Goal: Transaction & Acquisition: Purchase product/service

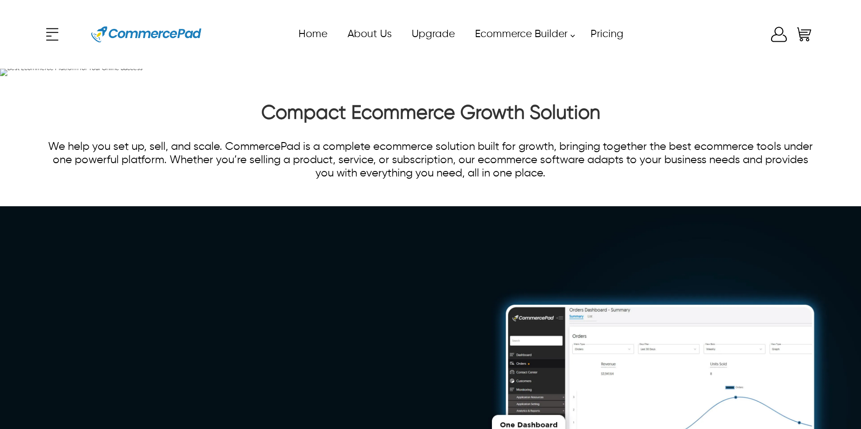
click at [781, 31] on div "x Upgrade eCommerce Builder Partners Pricing About us Contact us Follow us Home…" at bounding box center [430, 34] width 774 height 41
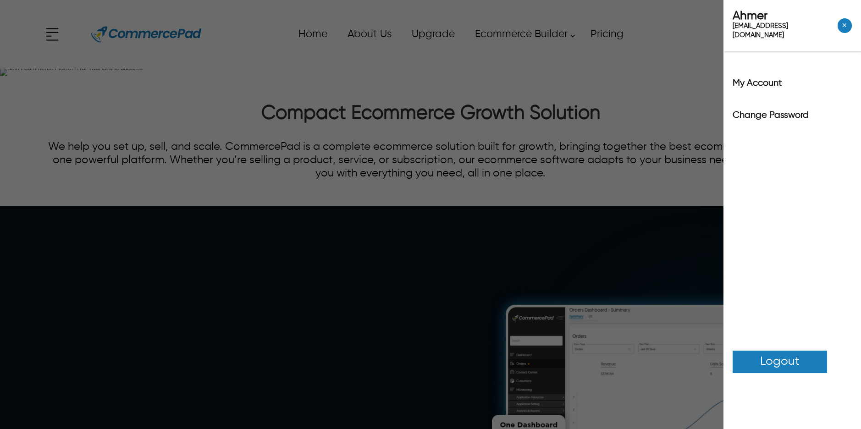
click at [700, 44] on div "Ahmer [EMAIL_ADDRESS][DOMAIN_NAME] ✕ My Account Change Password Logout" at bounding box center [430, 214] width 861 height 429
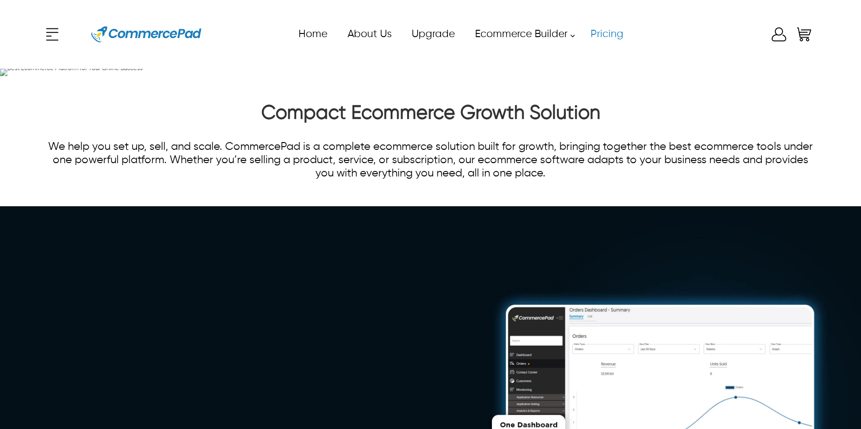
click at [615, 36] on link "Pricing" at bounding box center [606, 34] width 53 height 21
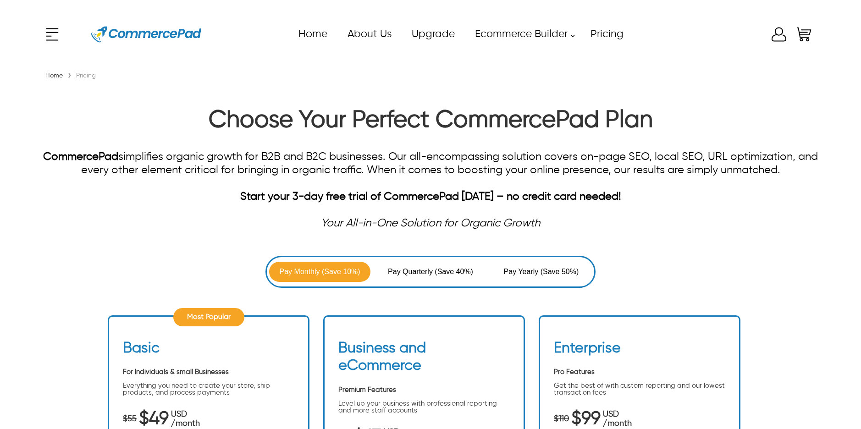
click at [776, 35] on icon at bounding box center [778, 34] width 18 height 18
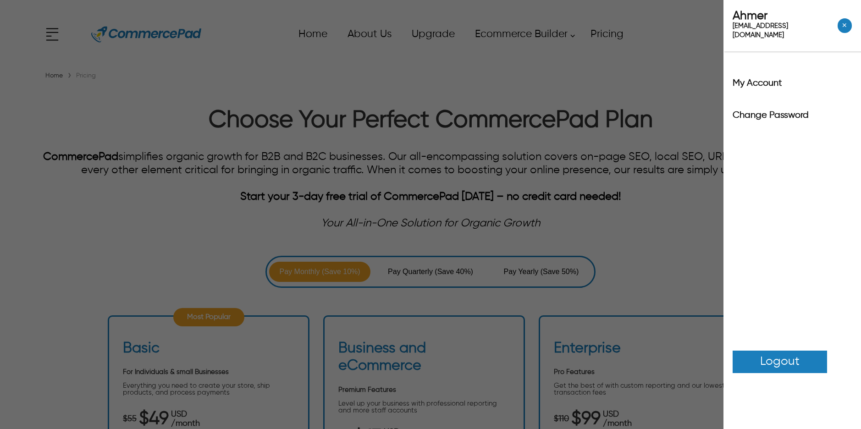
click at [791, 357] on span "Logout" at bounding box center [779, 362] width 39 height 18
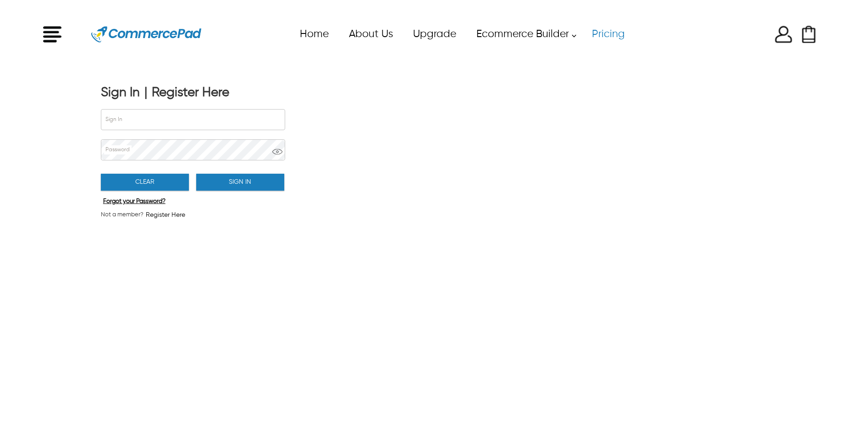
click at [611, 38] on link "Pricing" at bounding box center [607, 34] width 53 height 21
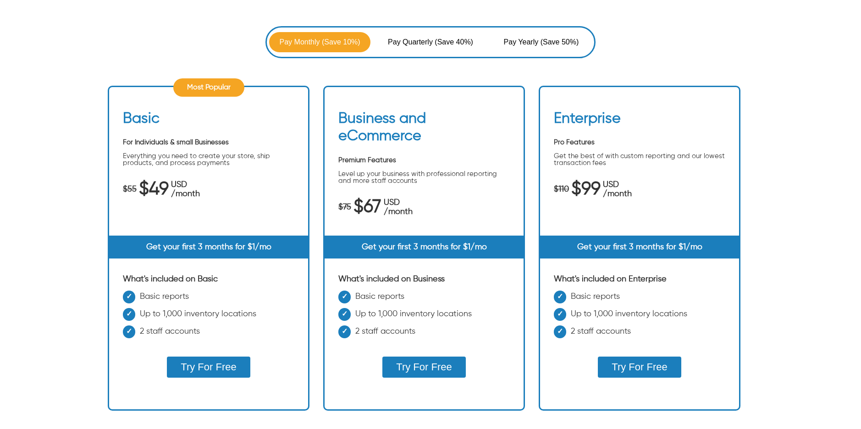
scroll to position [268, 0]
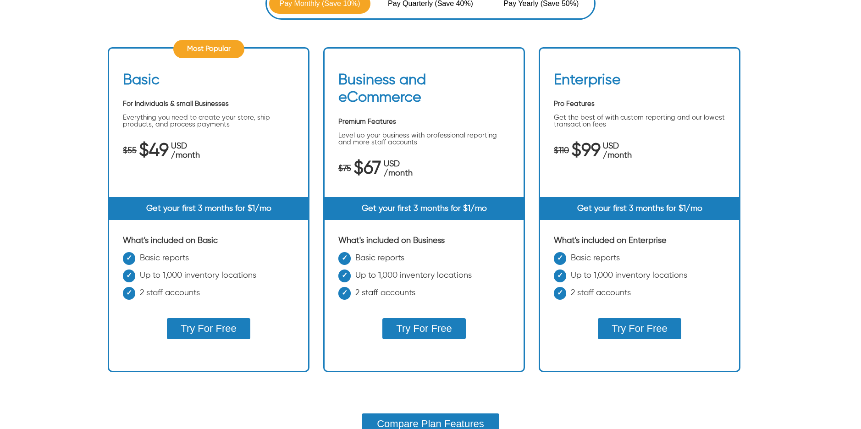
click at [199, 325] on button "Try For Free" at bounding box center [208, 328] width 83 height 21
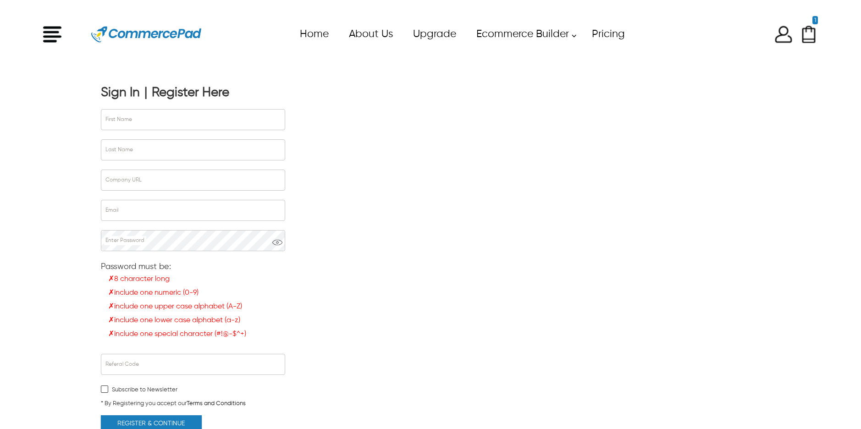
click at [122, 93] on div "Sign In" at bounding box center [120, 93] width 39 height 16
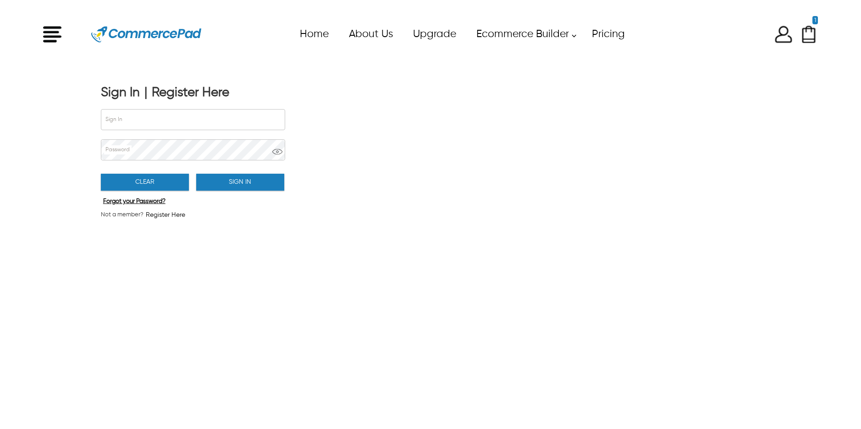
click at [175, 93] on div "Register Here" at bounding box center [190, 93] width 77 height 16
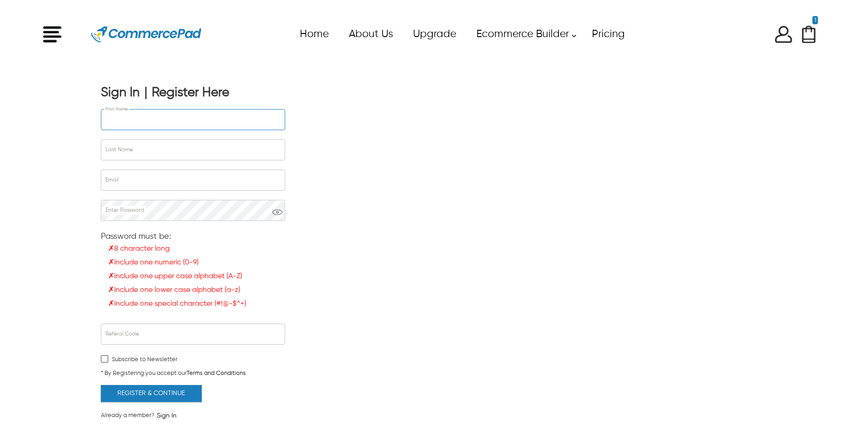
click at [177, 118] on input "First Name" at bounding box center [192, 120] width 183 height 20
type input "*****"
click at [121, 148] on input "Last Name" at bounding box center [192, 150] width 183 height 20
type input "********"
click at [137, 177] on input "Email" at bounding box center [192, 180] width 183 height 20
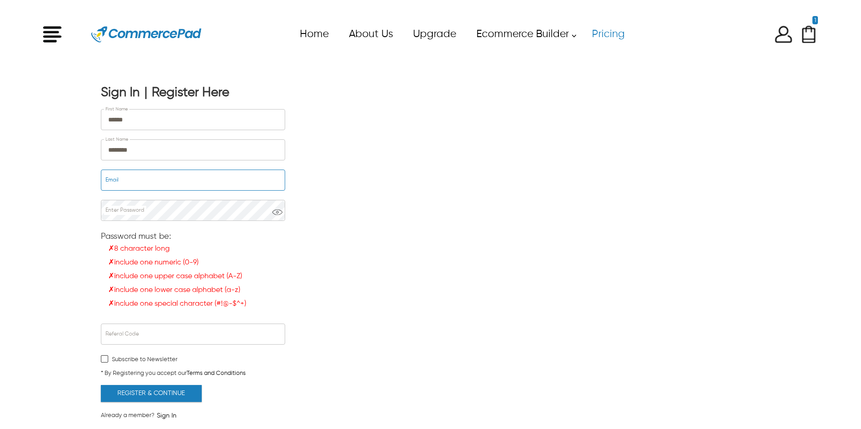
click at [794, 38] on div "1 Checkout Now 1 item | $49" at bounding box center [728, 34] width 179 height 18
click at [785, 40] on img "Enter to Open SignUp and Register OverLay" at bounding box center [783, 34] width 18 height 18
click at [808, 33] on img "Shopping Cart" at bounding box center [808, 34] width 18 height 18
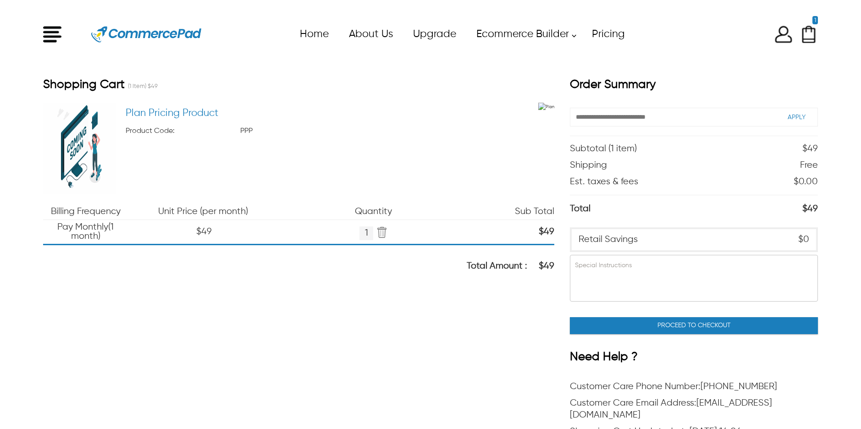
click at [676, 331] on button "Proceed To Checkout" at bounding box center [694, 325] width 248 height 17
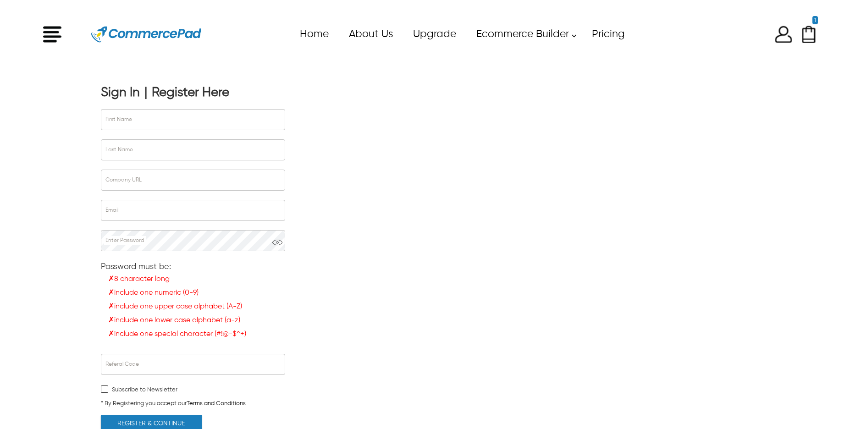
click at [104, 88] on div "Sign In" at bounding box center [120, 93] width 39 height 16
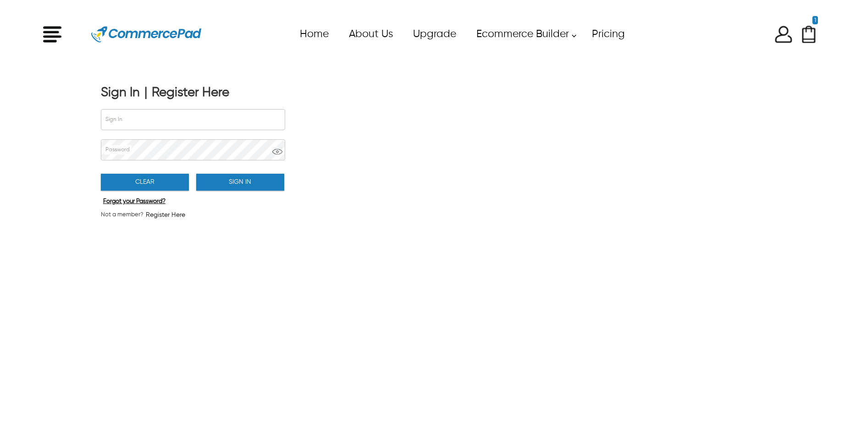
click at [162, 93] on div "Register Here" at bounding box center [190, 93] width 77 height 16
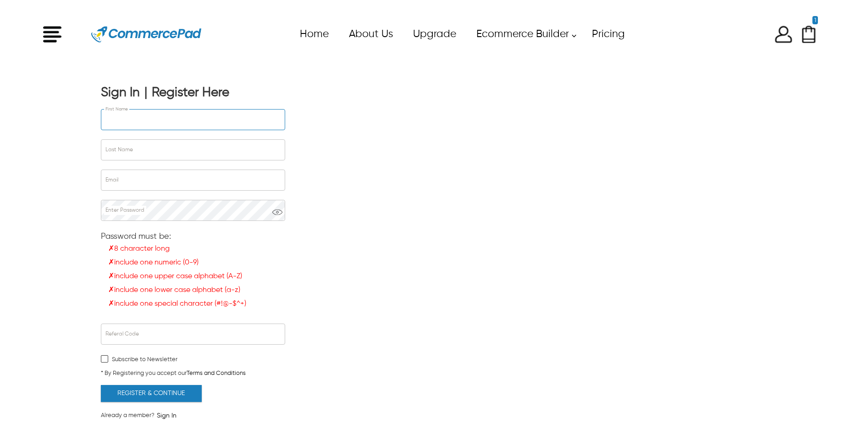
click at [167, 113] on input "First Name" at bounding box center [192, 120] width 183 height 20
click at [609, 34] on link "Pricing" at bounding box center [607, 34] width 53 height 21
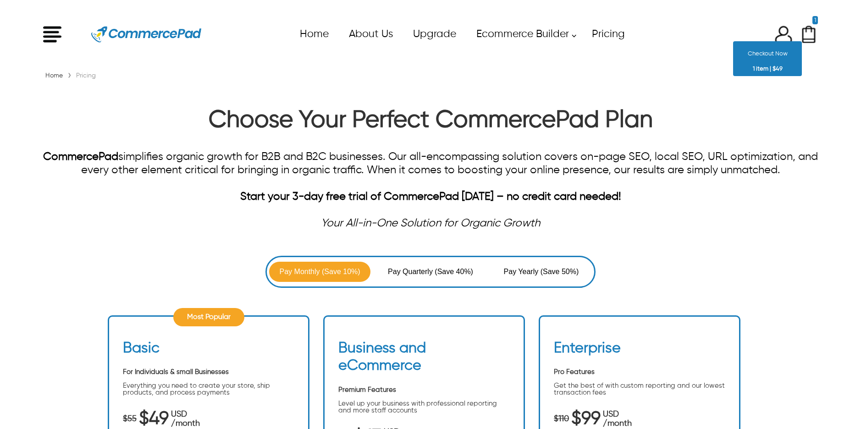
click at [808, 35] on img "Shopping Cart" at bounding box center [808, 34] width 18 height 18
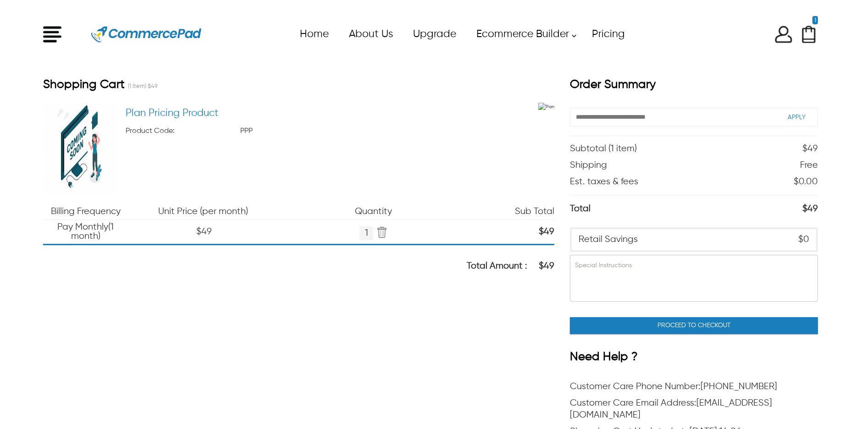
click at [381, 231] on img "Press Enter to Remove Item" at bounding box center [380, 232] width 14 height 13
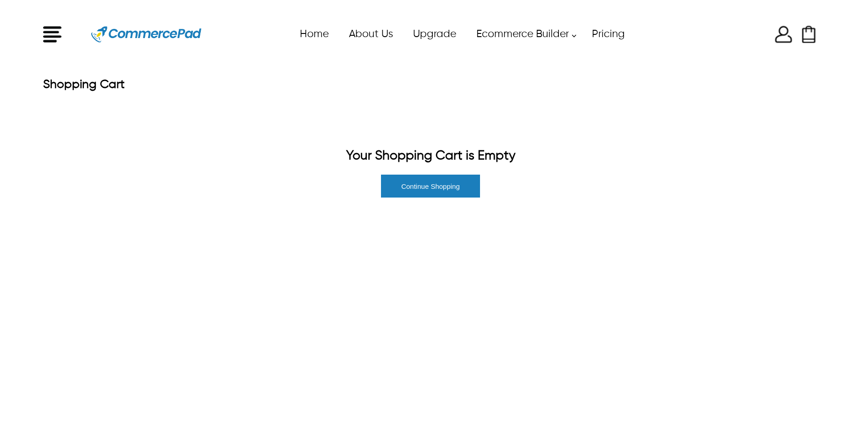
click at [780, 39] on img "Enter to Open SignUp and Register OverLay" at bounding box center [783, 34] width 18 height 18
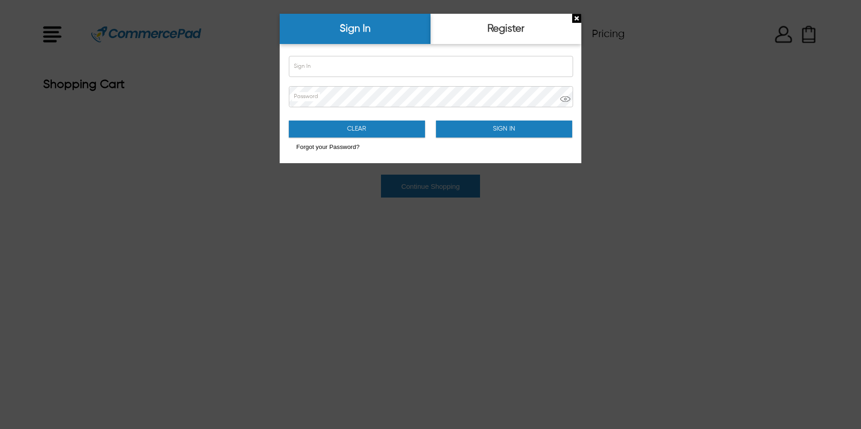
click at [504, 35] on div "Register" at bounding box center [505, 29] width 151 height 30
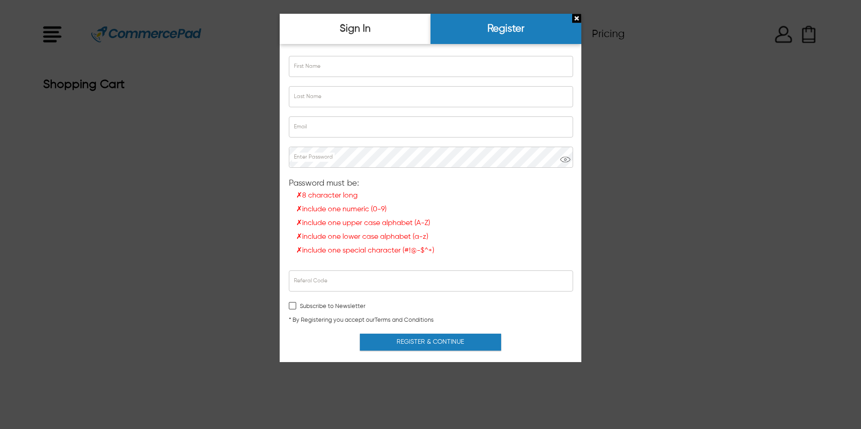
click at [690, 128] on div at bounding box center [430, 214] width 861 height 429
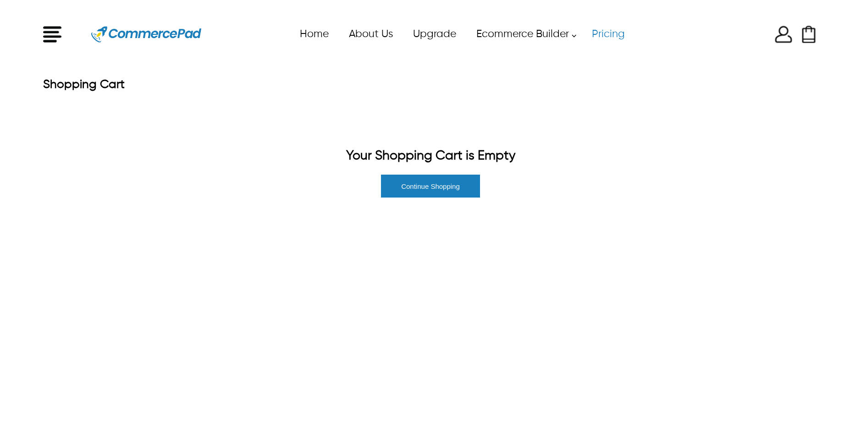
click at [610, 34] on link "Pricing" at bounding box center [607, 34] width 53 height 21
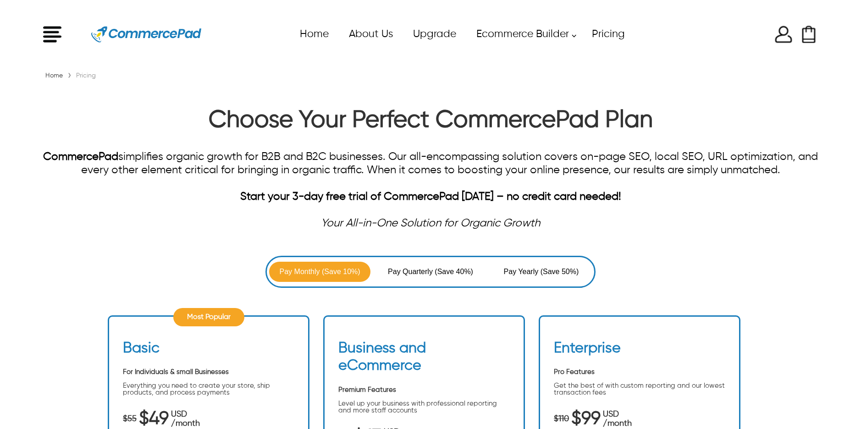
click at [787, 29] on img "Enter to Open SignUp and Register OverLay" at bounding box center [783, 34] width 18 height 18
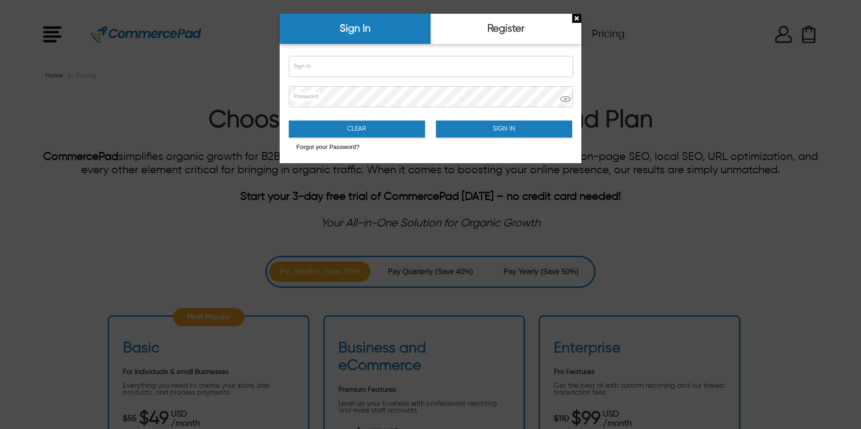
click at [514, 27] on div "Register" at bounding box center [505, 29] width 151 height 30
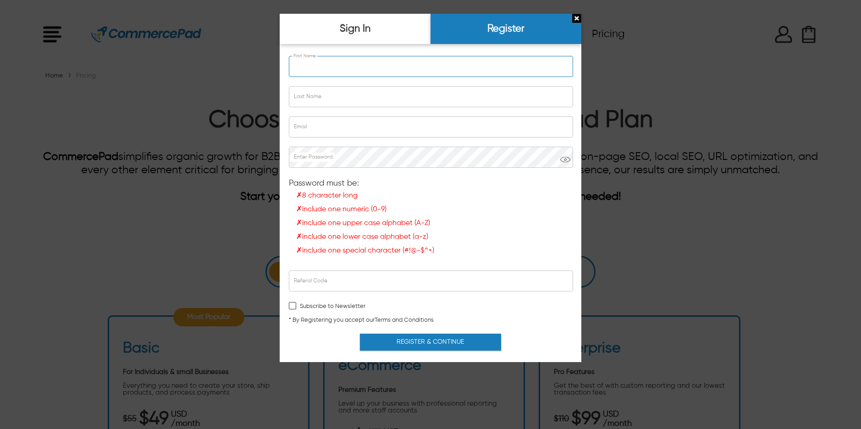
click at [346, 65] on input "First Name" at bounding box center [430, 66] width 283 height 20
click at [663, 62] on div at bounding box center [430, 214] width 861 height 429
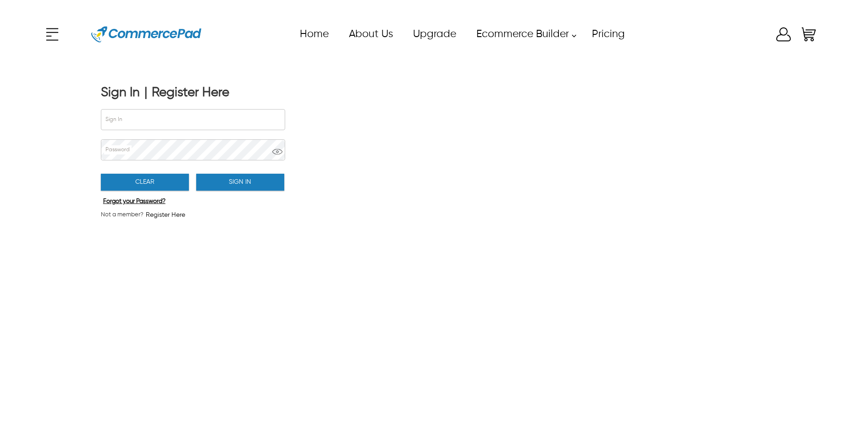
click at [180, 90] on div "Register Here" at bounding box center [190, 93] width 77 height 16
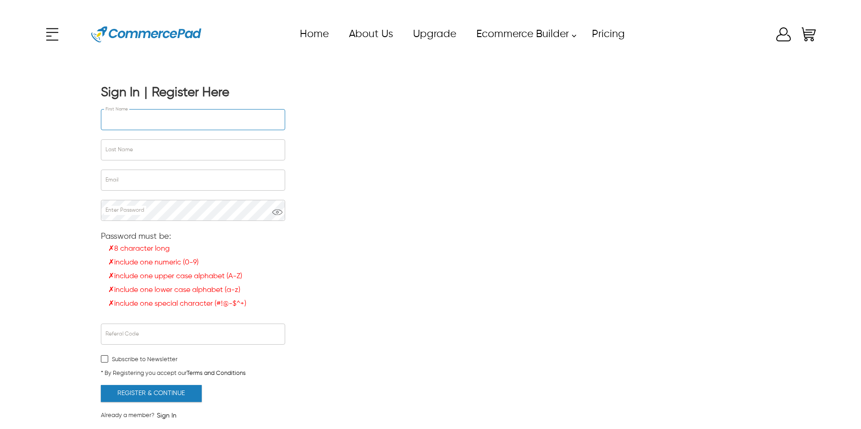
click at [180, 118] on input "First Name" at bounding box center [192, 120] width 183 height 20
type input "*****"
click at [143, 143] on input "Last Name" at bounding box center [192, 150] width 183 height 20
type input "********"
click at [145, 177] on input "Email" at bounding box center [192, 180] width 183 height 20
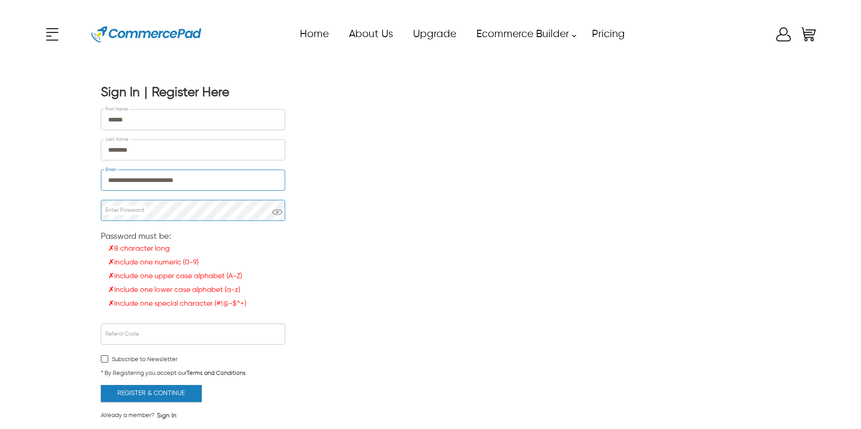
type input "**********"
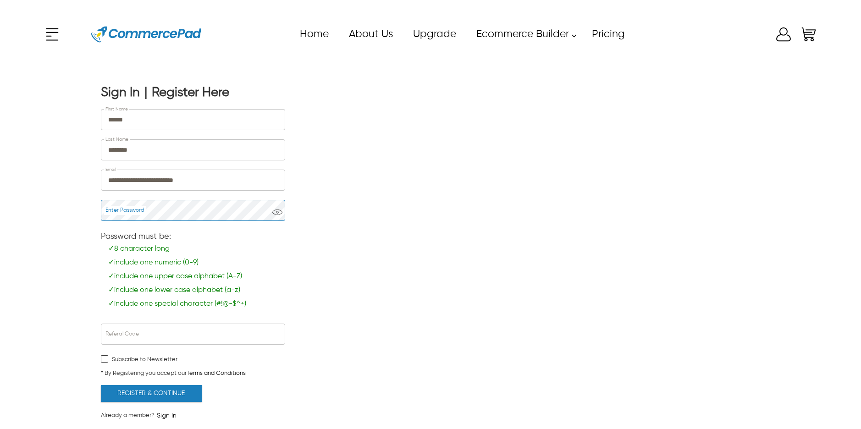
click at [161, 390] on button "Register & Continue" at bounding box center [151, 393] width 101 height 17
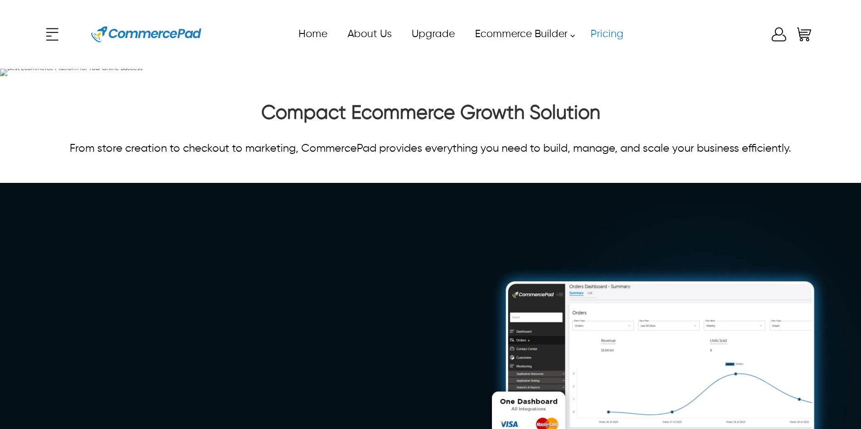
click at [600, 38] on link "Pricing" at bounding box center [606, 34] width 53 height 21
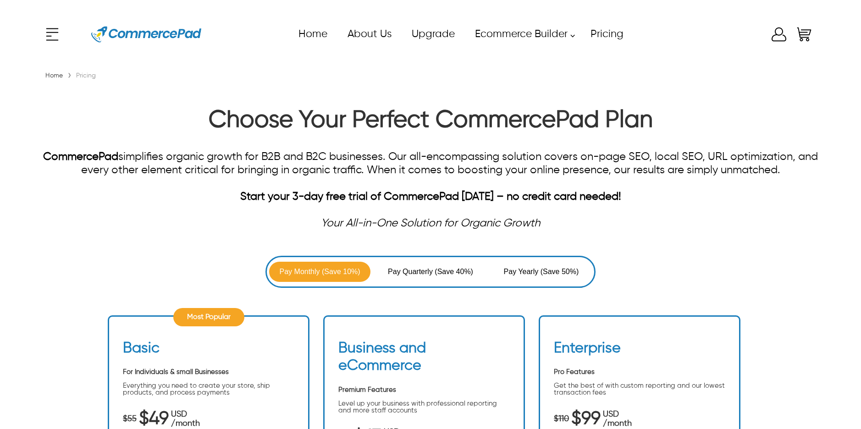
click at [778, 32] on icon at bounding box center [778, 34] width 18 height 18
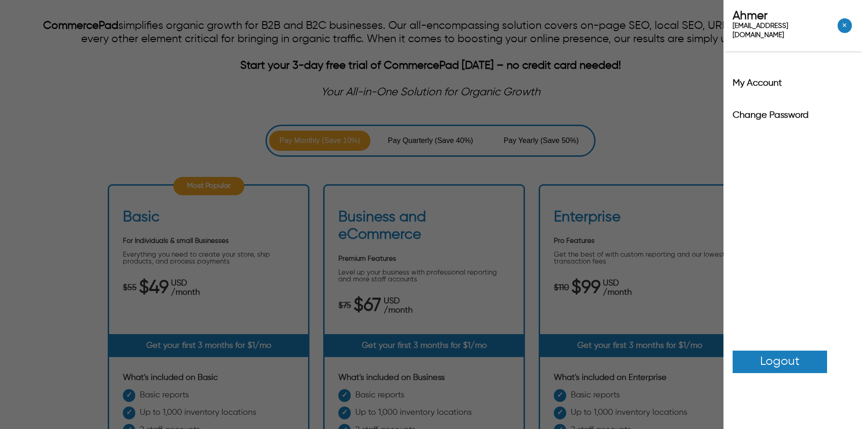
scroll to position [132, 0]
click at [656, 93] on div "Ahmer ahmersiddiqui651+2@gmail.com ✕ My Account Change Password Logout" at bounding box center [430, 214] width 861 height 429
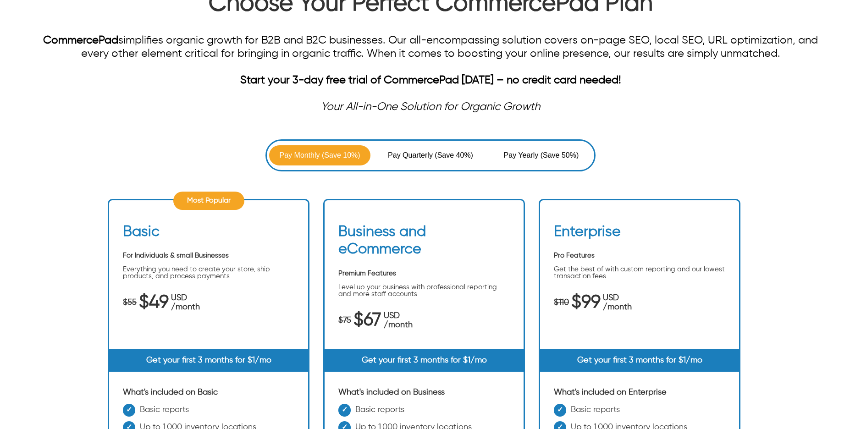
scroll to position [0, 0]
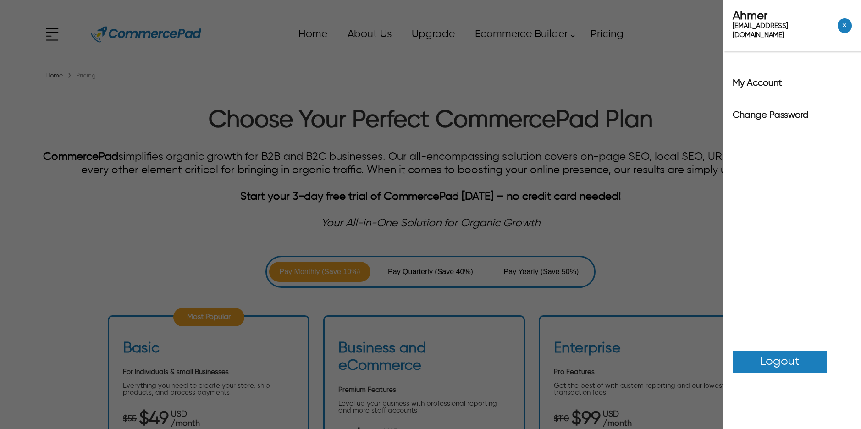
click at [775, 37] on div "x Upgrade eCommerce Builder Partners Pricing About us Contact us Follow us Home…" at bounding box center [430, 34] width 774 height 41
click at [559, 112] on div "Ahmer ahmersiddiqui651+2@gmail.com ✕ My Account Change Password Logout" at bounding box center [430, 214] width 861 height 429
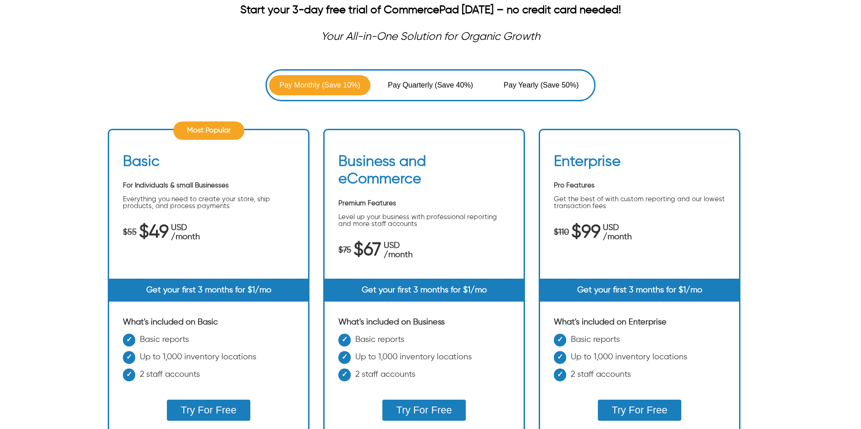
scroll to position [188, 0]
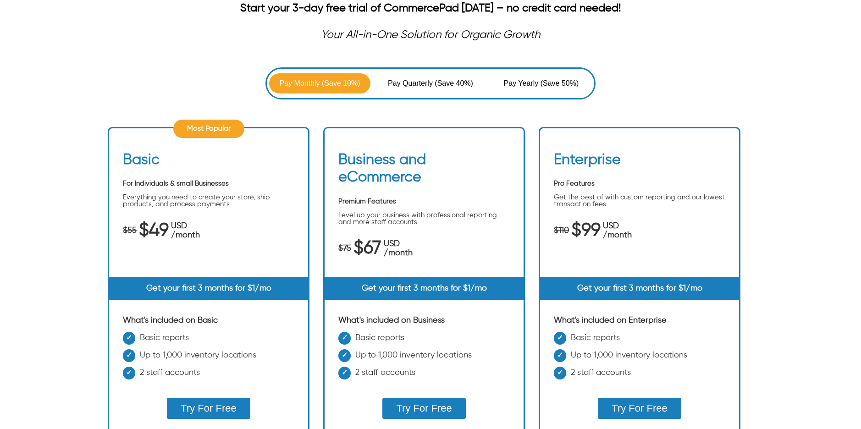
click at [219, 419] on div "What's included on Basic Basic reports Up to 1,000 inventory locations 2 staff …" at bounding box center [208, 379] width 199 height 126
click at [220, 414] on button "Try For Free" at bounding box center [208, 408] width 83 height 21
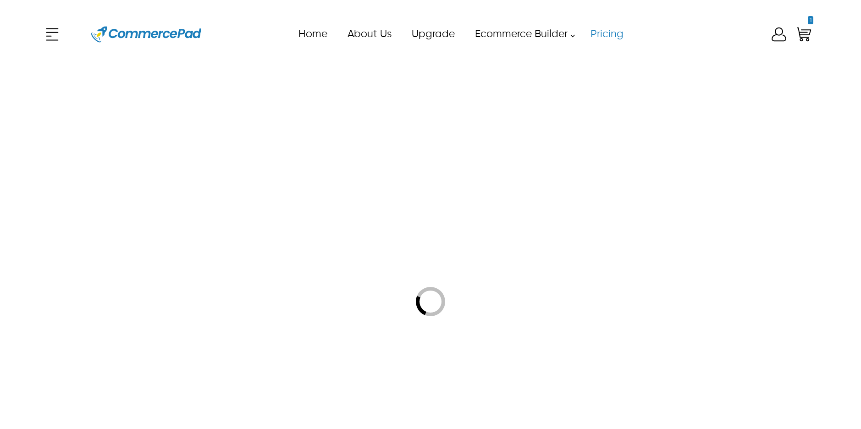
click at [611, 34] on link "Pricing" at bounding box center [606, 34] width 53 height 21
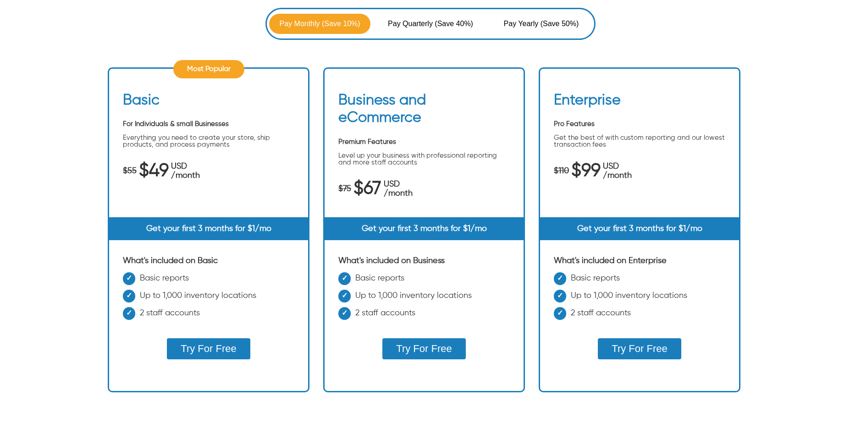
scroll to position [281, 0]
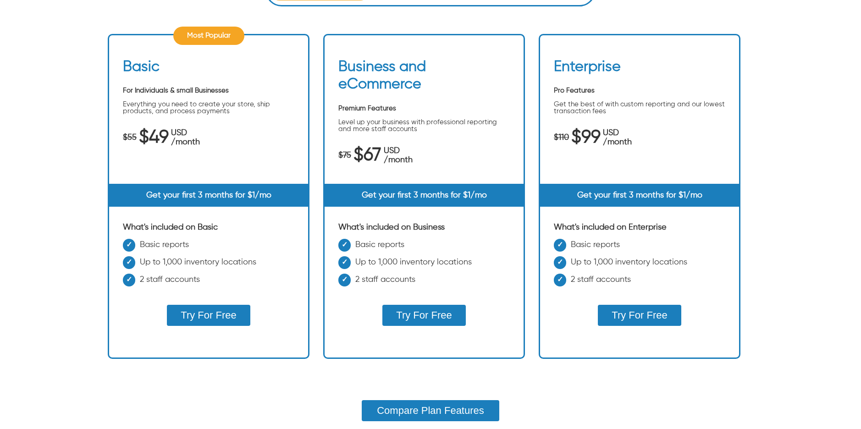
click at [204, 312] on button "Try For Free" at bounding box center [208, 315] width 83 height 21
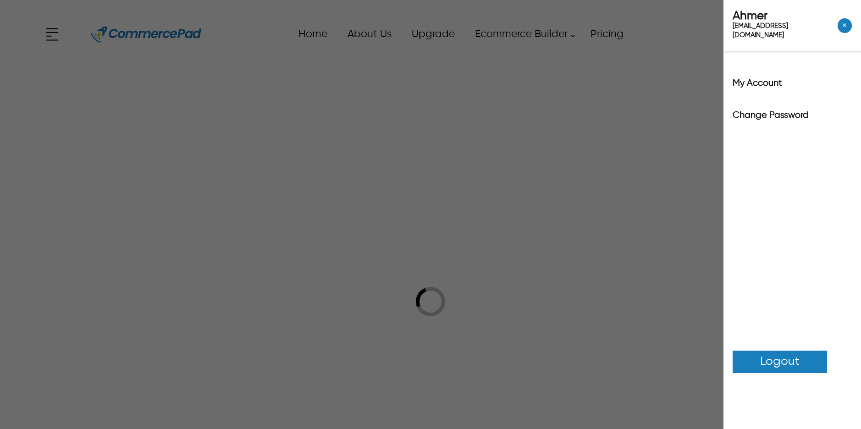
click at [784, 38] on div "x Upgrade eCommerce Builder Partners Pricing About us Contact us Follow us Home…" at bounding box center [430, 34] width 774 height 41
drag, startPoint x: 647, startPoint y: 277, endPoint x: 591, endPoint y: 228, distance: 75.0
click at [646, 276] on div "Ahmer ahmersiddiqui651+2@gmail.com ✕ My Account Change Password Logout" at bounding box center [430, 214] width 861 height 429
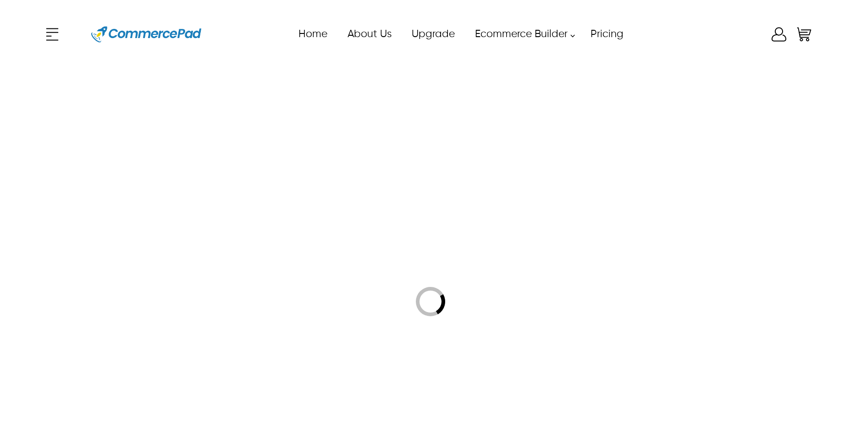
click at [775, 37] on div "x Upgrade eCommerce Builder Partners Pricing About us Contact us Follow us Home…" at bounding box center [430, 34] width 774 height 41
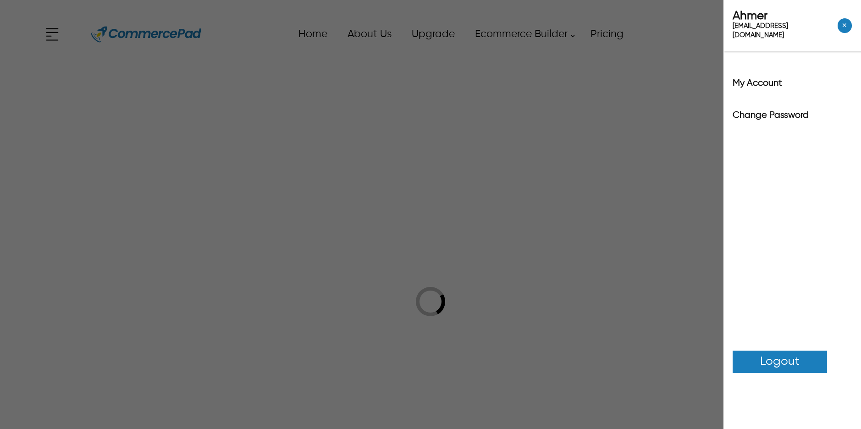
click at [768, 353] on span "Logout" at bounding box center [779, 362] width 39 height 18
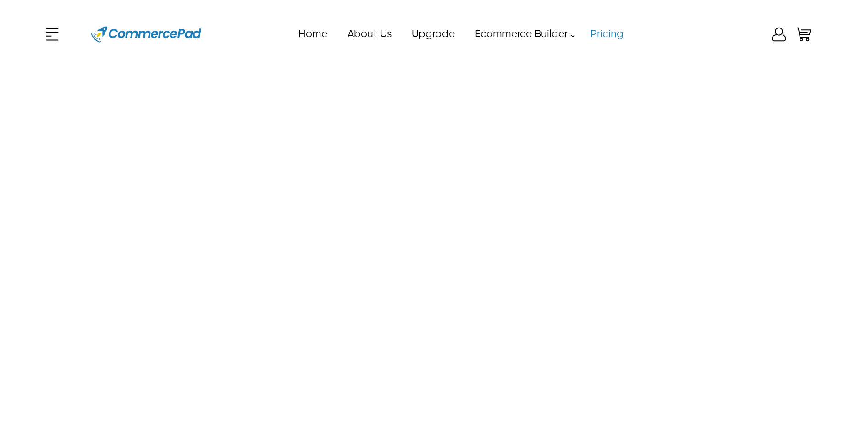
click at [606, 35] on link "Pricing" at bounding box center [606, 34] width 53 height 21
click at [605, 33] on link "Pricing" at bounding box center [607, 34] width 53 height 21
click at [776, 33] on img "Enter to Open SignUp and Register OverLay" at bounding box center [783, 34] width 18 height 18
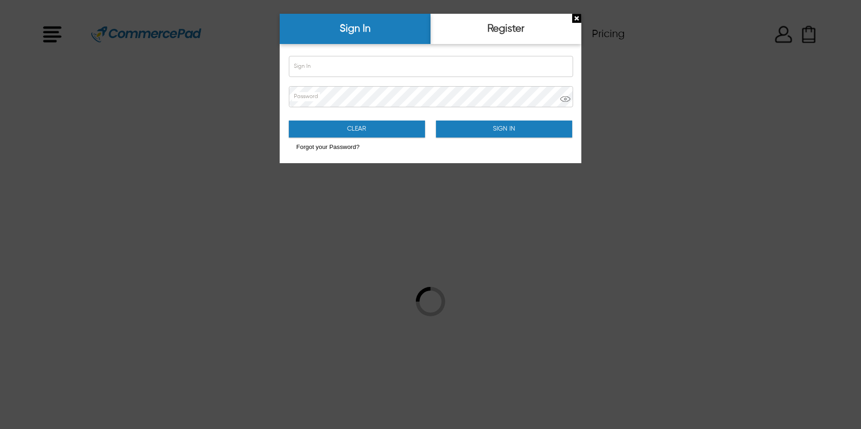
click at [749, 49] on div at bounding box center [430, 214] width 861 height 429
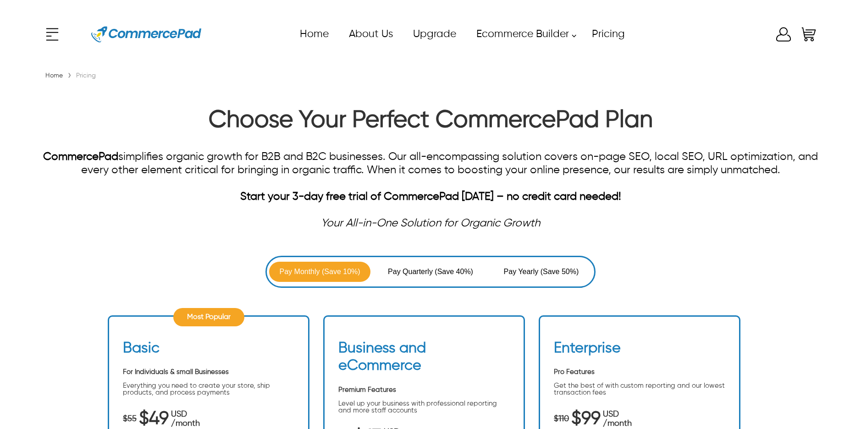
click at [779, 36] on icon "Enter to Open SignUp and Register OverLay" at bounding box center [783, 34] width 18 height 18
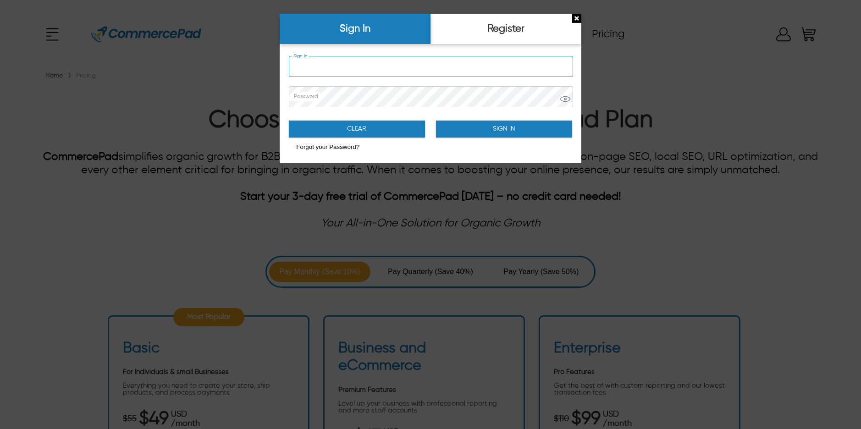
click at [352, 62] on input "Sign In" at bounding box center [430, 66] width 283 height 20
type input "**********"
drag, startPoint x: 391, startPoint y: 66, endPoint x: 269, endPoint y: 45, distance: 124.1
click at [774, 44] on div "**********" at bounding box center [783, 44] width 18 height 0
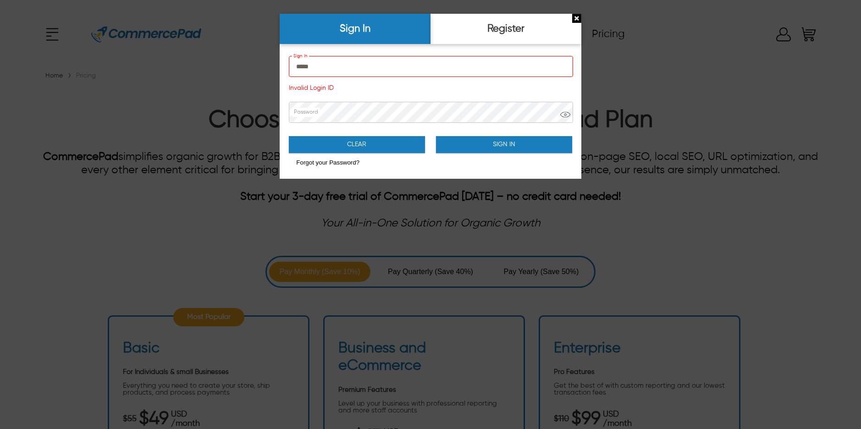
type input "**********"
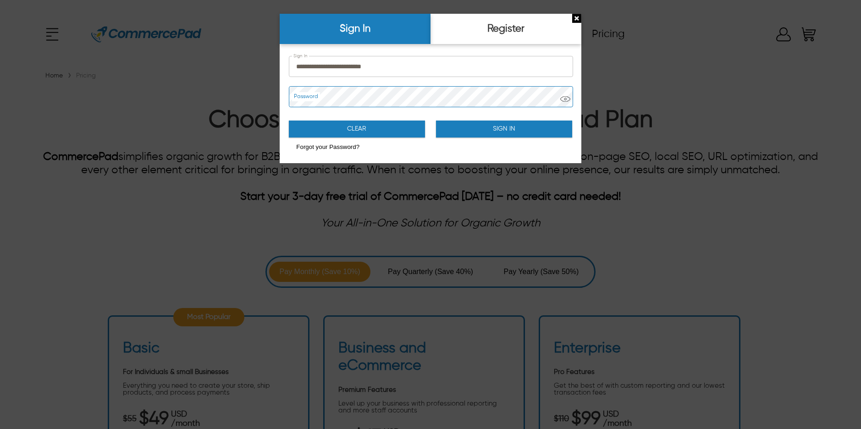
click at [503, 122] on button "Sign In" at bounding box center [504, 129] width 136 height 17
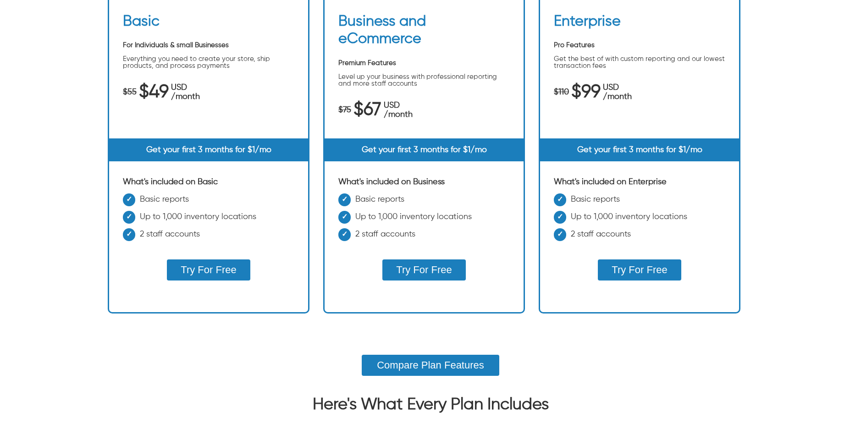
click at [224, 268] on button "Try For Free" at bounding box center [208, 269] width 83 height 21
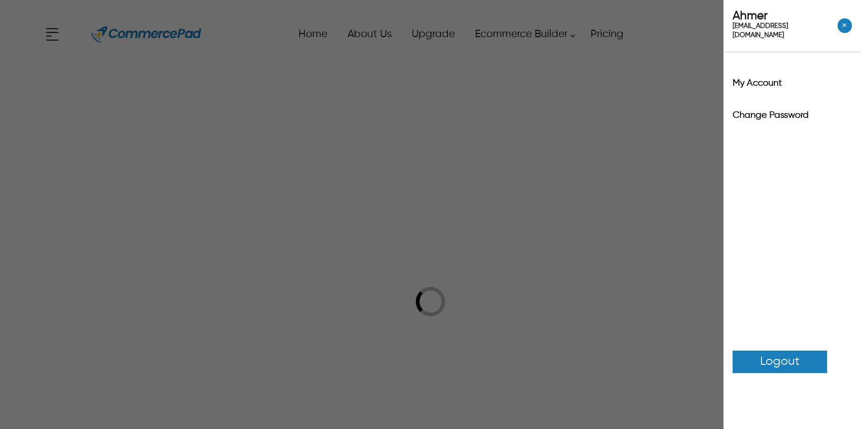
click at [778, 39] on div "x Upgrade eCommerce Builder Partners Pricing About us Contact us Follow us Home…" at bounding box center [430, 34] width 774 height 41
click at [772, 356] on span "Logout" at bounding box center [779, 362] width 39 height 18
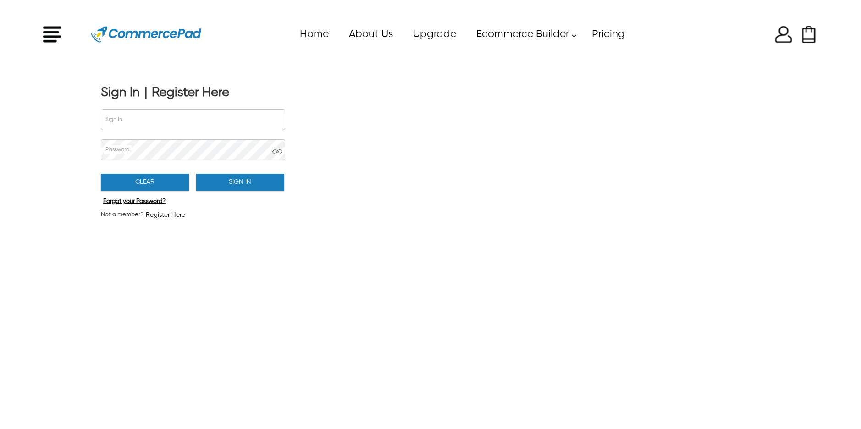
scroll to position [2, 0]
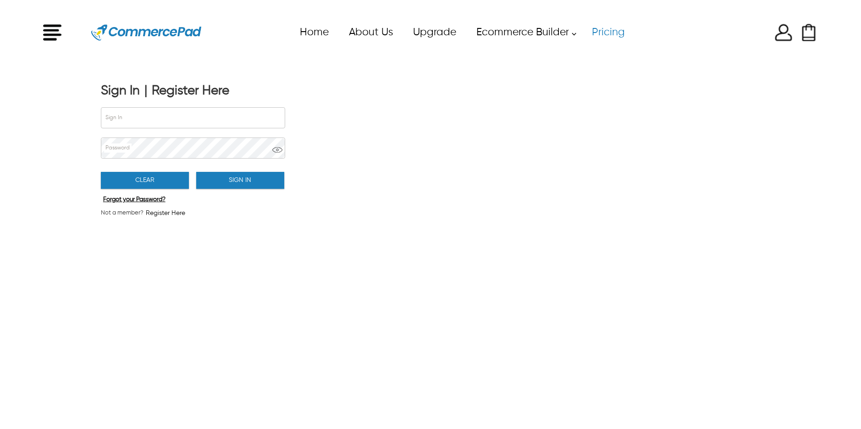
click at [612, 36] on link "Pricing" at bounding box center [607, 32] width 53 height 21
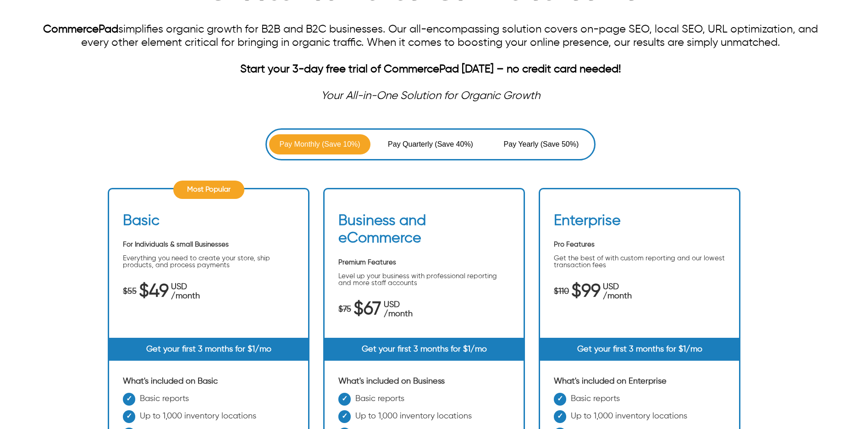
scroll to position [238, 0]
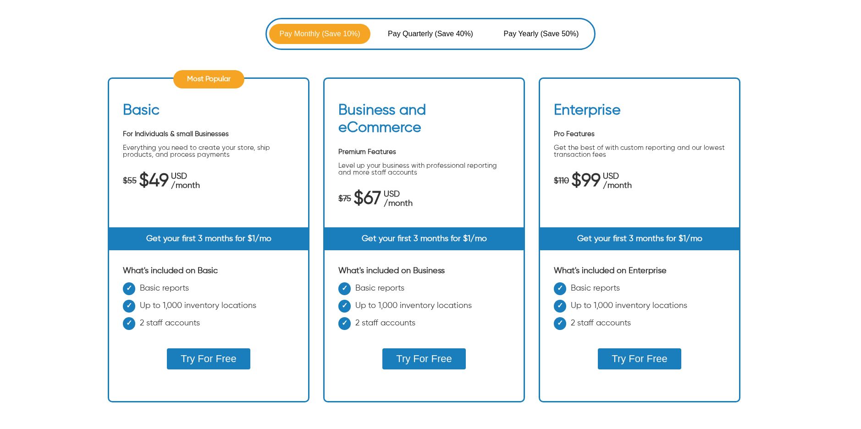
click at [224, 354] on button "Try For Free" at bounding box center [208, 358] width 83 height 21
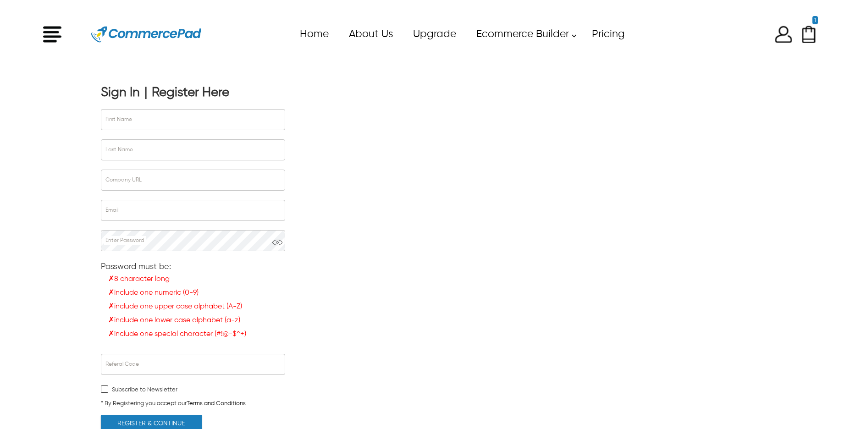
click at [118, 90] on div "Sign In" at bounding box center [120, 93] width 39 height 16
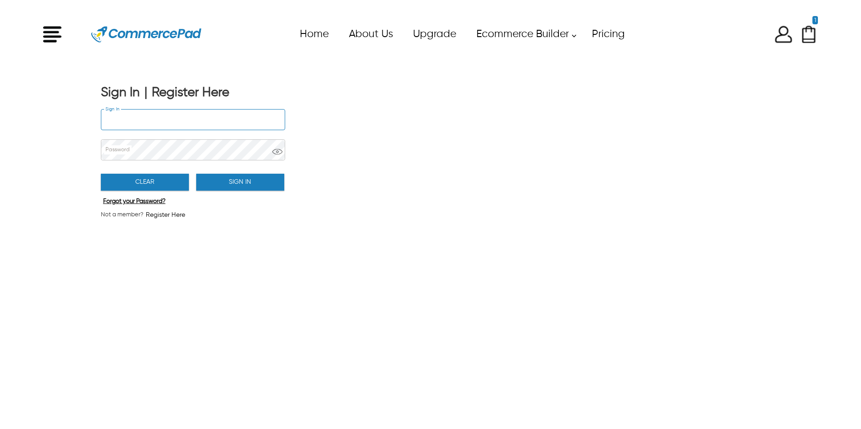
click at [132, 122] on input "Sign In" at bounding box center [192, 120] width 183 height 20
click at [162, 120] on input "**********" at bounding box center [192, 120] width 183 height 20
type input "**********"
click at [217, 170] on div "Clear Sign In" at bounding box center [192, 180] width 183 height 26
click at [218, 179] on button "Sign In" at bounding box center [240, 182] width 88 height 17
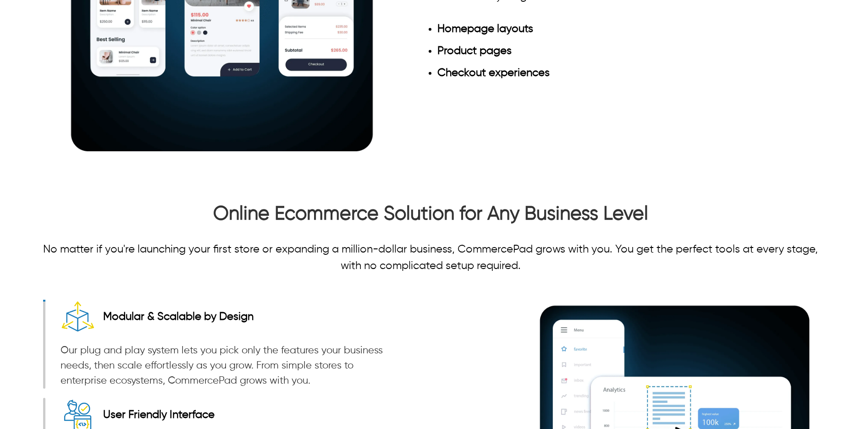
scroll to position [1150, 0]
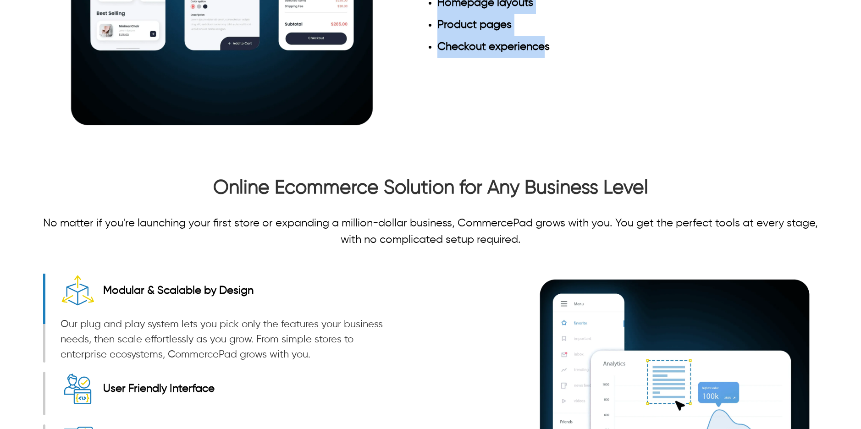
drag, startPoint x: 419, startPoint y: 155, endPoint x: 544, endPoint y: 329, distance: 213.8
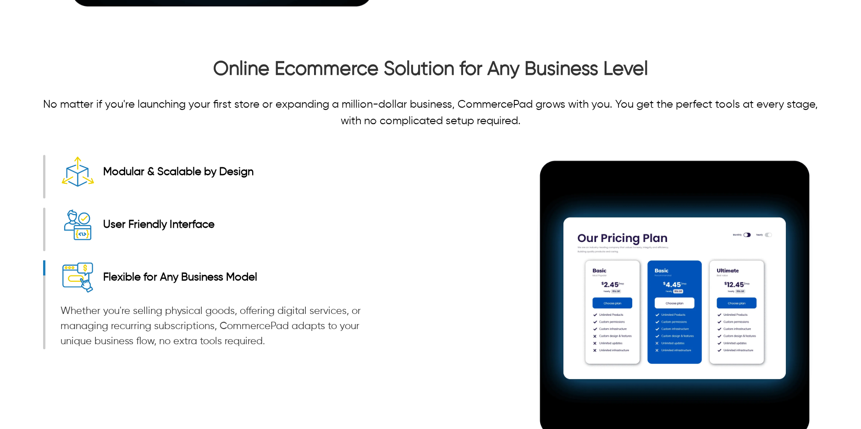
scroll to position [1141, 0]
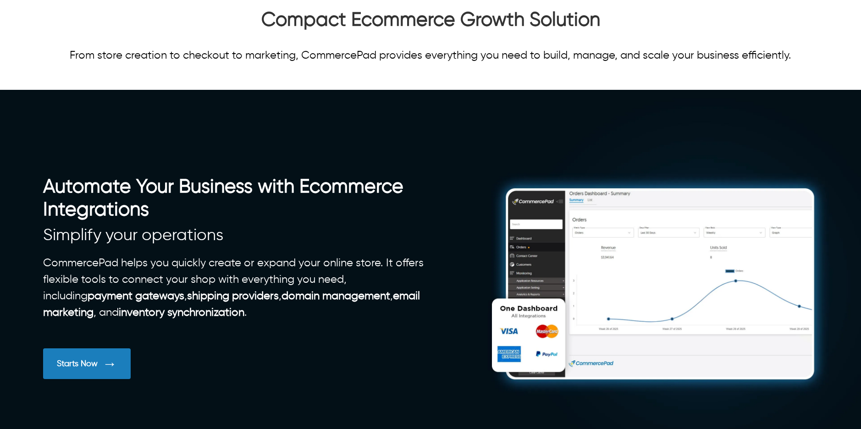
scroll to position [0, 0]
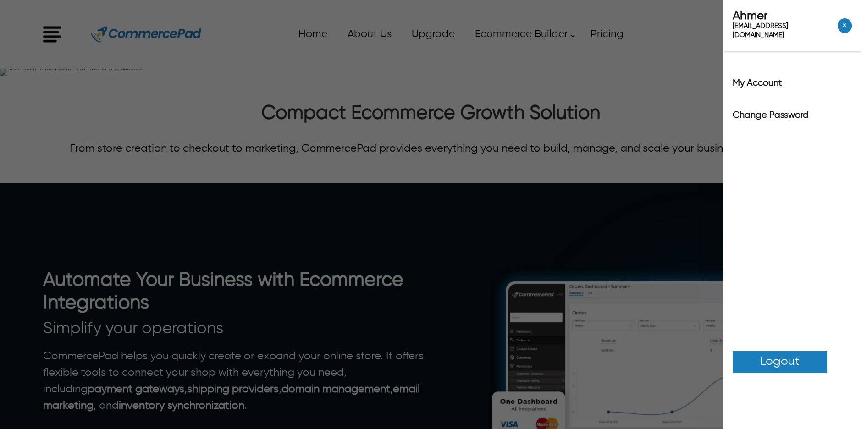
click at [778, 31] on div "x Upgrade eCommerce Builder Partners Pricing About us Contact us Follow us Home…" at bounding box center [430, 34] width 774 height 41
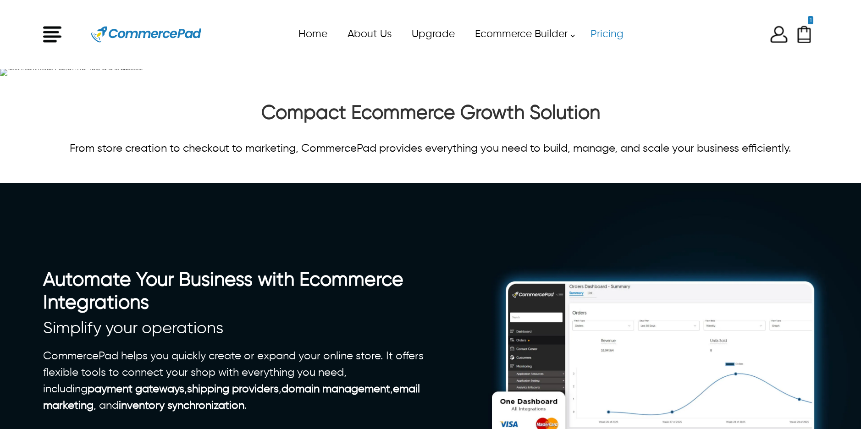
click at [614, 39] on link "Pricing" at bounding box center [606, 34] width 53 height 21
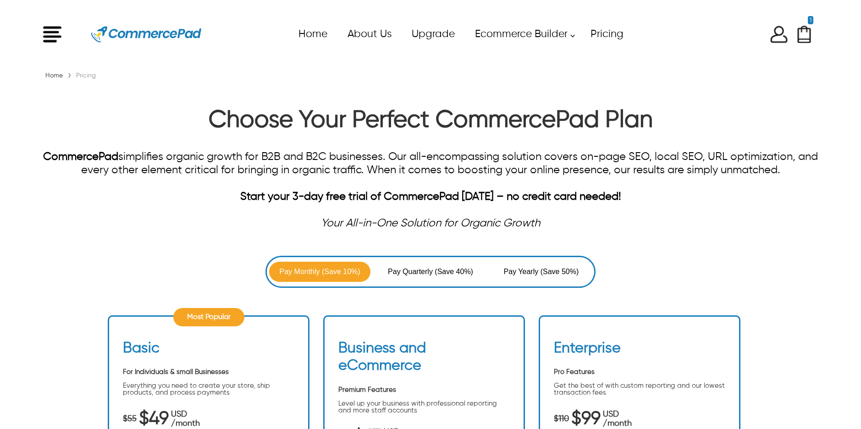
click at [773, 35] on img at bounding box center [778, 34] width 18 height 18
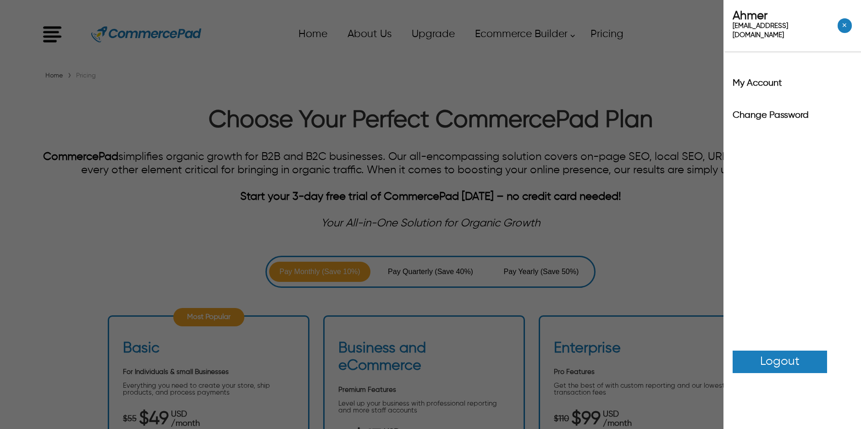
click at [639, 64] on div "Ahmer ahmersiddiqui651+2@gmail.com ✕ My Account Change Password Logout" at bounding box center [430, 214] width 861 height 429
click at [774, 36] on div "x Upgrade eCommerce Builder Partners Pricing About us Contact us Follow us Home…" at bounding box center [430, 34] width 774 height 41
click at [691, 85] on div "Ahmer ahmersiddiqui651+2@gmail.com ✕ My Account Change Password Logout" at bounding box center [430, 214] width 861 height 429
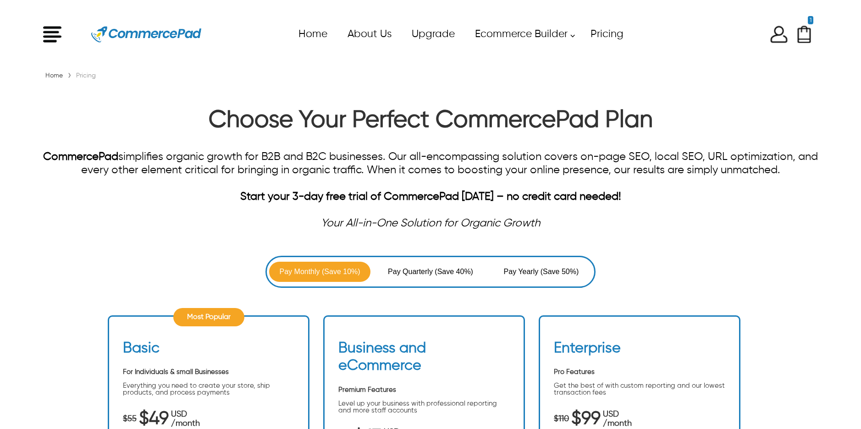
click at [315, 31] on link "Home" at bounding box center [312, 34] width 49 height 21
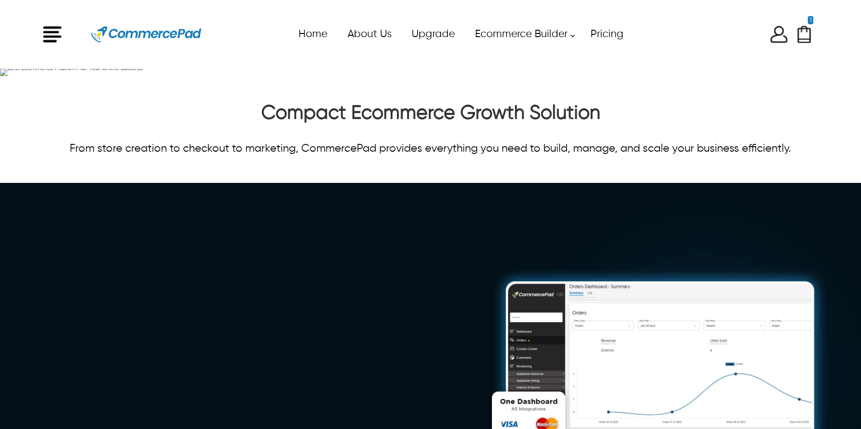
click at [213, 63] on header "x Upgrade eCommerce Builder Partners Pricing About us Contact us Follow us Home…" at bounding box center [430, 34] width 861 height 69
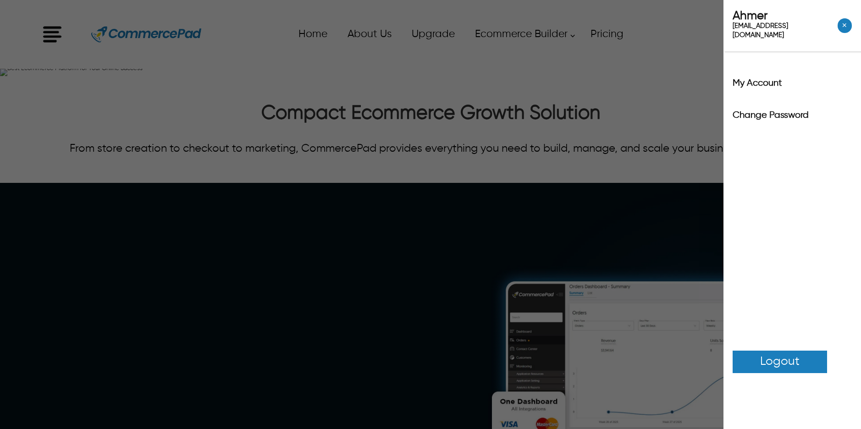
click at [776, 34] on div "x Upgrade eCommerce Builder Partners Pricing About us Contact us Follow us Home…" at bounding box center [430, 34] width 774 height 41
click at [774, 353] on span "Logout" at bounding box center [779, 362] width 39 height 18
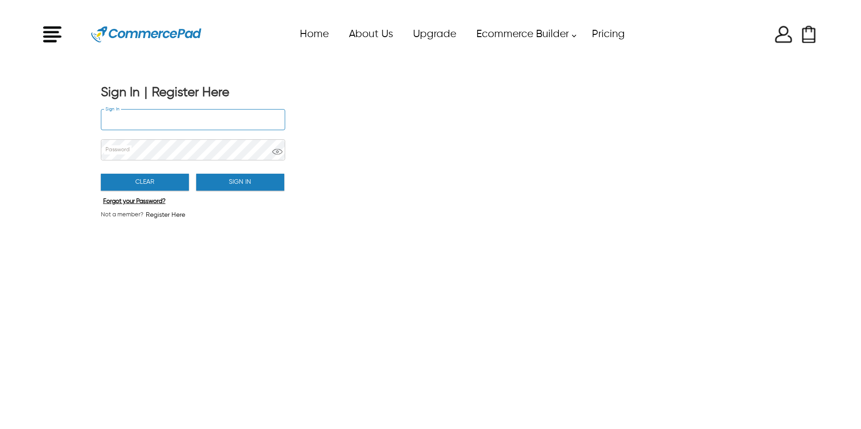
click at [179, 119] on input "Sign In" at bounding box center [192, 120] width 183 height 20
click at [160, 121] on input "**********" at bounding box center [192, 120] width 183 height 20
type input "**********"
click at [263, 187] on button "Sign In" at bounding box center [240, 182] width 88 height 17
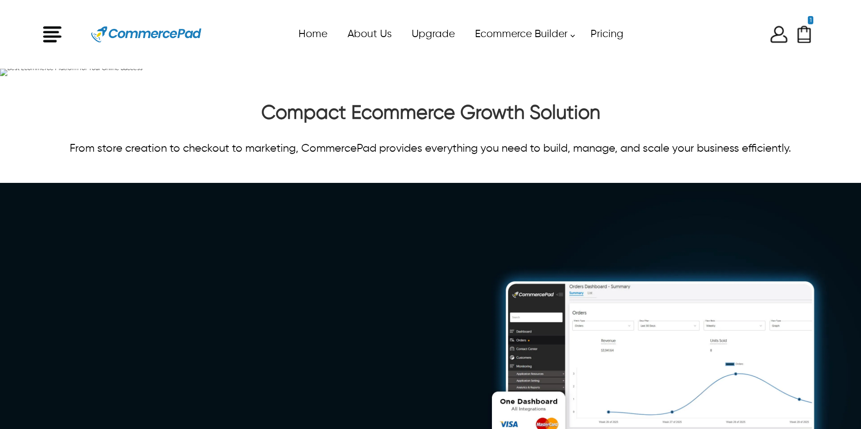
click at [788, 35] on div "1 Checkout Now 1 item | $49" at bounding box center [724, 34] width 175 height 18
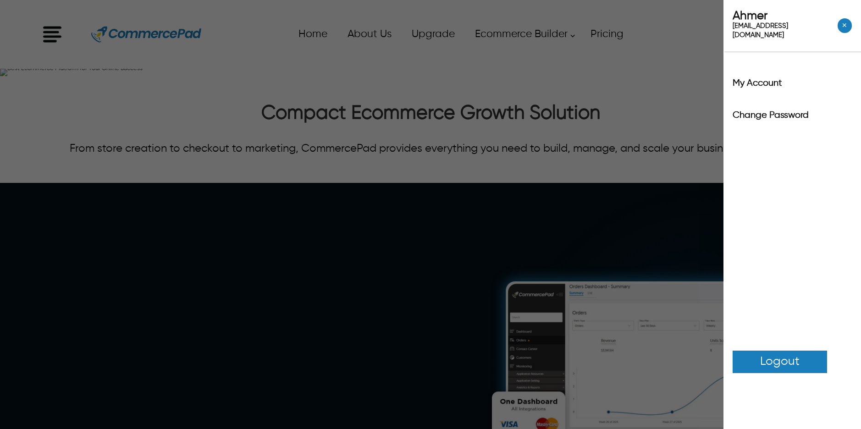
click at [785, 35] on div "x Upgrade eCommerce Builder Partners Pricing About us Contact us Follow us Home…" at bounding box center [430, 34] width 774 height 41
click at [777, 353] on span "Logout" at bounding box center [779, 362] width 39 height 18
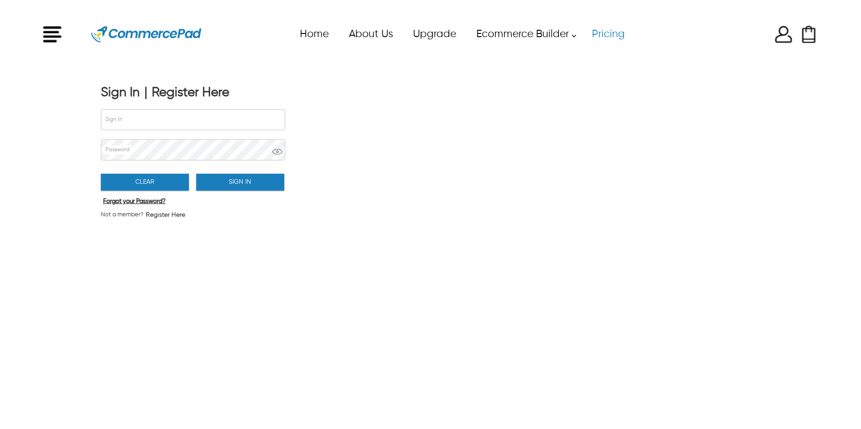
click at [602, 35] on link "Pricing" at bounding box center [607, 34] width 53 height 21
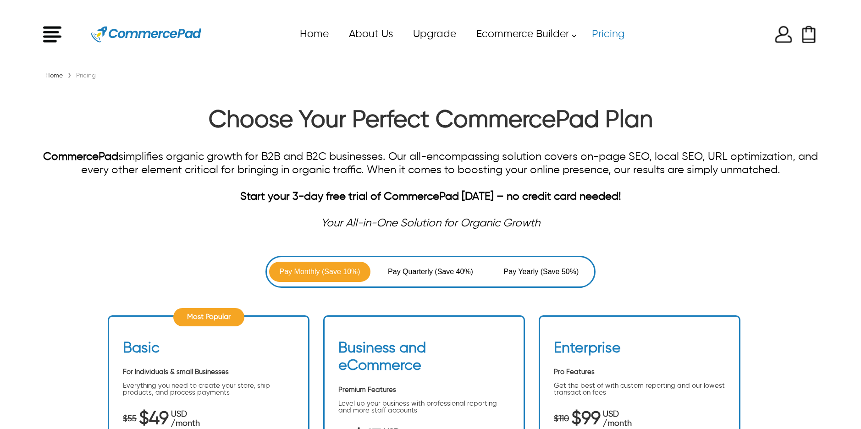
click at [778, 36] on img "Enter to Open SignUp and Register OverLay" at bounding box center [783, 34] width 18 height 18
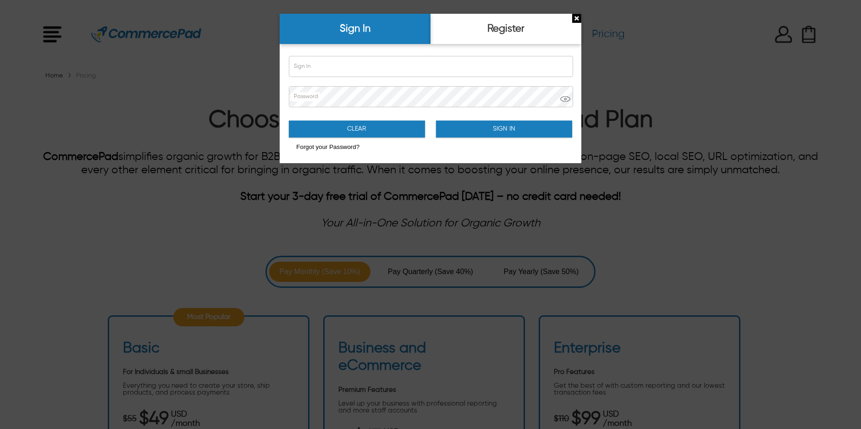
click at [743, 58] on div at bounding box center [430, 214] width 861 height 429
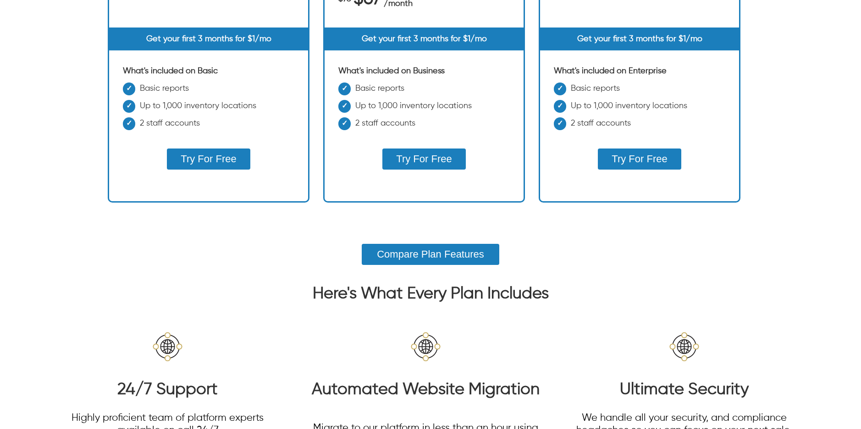
click at [217, 166] on button "Try For Free" at bounding box center [208, 158] width 83 height 21
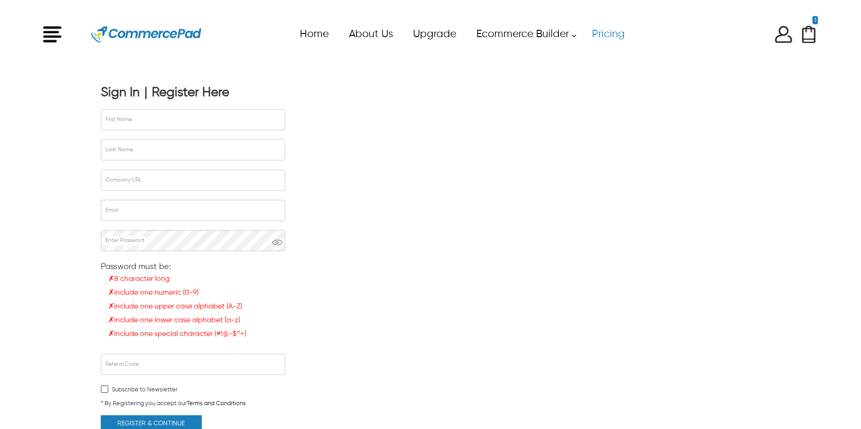
click at [121, 88] on div "Sign In" at bounding box center [120, 93] width 39 height 16
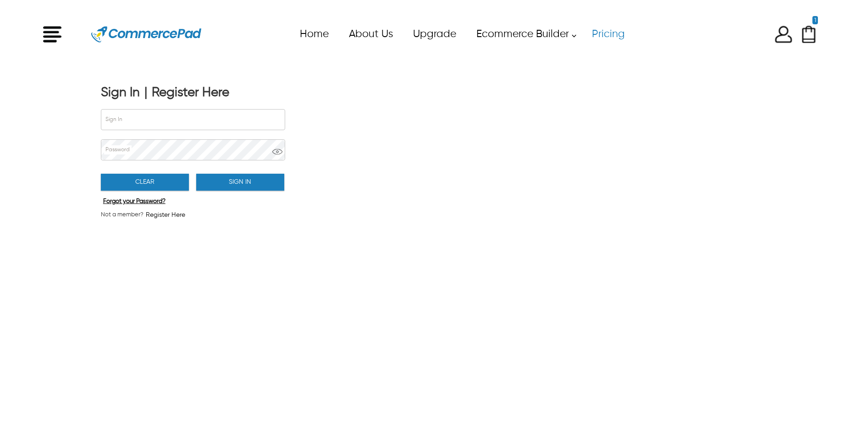
click at [602, 36] on link "Pricing" at bounding box center [607, 34] width 53 height 21
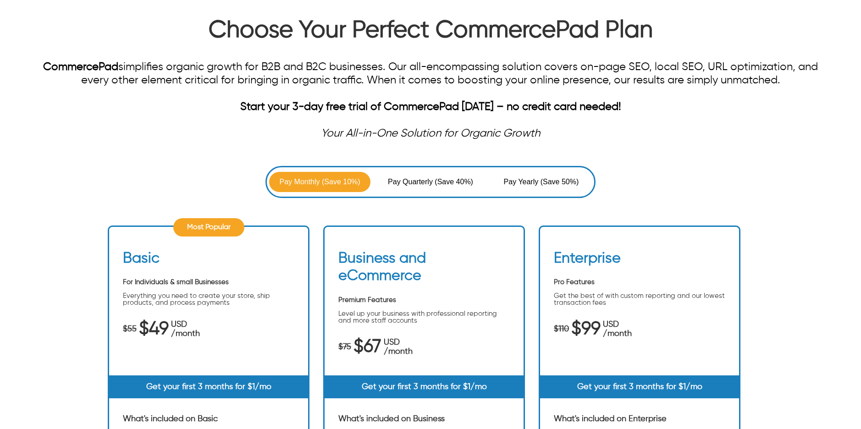
scroll to position [92, 0]
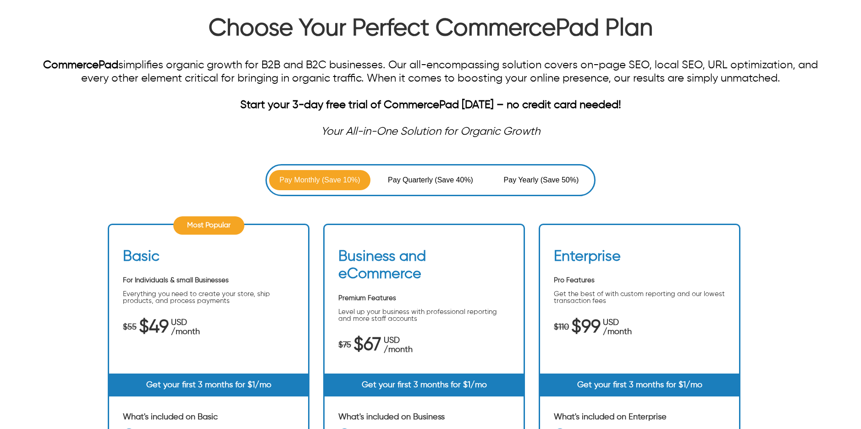
click at [566, 166] on div "Pay Monthly (Save 10%) Pay Quarterly (Save 40%) Pay Yearly (Save 50%)" at bounding box center [430, 180] width 330 height 32
click at [563, 170] on div "Pay Monthly (Save 10%) Pay Quarterly (Save 40%) Pay Yearly (Save 50%)" at bounding box center [430, 180] width 330 height 32
click at [554, 175] on span "(Save 50%)" at bounding box center [559, 180] width 38 height 11
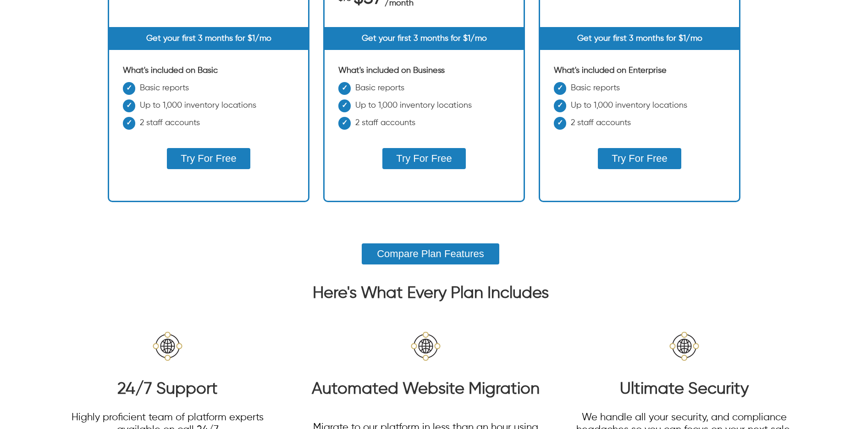
click at [614, 165] on button "Try For Free" at bounding box center [638, 158] width 83 height 21
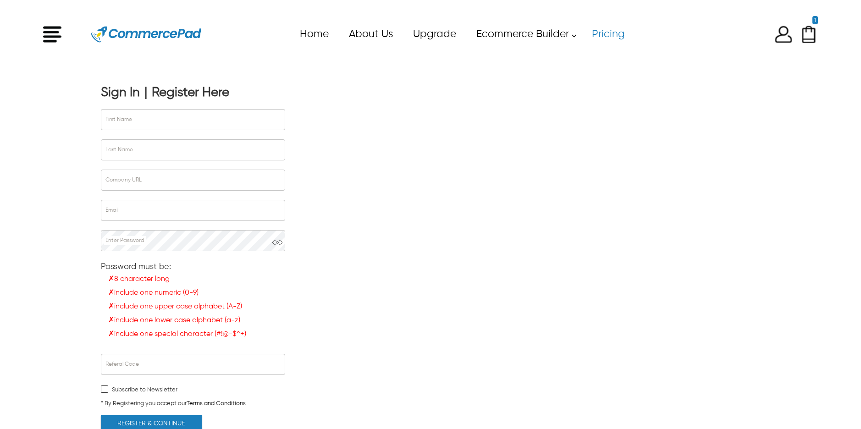
click at [604, 42] on link "Pricing" at bounding box center [607, 34] width 53 height 21
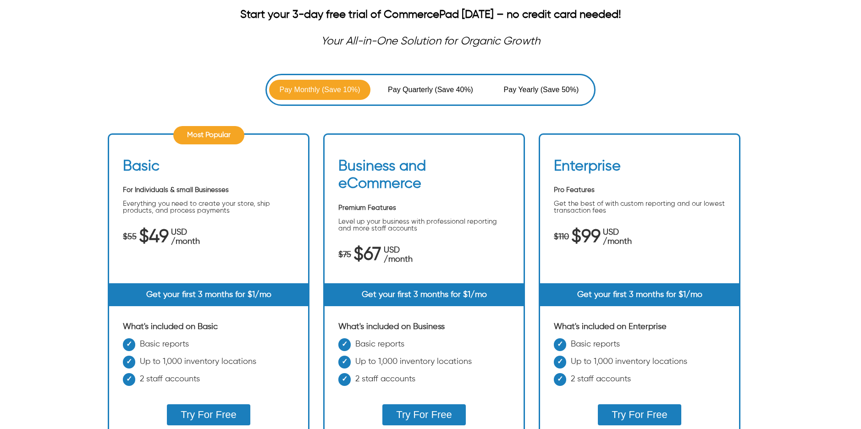
scroll to position [270, 0]
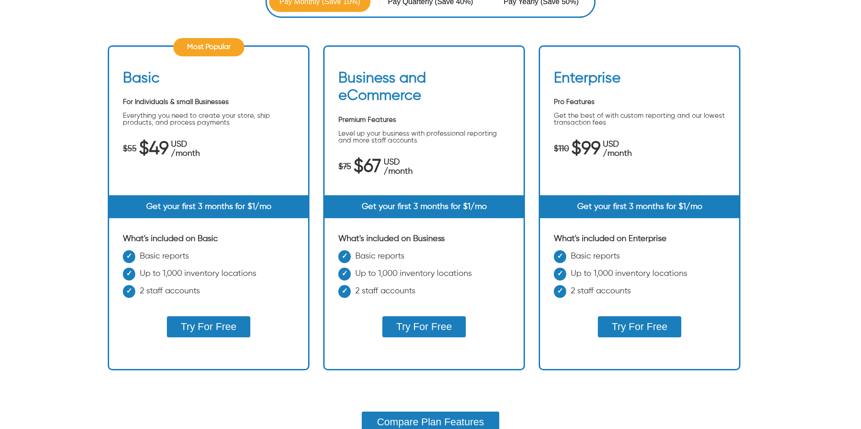
click at [640, 331] on button "Try For Free" at bounding box center [638, 326] width 83 height 21
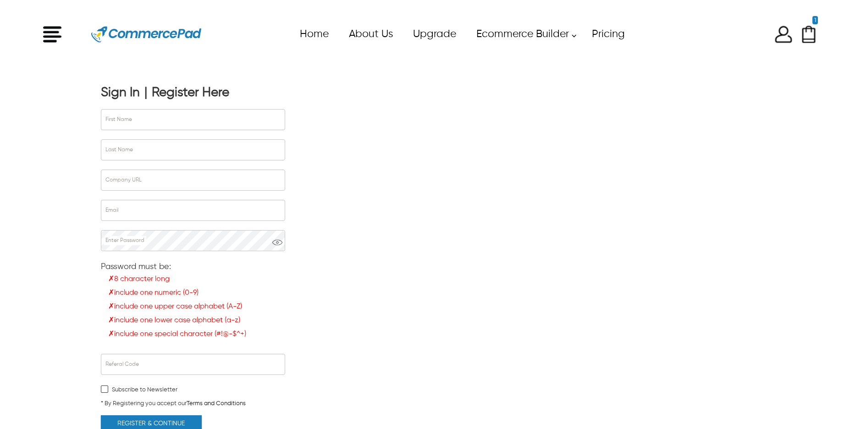
click at [614, 35] on link "Pricing" at bounding box center [607, 34] width 53 height 21
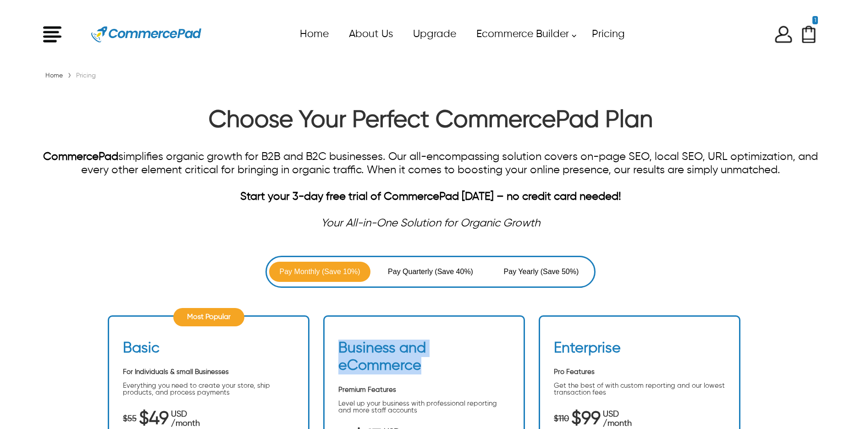
drag, startPoint x: 419, startPoint y: 367, endPoint x: 342, endPoint y: 343, distance: 80.6
click at [342, 343] on h2 "Business and eCommerce" at bounding box center [423, 360] width 171 height 40
copy h2 "Business and eCommerce"
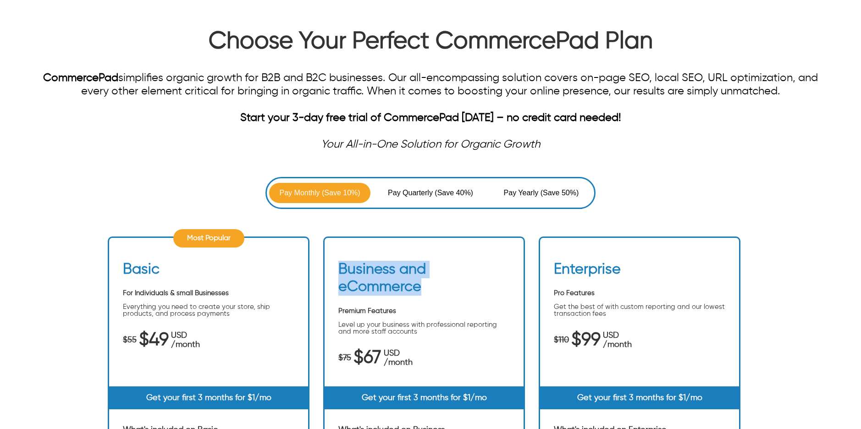
scroll to position [95, 0]
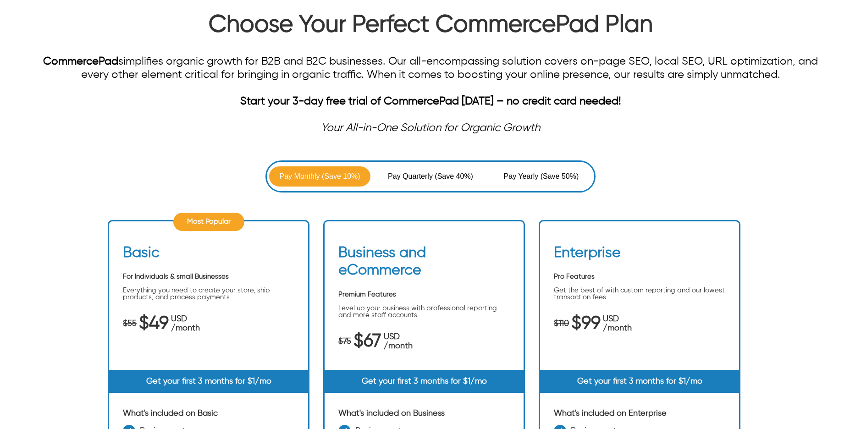
click at [188, 175] on div "Pay Monthly (Save 10%) Pay Quarterly (Save 40%) Pay Yearly (Save 50%) Most Popu…" at bounding box center [431, 366] width 646 height 412
drag, startPoint x: 620, startPoint y: 248, endPoint x: 555, endPoint y: 249, distance: 65.5
click at [555, 249] on div "Enterprise" at bounding box center [639, 255] width 171 height 22
copy h2 "Enterprise"
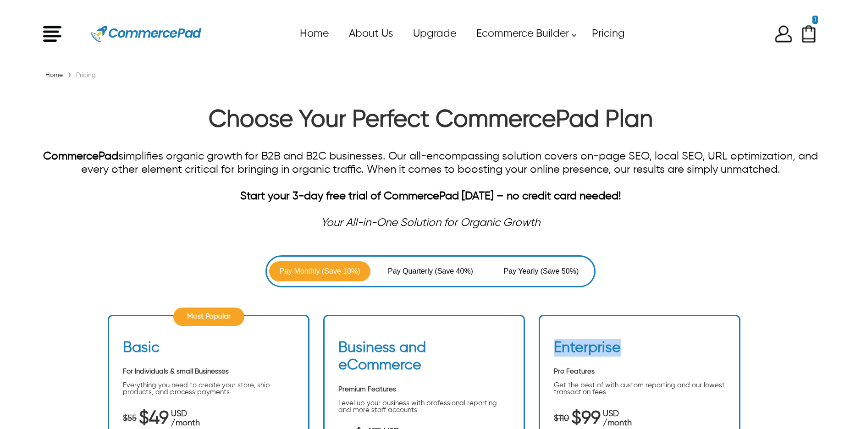
scroll to position [0, 0]
click at [422, 33] on link "Upgrade" at bounding box center [433, 34] width 63 height 21
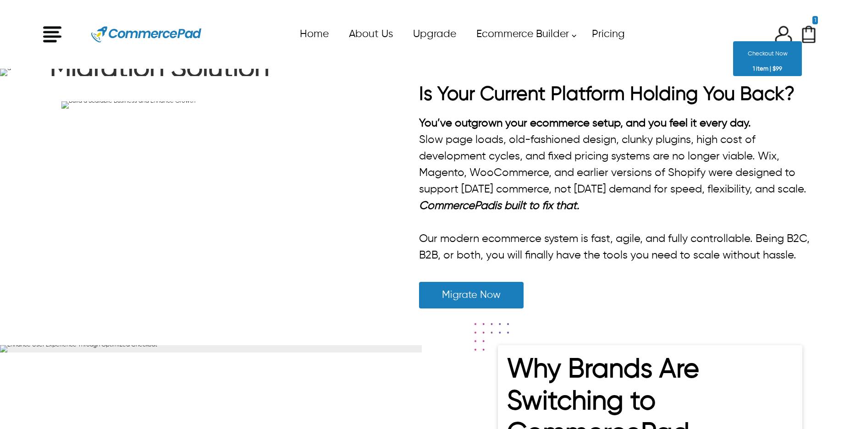
click at [805, 33] on img "Shopping Cart" at bounding box center [808, 34] width 18 height 18
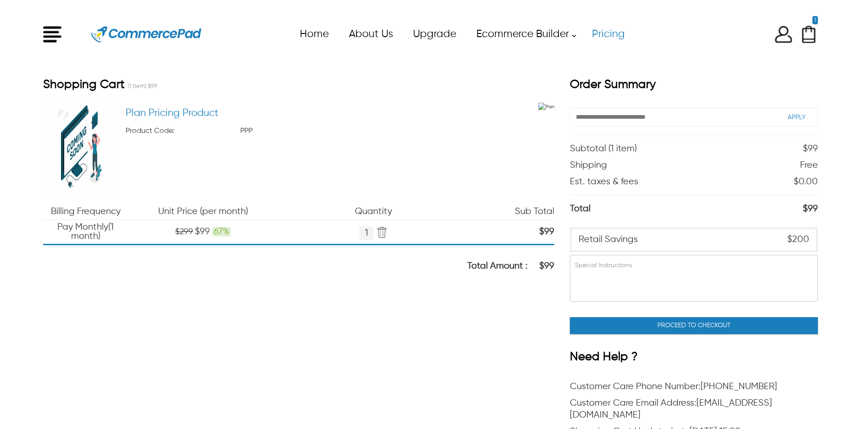
click at [617, 30] on link "Pricing" at bounding box center [607, 34] width 53 height 21
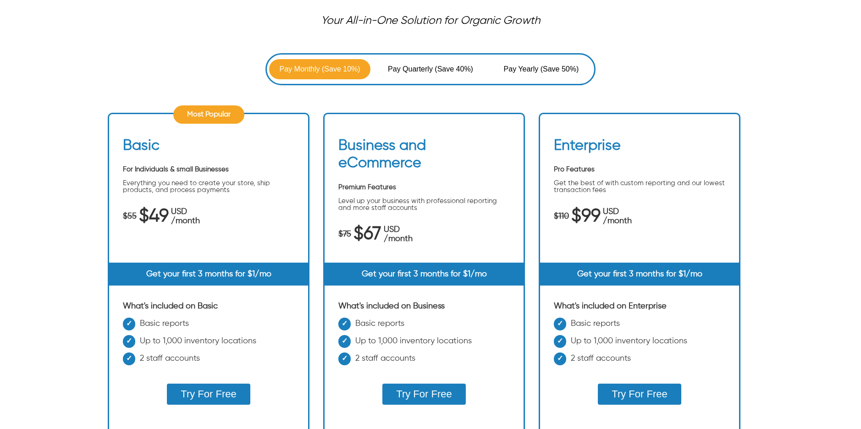
scroll to position [204, 0]
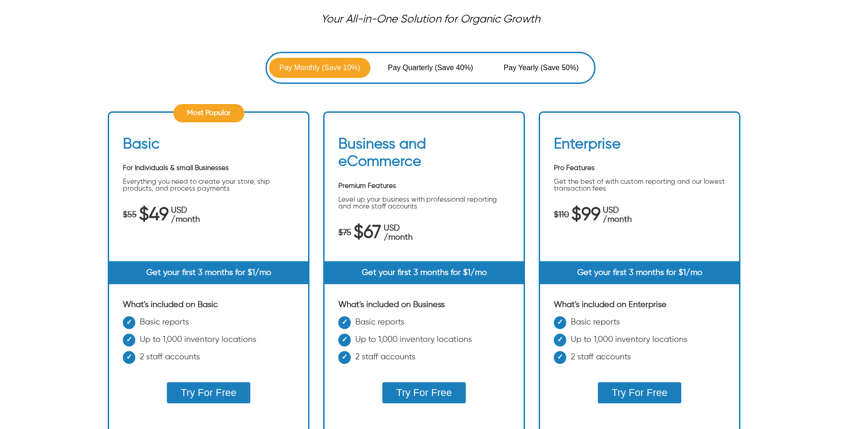
click at [228, 390] on button "Try For Free" at bounding box center [208, 392] width 83 height 21
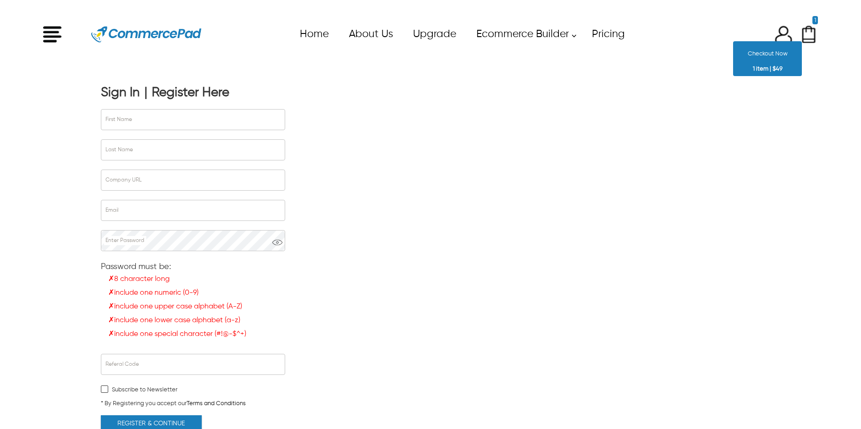
click at [807, 30] on img "Shopping Cart" at bounding box center [808, 34] width 18 height 18
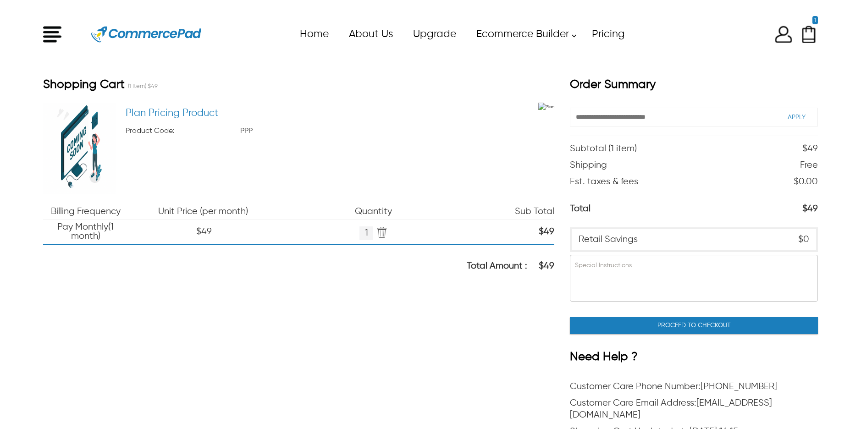
click at [649, 316] on div "Subtotal ( 1 item ) $49 Shipping Free Est. taxes & fees $0.00 Total $49 Retail …" at bounding box center [694, 236] width 248 height 200
click at [645, 323] on button "Proceed To Checkout" at bounding box center [694, 325] width 248 height 17
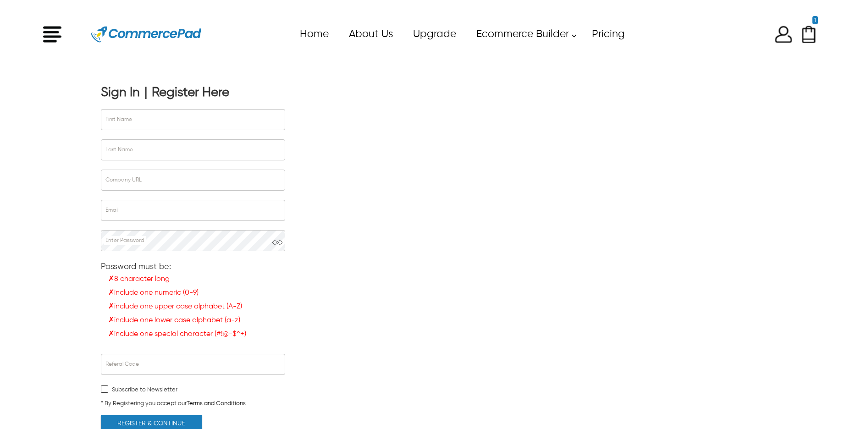
click at [782, 27] on img "Enter to Open SignUp and Register OverLay" at bounding box center [783, 34] width 18 height 18
click at [782, 29] on img "Enter to Open SignUp and Register OverLay" at bounding box center [783, 34] width 18 height 18
click at [757, 53] on div "x Upgrade eCommerce Builder Partners Pricing About us Contact us Follow us Home…" at bounding box center [430, 34] width 774 height 41
click at [211, 117] on input "First Name" at bounding box center [192, 120] width 183 height 20
type input "*"
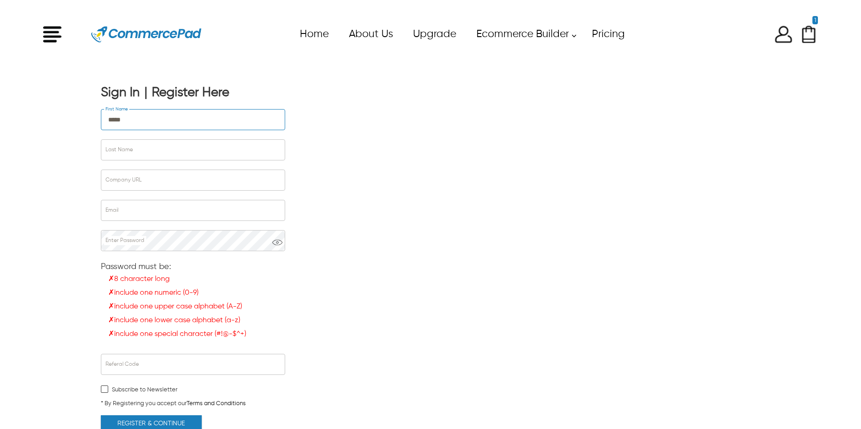
type input "*****"
click at [163, 148] on input "Last Name" at bounding box center [192, 150] width 183 height 20
type input "********"
click at [145, 191] on div "Company URL" at bounding box center [192, 182] width 183 height 30
click at [146, 183] on input "Company URL" at bounding box center [192, 180] width 183 height 20
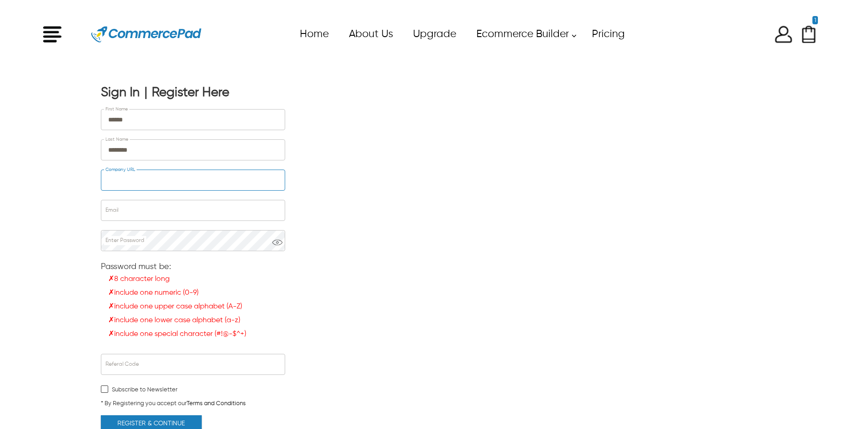
type input "*********"
click at [160, 215] on input "Email" at bounding box center [192, 210] width 183 height 20
type input "**********"
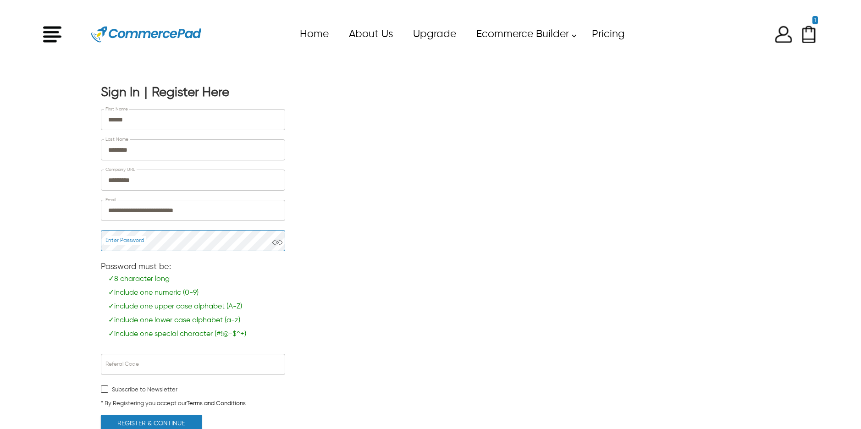
click at [175, 417] on button "Register & Continue" at bounding box center [151, 423] width 101 height 17
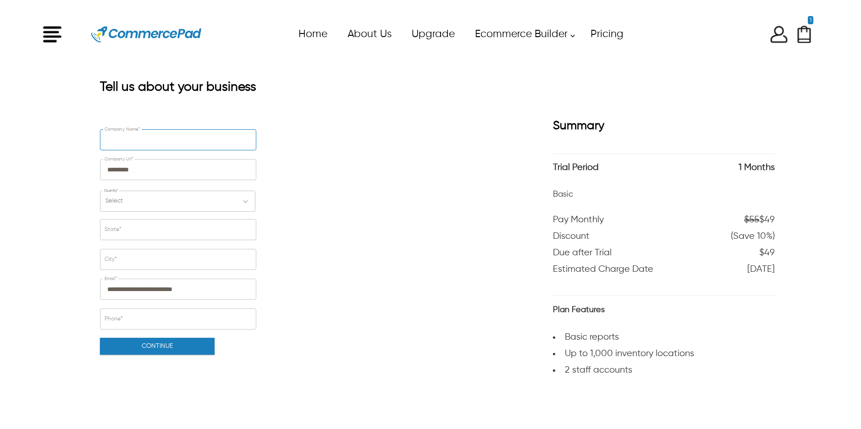
click at [158, 145] on input "Company Name*" at bounding box center [177, 140] width 155 height 20
type input "**********"
click at [153, 200] on div "Select" at bounding box center [177, 201] width 155 height 21
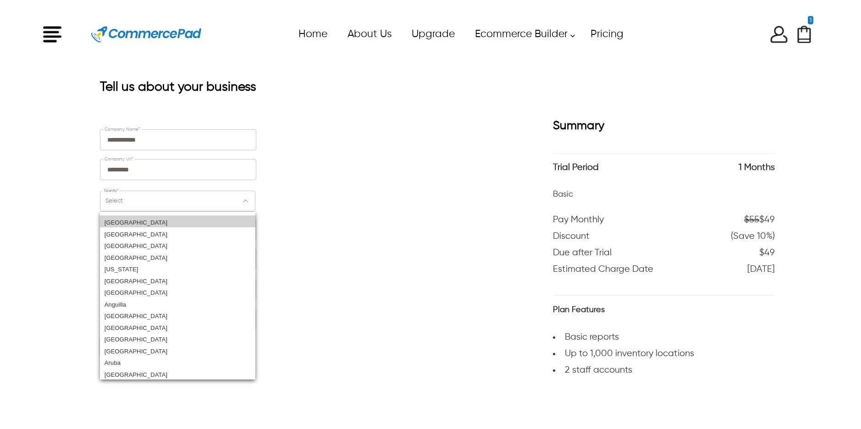
click at [151, 215] on div "[GEOGRAPHIC_DATA]" at bounding box center [177, 221] width 155 height 12
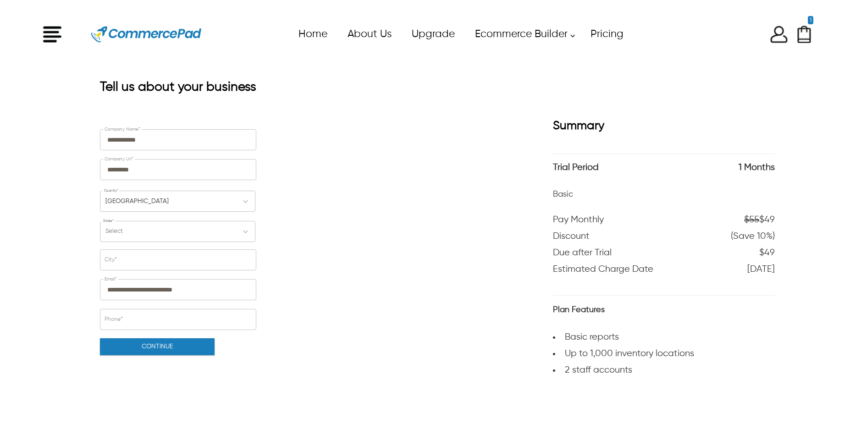
click at [150, 226] on div "Select" at bounding box center [177, 231] width 155 height 21
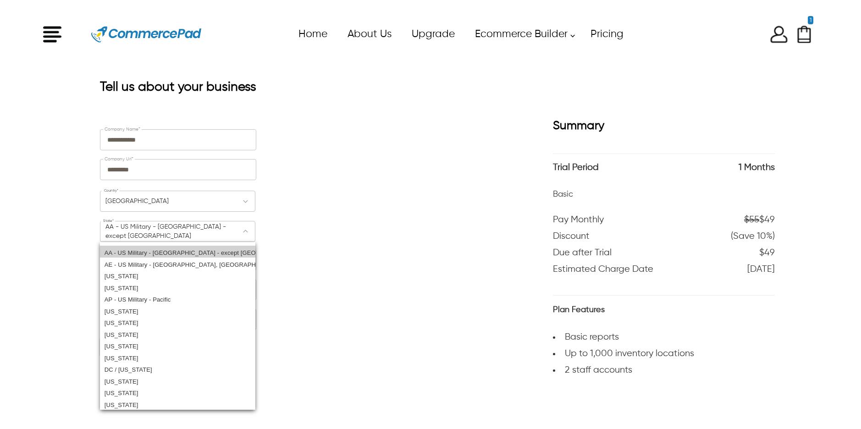
click at [150, 249] on div "AA - US Military - Americas - except Canada" at bounding box center [177, 252] width 155 height 12
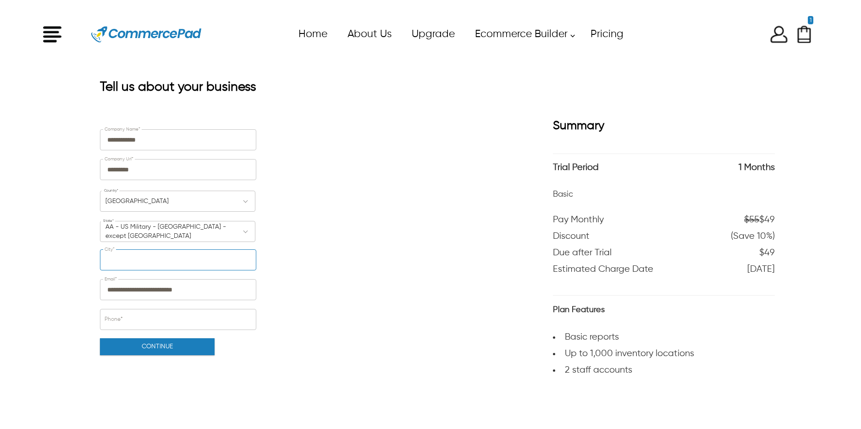
click at [153, 265] on input "City*" at bounding box center [177, 260] width 155 height 20
type input "**********"
click at [154, 329] on input "Phone*" at bounding box center [177, 319] width 155 height 20
type input "**********"
click at [168, 343] on button "Continue" at bounding box center [157, 346] width 115 height 17
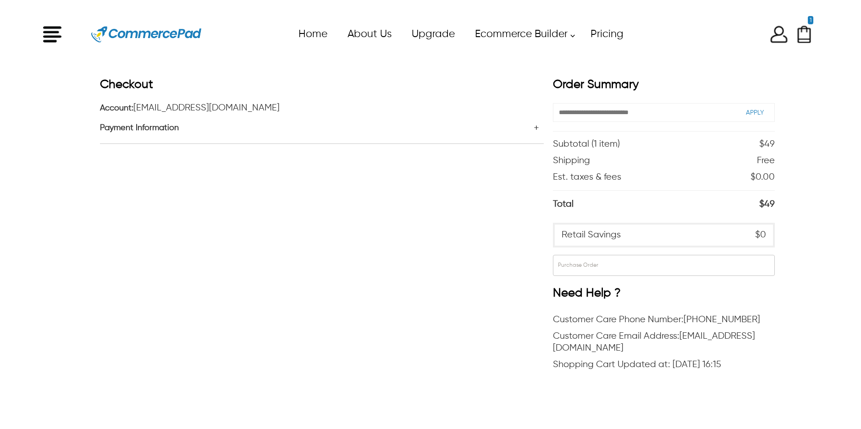
click at [538, 123] on div "Payment Information" at bounding box center [322, 129] width 444 height 30
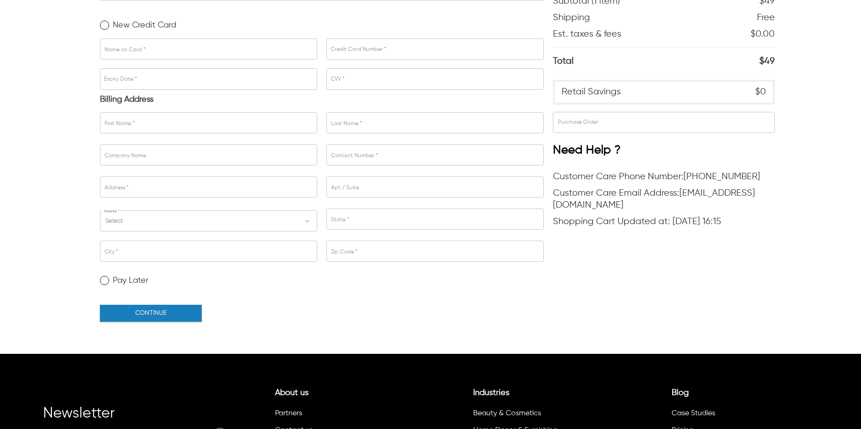
scroll to position [143, 0]
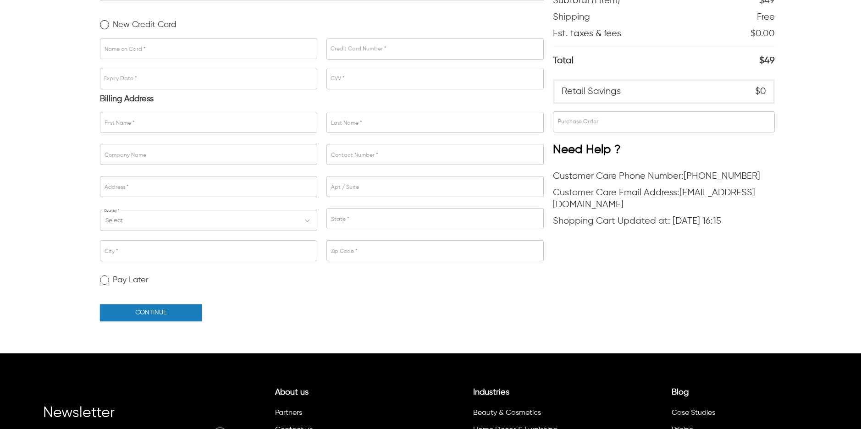
click at [132, 275] on label "Pay Later" at bounding box center [124, 279] width 49 height 9
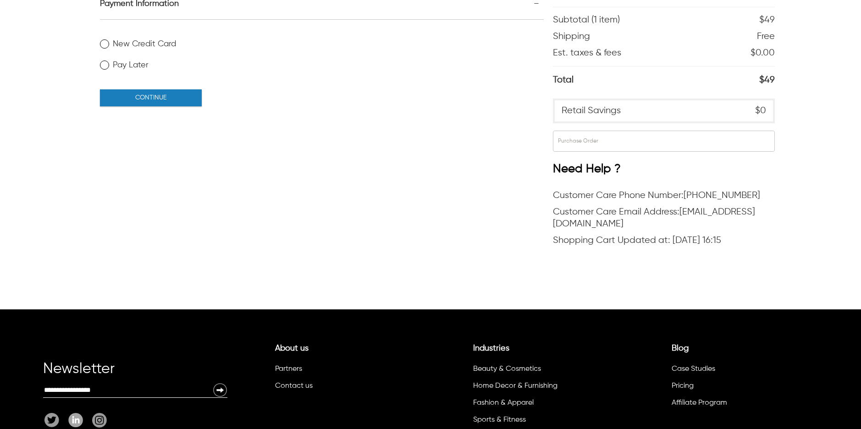
scroll to position [0, 0]
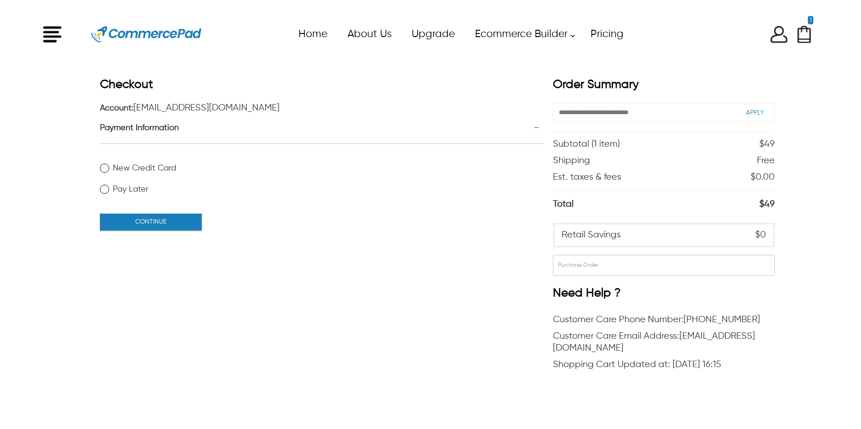
click at [163, 224] on button "CONTINUE" at bounding box center [151, 222] width 102 height 17
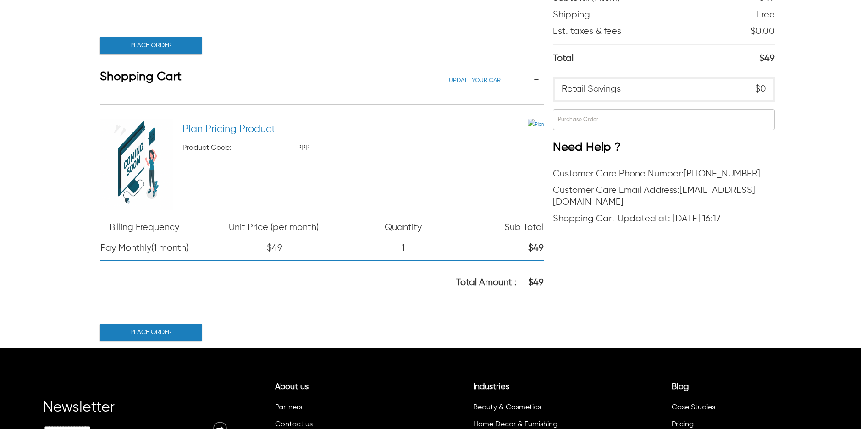
scroll to position [154, 0]
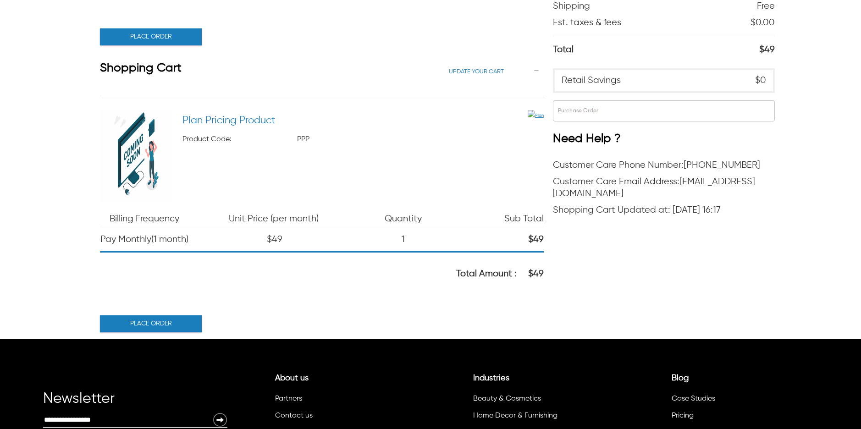
click at [156, 326] on button "Place Order" at bounding box center [151, 323] width 102 height 17
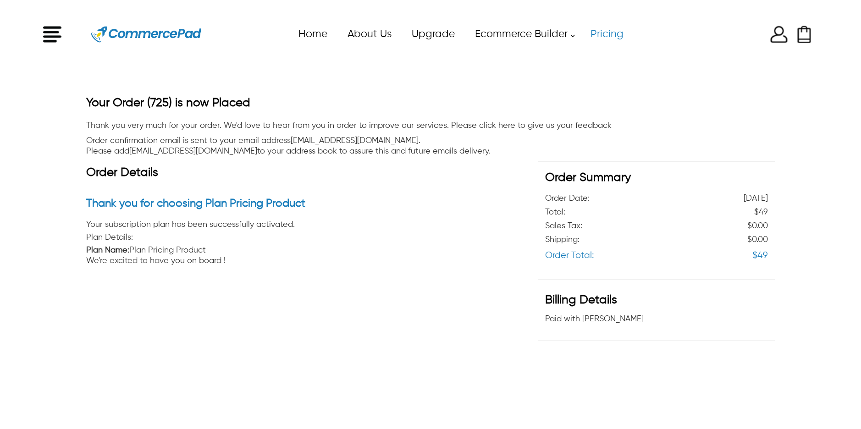
click at [617, 34] on link "Pricing" at bounding box center [606, 34] width 53 height 21
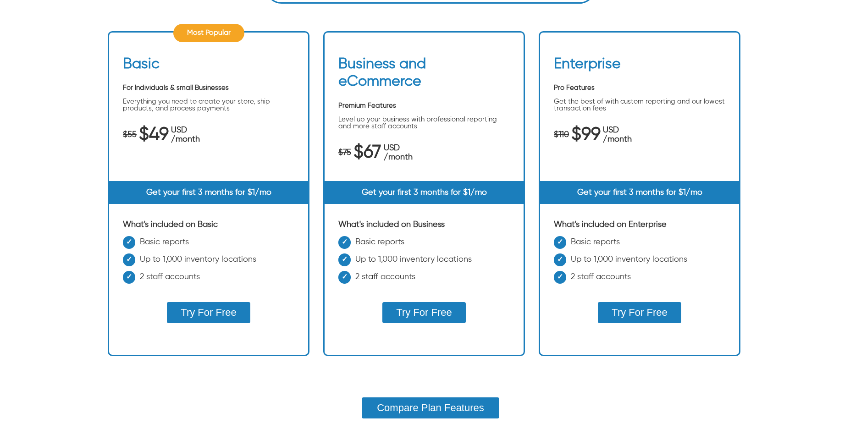
scroll to position [318, 0]
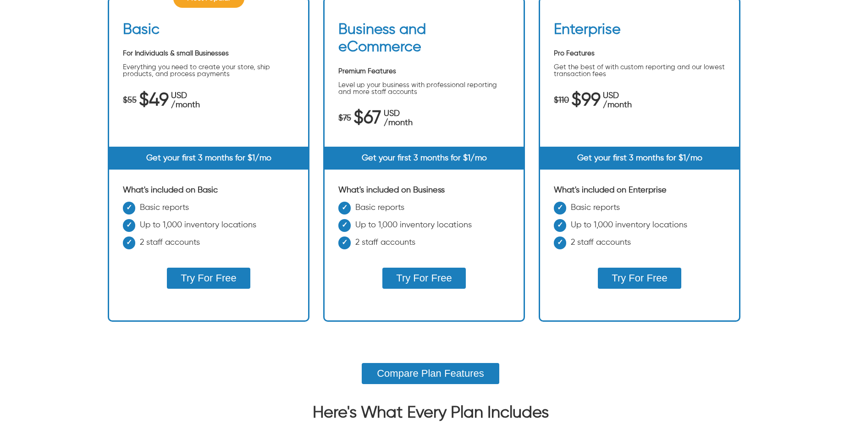
click at [447, 273] on button "Try For Free" at bounding box center [423, 278] width 83 height 21
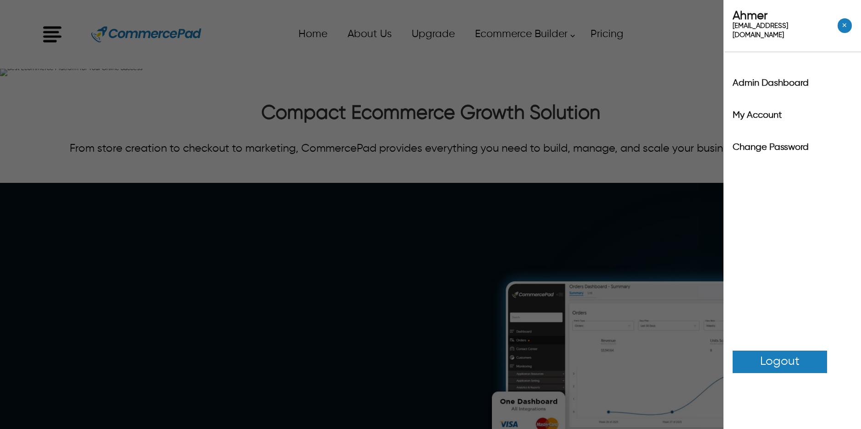
click at [786, 35] on div "x Upgrade eCommerce Builder Partners Pricing About us Contact us Follow us Home…" at bounding box center [430, 34] width 774 height 41
click at [688, 44] on div "Ahmer ahmersiddiqui651+3@gmail.com ✕ Admin Dashboard My Account Change Password…" at bounding box center [430, 214] width 861 height 429
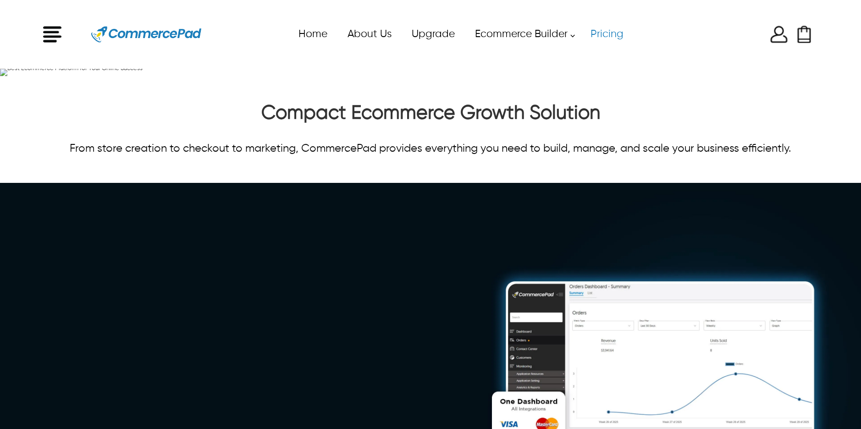
click at [775, 40] on div "x Upgrade eCommerce Builder Partners Pricing About us Contact us Follow us Home…" at bounding box center [430, 34] width 774 height 41
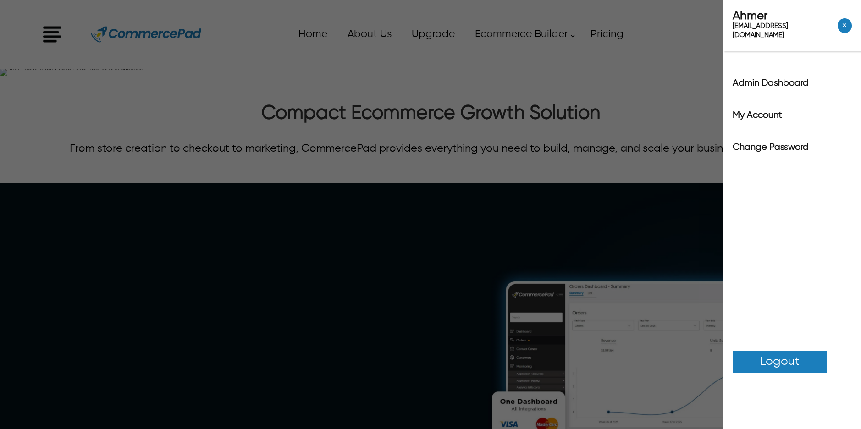
click at [698, 43] on div "Ahmer ahmersiddiqui651+3@gmail.com ✕ Admin Dashboard My Account Change Password…" at bounding box center [430, 214] width 861 height 429
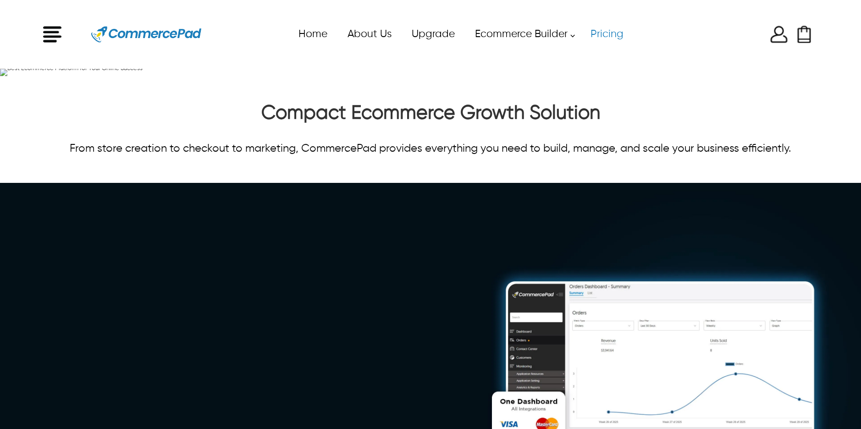
click at [617, 39] on link "Pricing" at bounding box center [606, 34] width 53 height 21
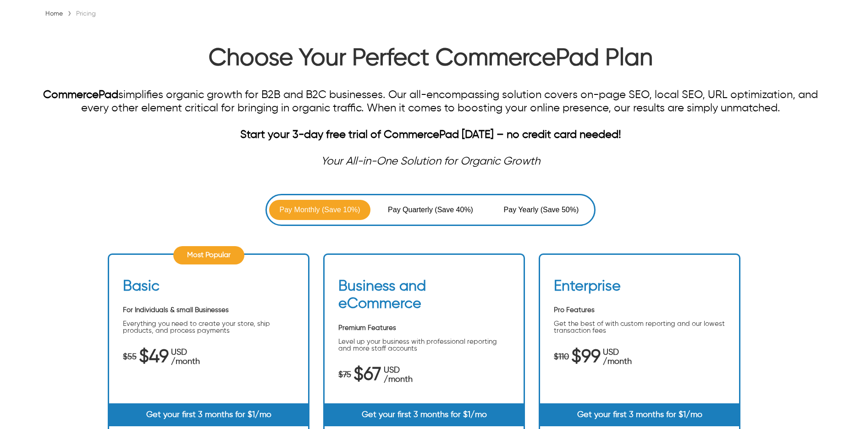
scroll to position [323, 0]
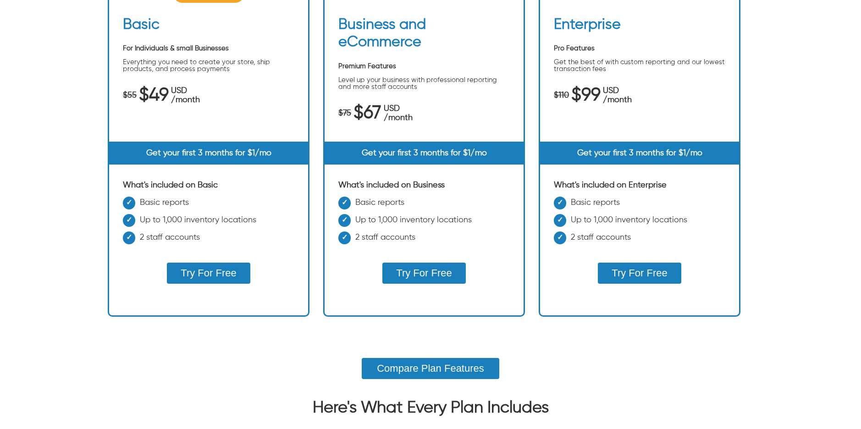
click at [653, 278] on button "Try For Free" at bounding box center [638, 273] width 83 height 21
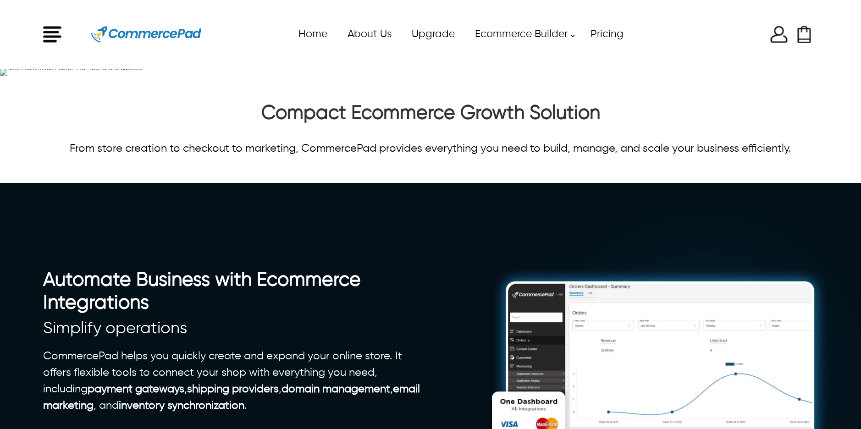
drag, startPoint x: 762, startPoint y: 35, endPoint x: 767, endPoint y: 35, distance: 5.1
click at [762, 35] on div at bounding box center [724, 34] width 175 height 18
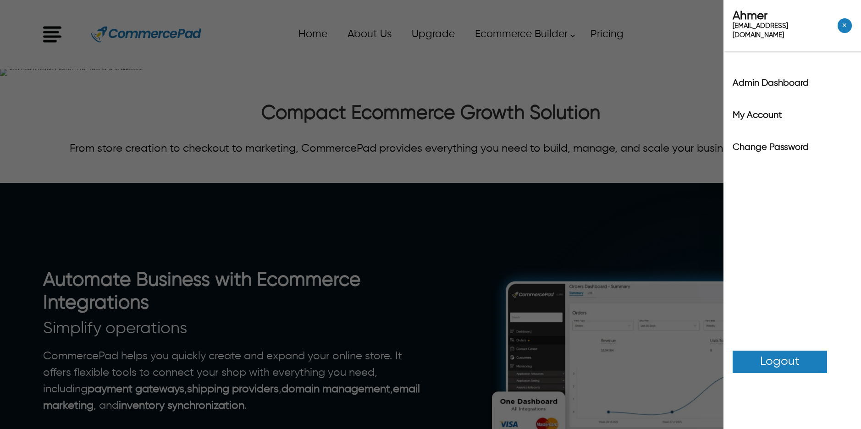
click at [772, 33] on div "x Upgrade eCommerce Builder Partners Pricing About us Contact us Follow us Home…" at bounding box center [430, 34] width 774 height 41
click at [792, 353] on span "Logout" at bounding box center [779, 362] width 39 height 18
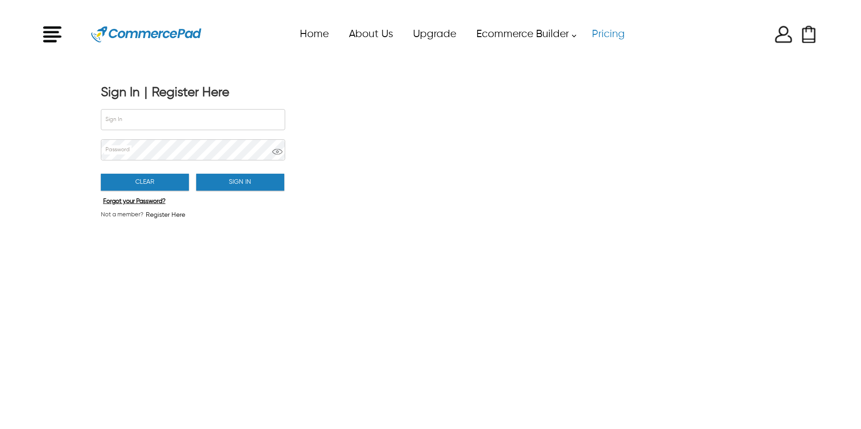
click at [600, 31] on link "Pricing" at bounding box center [607, 34] width 53 height 21
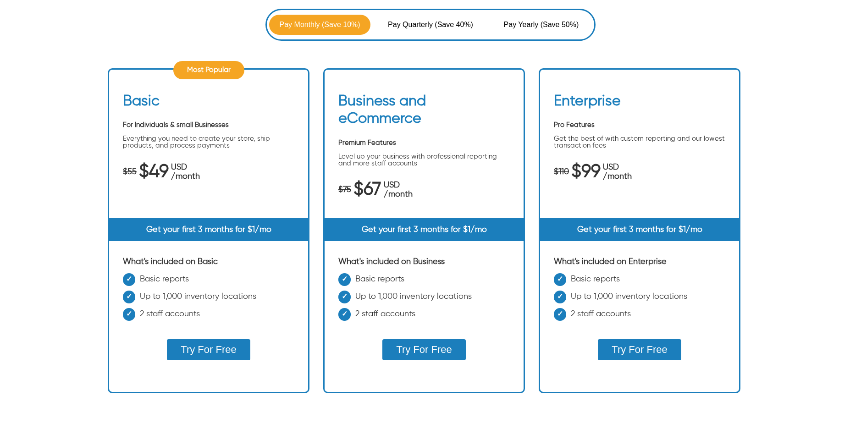
click at [217, 352] on button "Try For Free" at bounding box center [208, 349] width 83 height 21
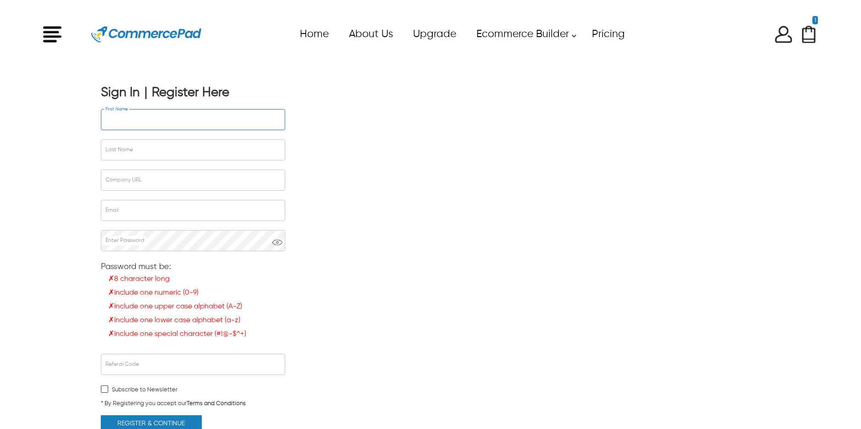
click at [213, 120] on input "First Name" at bounding box center [192, 120] width 183 height 20
type input "*****"
click at [169, 151] on input "Last Name" at bounding box center [192, 150] width 183 height 20
type input "********"
click at [164, 173] on input "Company URL" at bounding box center [192, 180] width 183 height 20
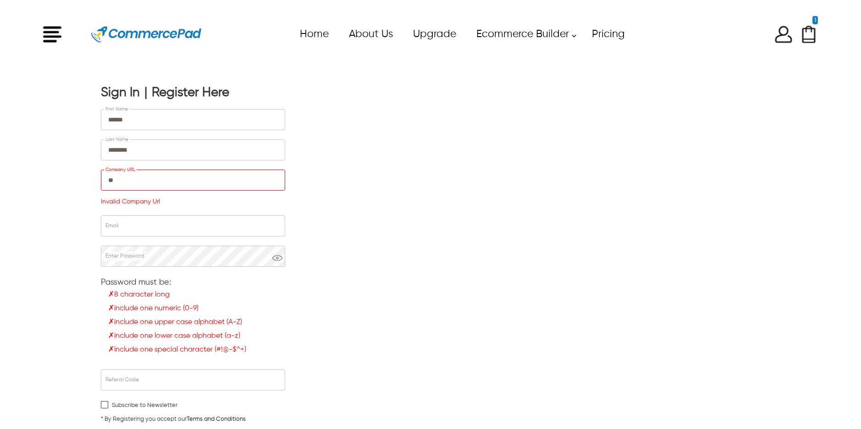
type input "***"
click at [171, 179] on input "***" at bounding box center [192, 180] width 183 height 20
type input "*********"
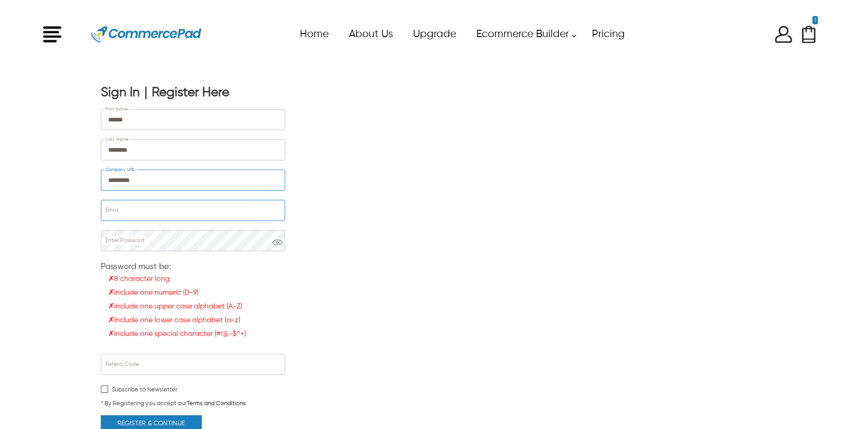
click at [159, 225] on div "Email" at bounding box center [192, 212] width 183 height 30
click at [164, 217] on input "Email" at bounding box center [192, 210] width 183 height 20
type input "**********"
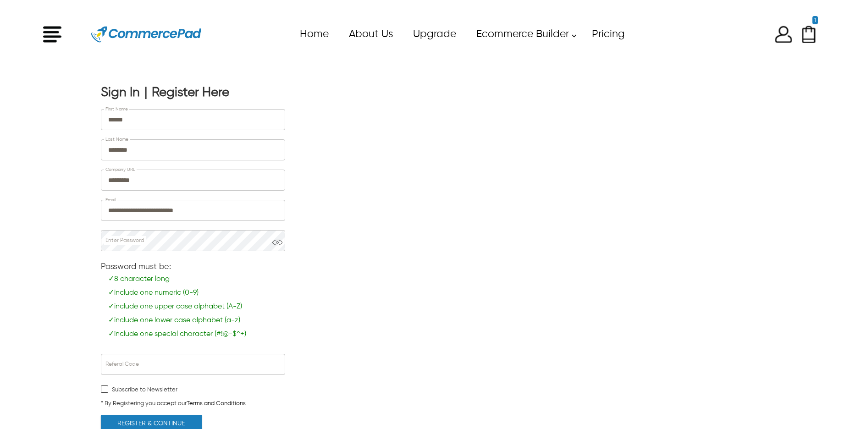
click at [167, 418] on button "Register & Continue" at bounding box center [151, 423] width 101 height 17
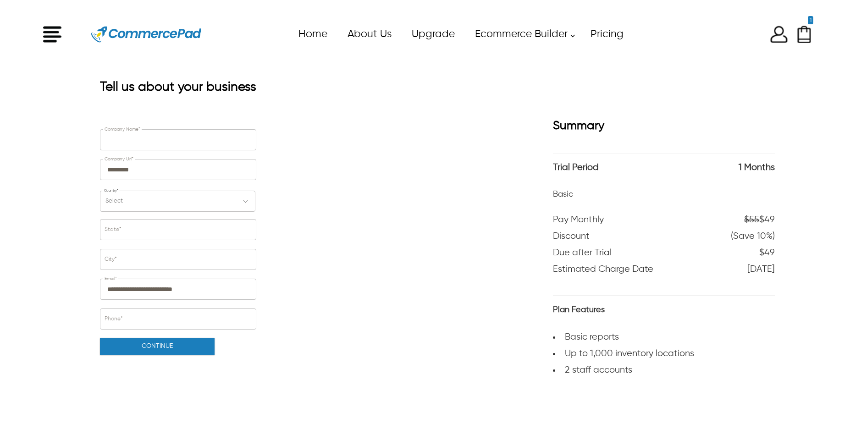
click at [183, 143] on input "Company Name*" at bounding box center [177, 140] width 155 height 20
type input "**********"
click at [171, 197] on div "Select" at bounding box center [177, 201] width 155 height 21
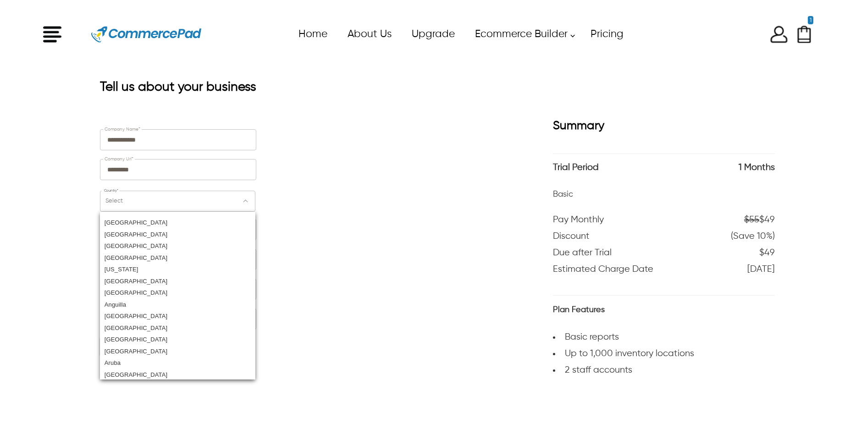
click at [171, 212] on div "United States Canada Afghanistan Albania American Samoa Andorra Angola Anguilla…" at bounding box center [177, 296] width 155 height 168
click at [171, 214] on div "United States Canada Afghanistan Albania American Samoa Andorra Angola Anguilla…" at bounding box center [177, 296] width 155 height 168
click at [164, 221] on div "[GEOGRAPHIC_DATA]" at bounding box center [177, 221] width 155 height 12
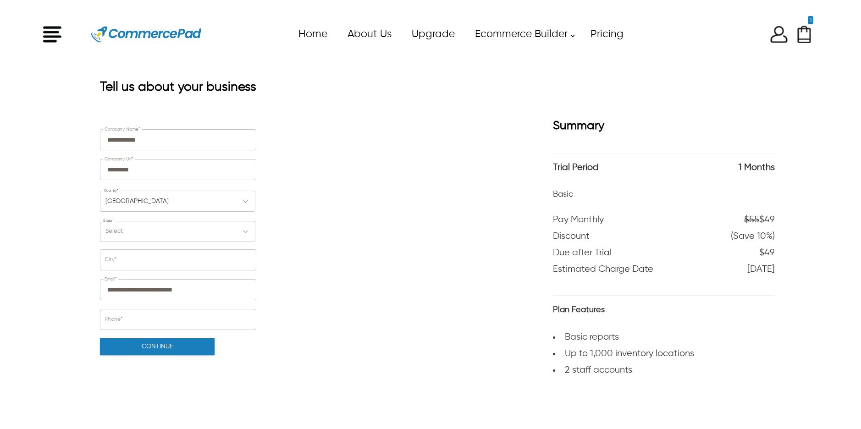
click at [163, 228] on div "Select" at bounding box center [177, 231] width 155 height 21
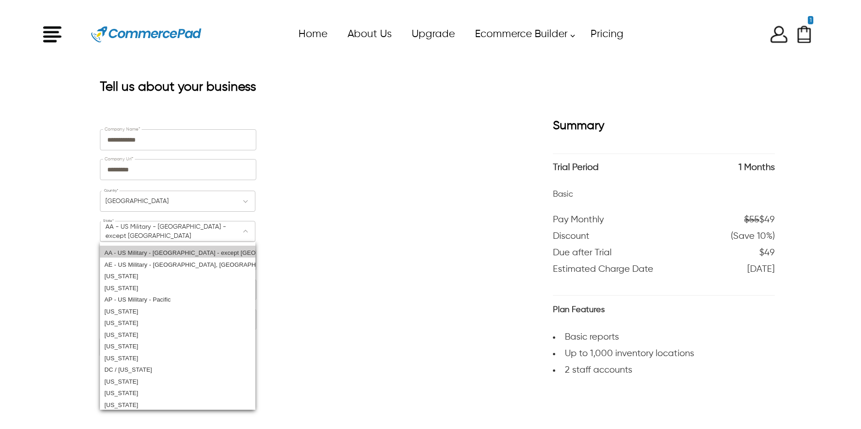
click at [155, 252] on div "AA - US Military - Americas - except Canada" at bounding box center [177, 252] width 155 height 12
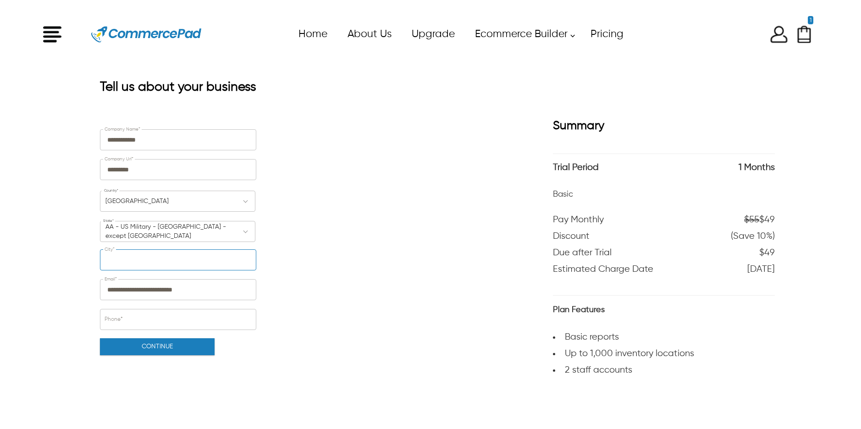
click at [155, 266] on input "City*" at bounding box center [177, 260] width 155 height 20
type input "**********"
click at [149, 325] on input "Phone*" at bounding box center [177, 319] width 155 height 20
type input "**********"
click at [150, 348] on button "Continue" at bounding box center [157, 346] width 115 height 17
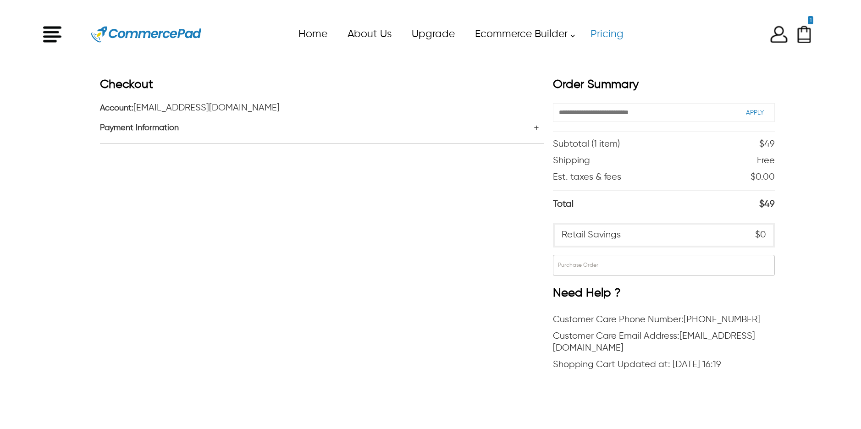
click at [604, 35] on link "Pricing" at bounding box center [606, 34] width 53 height 21
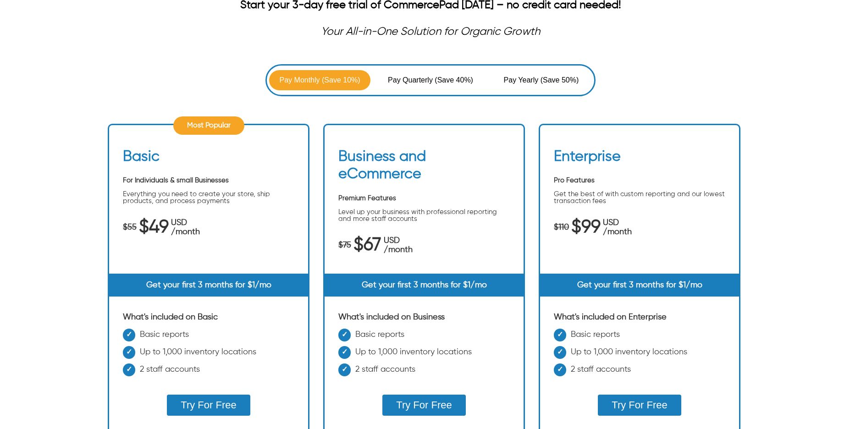
click at [415, 395] on button "Try For Free" at bounding box center [423, 405] width 83 height 21
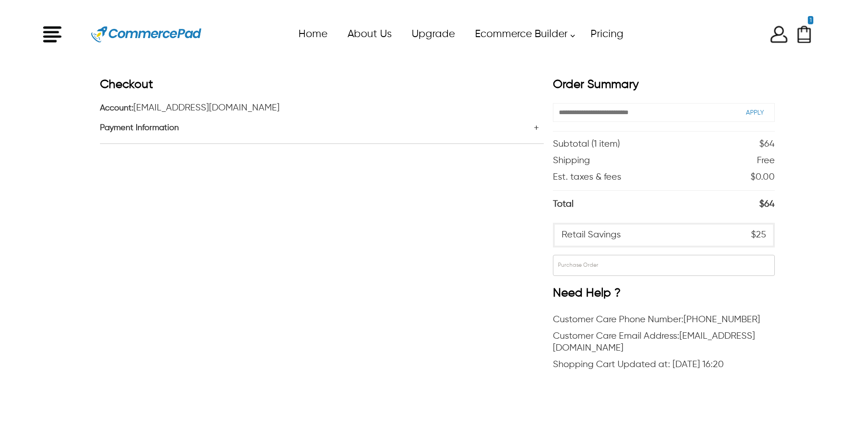
click at [533, 129] on div "Payment Information" at bounding box center [322, 128] width 444 height 11
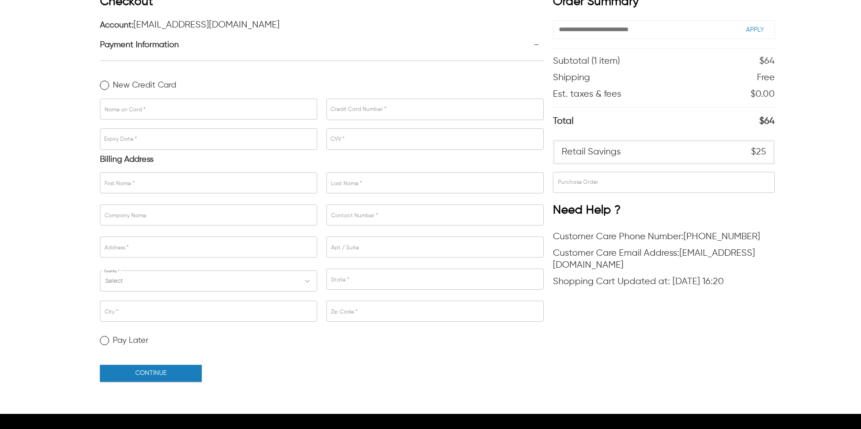
scroll to position [85, 0]
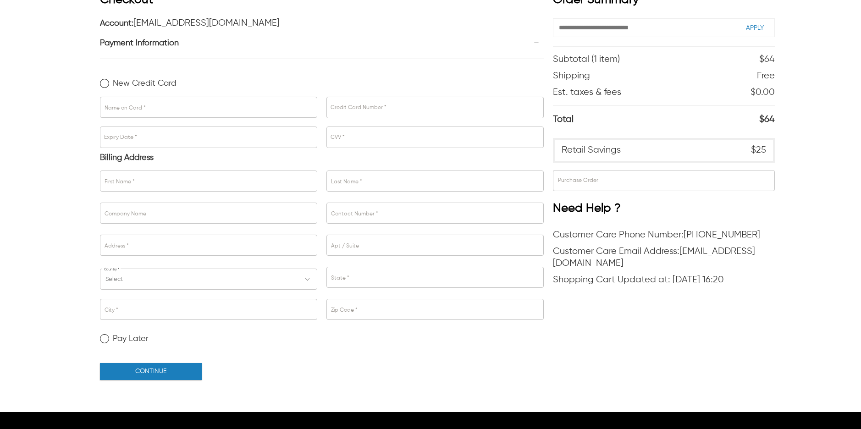
click at [103, 340] on label "Pay Later" at bounding box center [124, 338] width 49 height 9
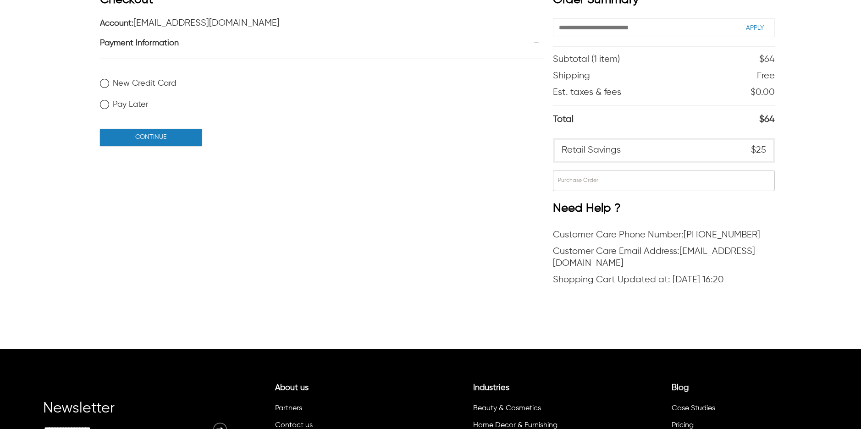
click at [160, 137] on button "CONTINUE" at bounding box center [151, 137] width 102 height 17
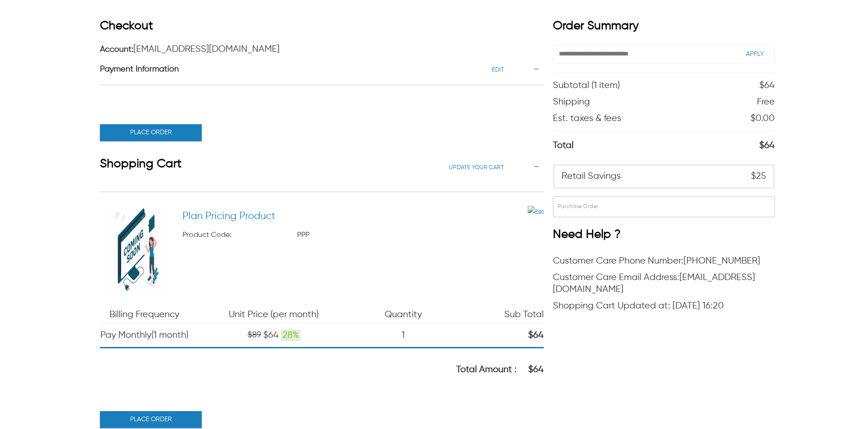
scroll to position [0, 0]
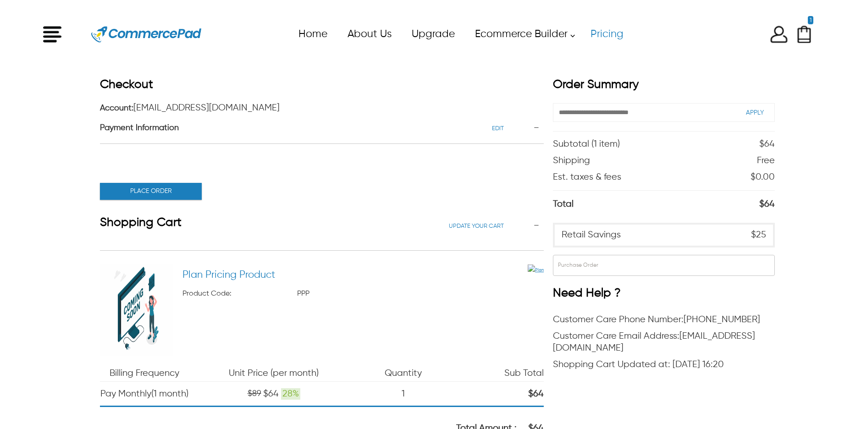
click at [606, 33] on link "Pricing" at bounding box center [606, 34] width 53 height 21
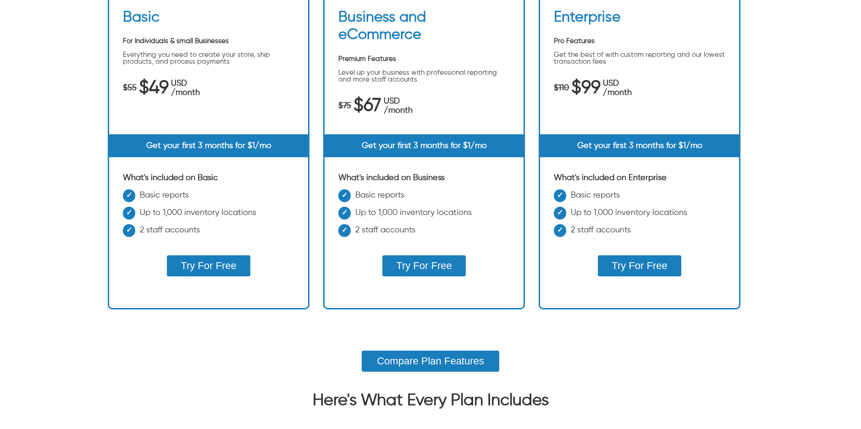
click at [200, 269] on button "Try For Free" at bounding box center [208, 265] width 83 height 21
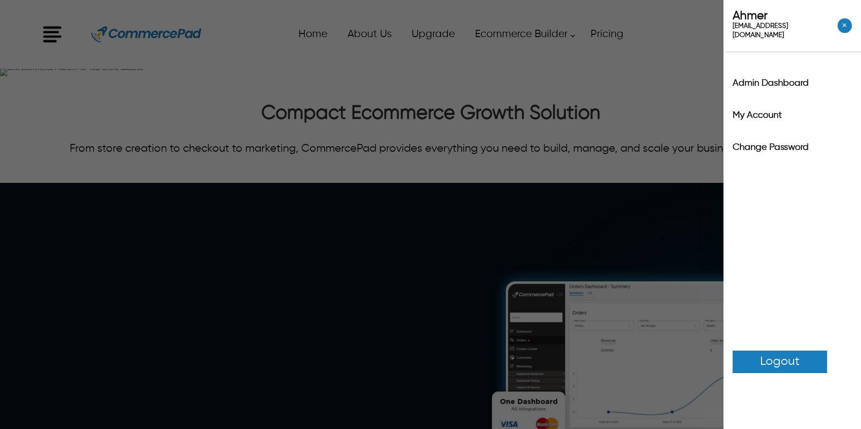
click at [780, 27] on div "x Upgrade eCommerce Builder Partners Pricing About us Contact us Follow us Home…" at bounding box center [430, 34] width 774 height 41
click at [773, 357] on span "Logout" at bounding box center [779, 362] width 39 height 18
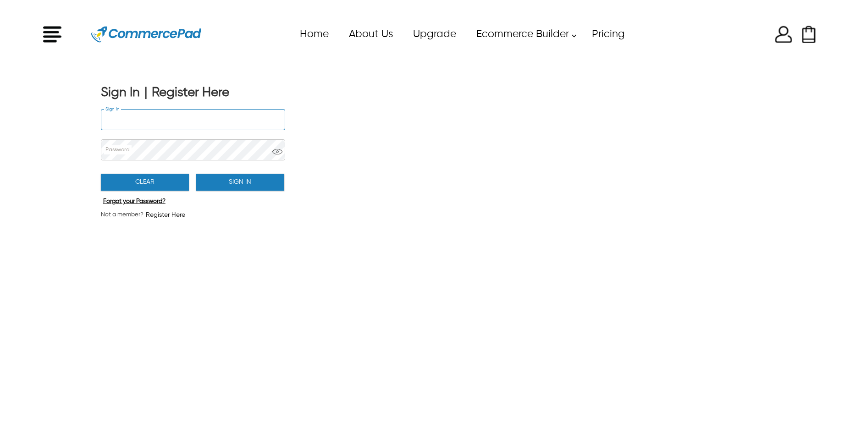
click at [153, 120] on input "Sign In" at bounding box center [192, 120] width 183 height 20
type input "**********"
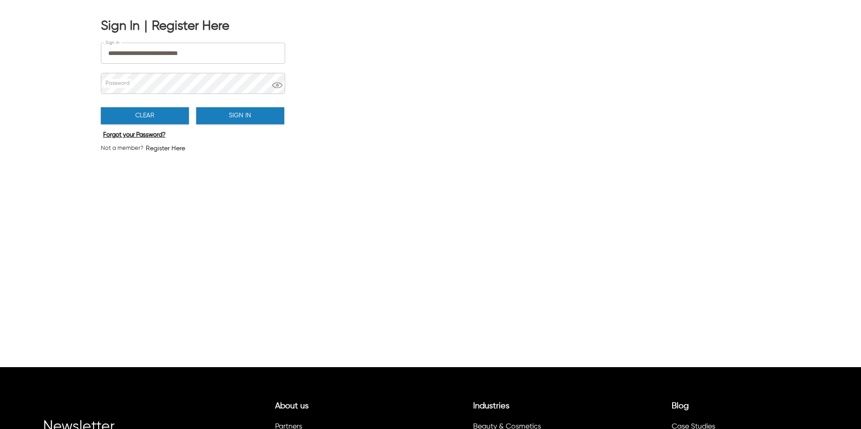
scroll to position [65, 0]
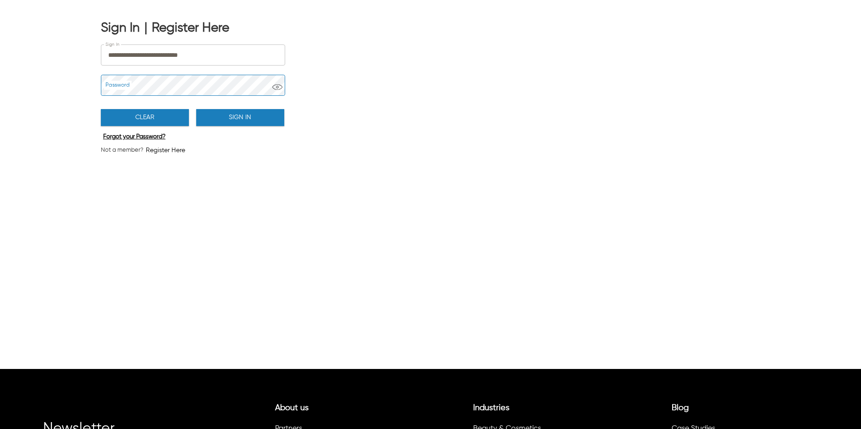
click at [235, 109] on button "Sign In" at bounding box center [240, 117] width 88 height 17
click at [236, 115] on button "Sign In" at bounding box center [240, 117] width 88 height 17
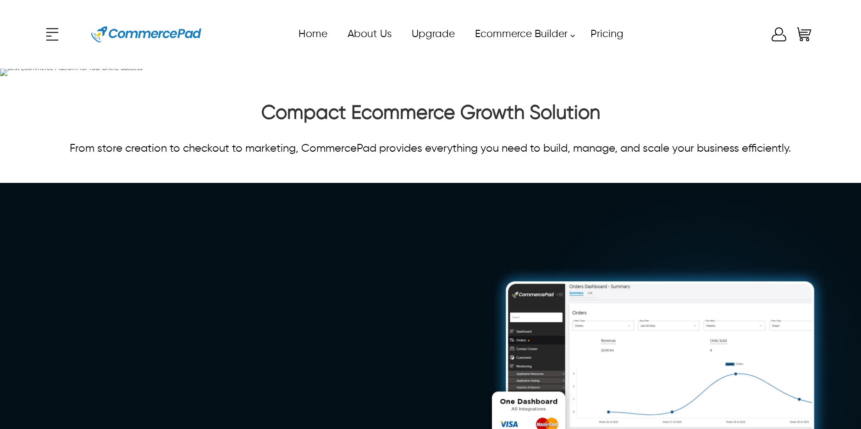
click at [780, 38] on icon at bounding box center [778, 34] width 18 height 18
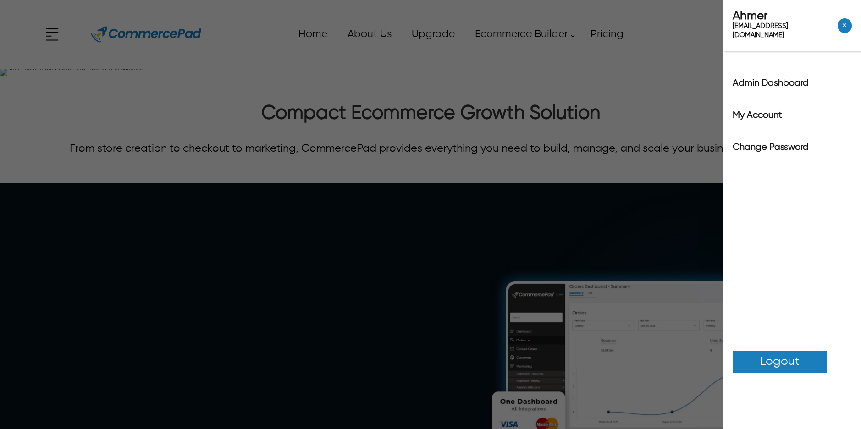
click at [787, 353] on span "Logout" at bounding box center [779, 362] width 39 height 18
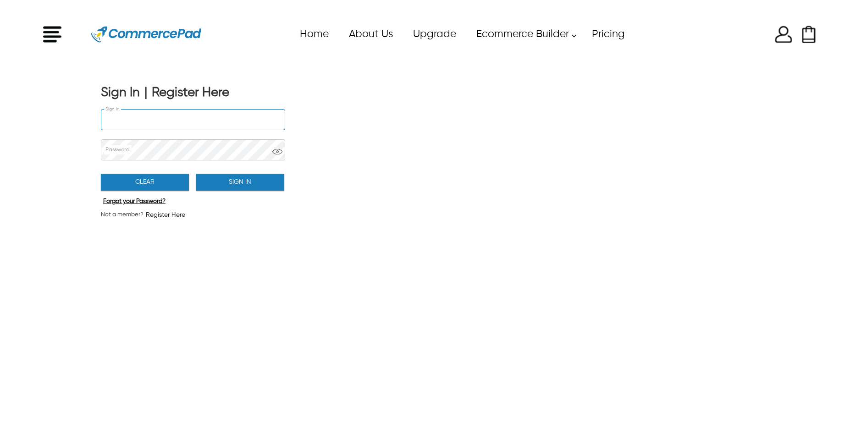
click at [144, 119] on input "Sign In" at bounding box center [192, 120] width 183 height 20
type input "**********"
click at [224, 178] on button "Sign In" at bounding box center [240, 182] width 88 height 17
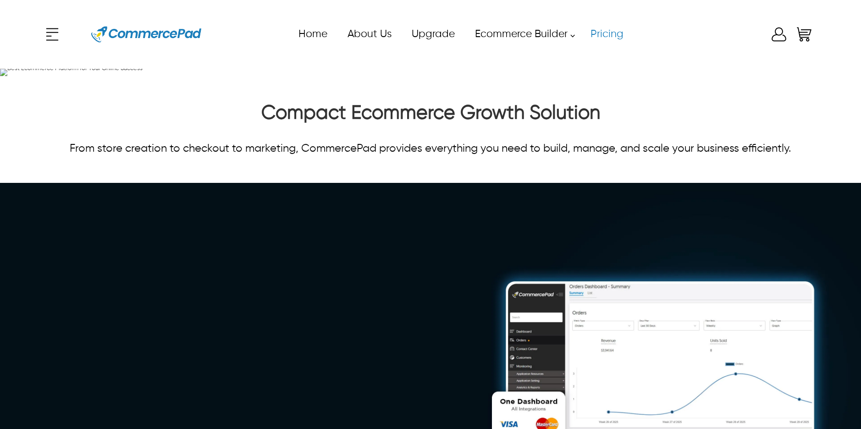
click at [592, 35] on link "Pricing" at bounding box center [606, 34] width 53 height 21
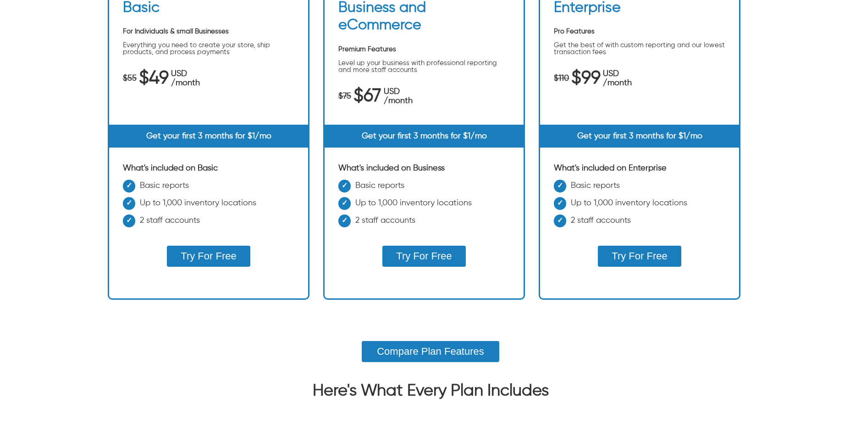
click at [221, 253] on button "Try For Free" at bounding box center [208, 256] width 83 height 21
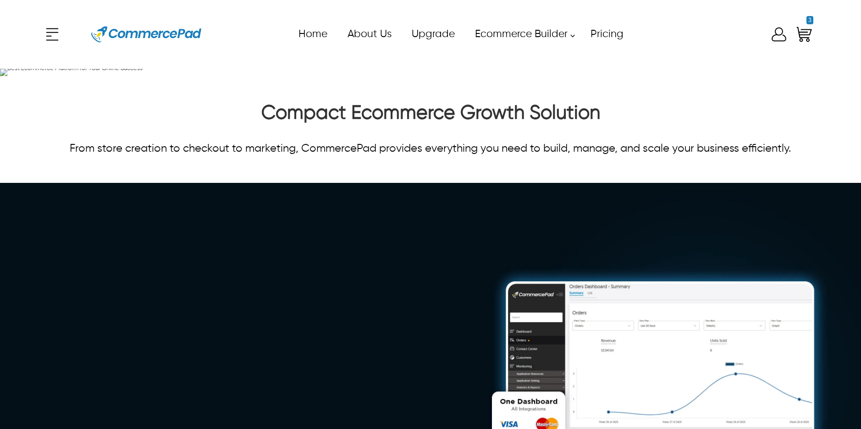
click at [816, 29] on div "x Upgrade eCommerce Builder Partners Pricing About us Contact us Follow us Home…" at bounding box center [430, 34] width 774 height 41
click at [807, 31] on icon "Shopping Cart" at bounding box center [804, 34] width 18 height 18
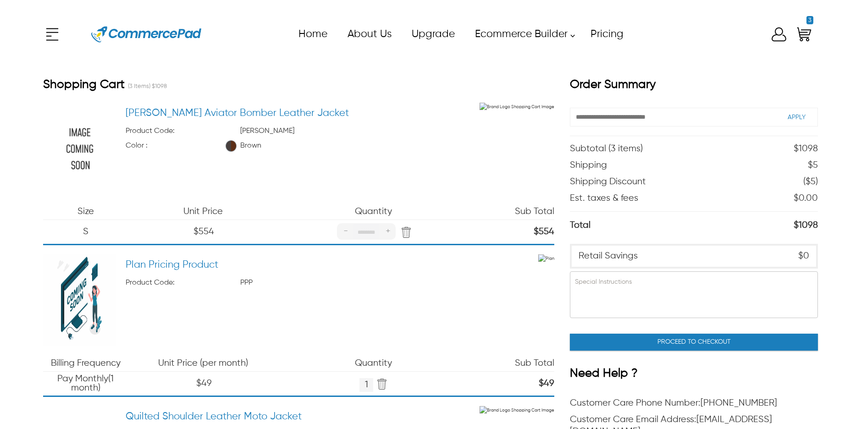
click at [854, 56] on header "x Upgrade eCommerce Builder Partners Pricing About us Contact us Follow us Home…" at bounding box center [430, 34] width 861 height 69
click at [777, 35] on div "x Upgrade eCommerce Builder Partners Pricing About us Contact us Follow us Home…" at bounding box center [430, 34] width 774 height 41
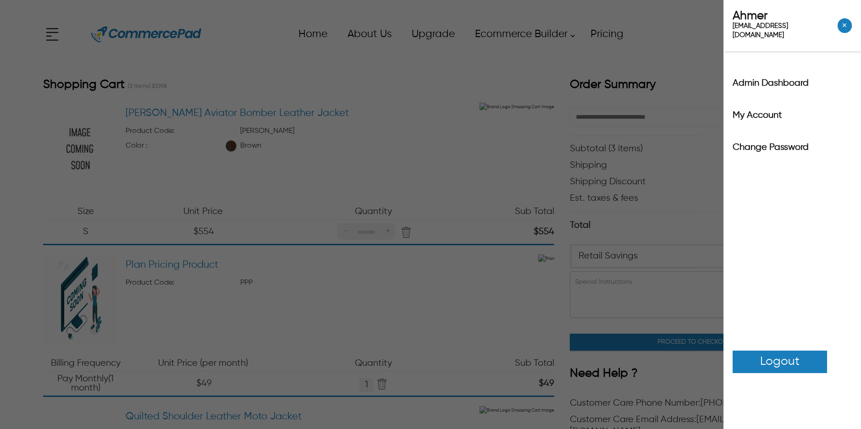
click at [789, 353] on span "Logout" at bounding box center [779, 362] width 39 height 18
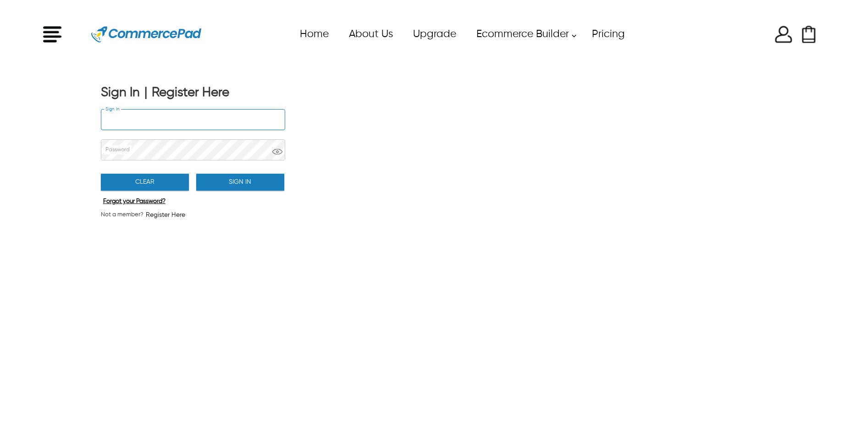
click at [180, 119] on input "Sign In" at bounding box center [192, 120] width 183 height 20
type input "**********"
click at [231, 182] on button "Sign In" at bounding box center [240, 182] width 88 height 17
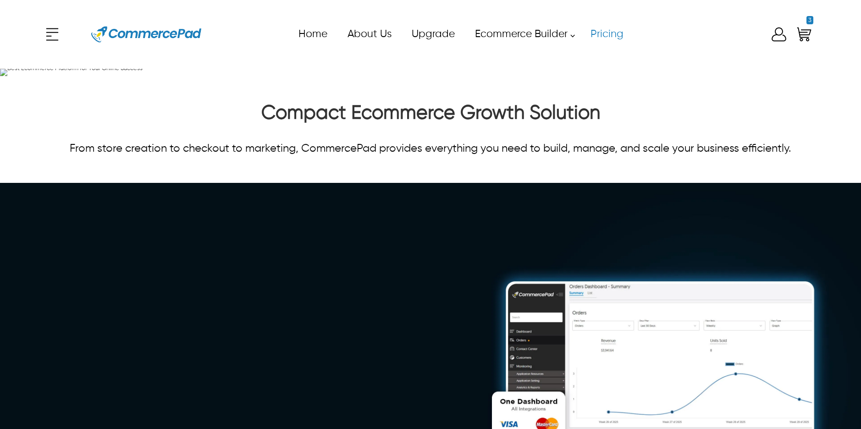
click at [610, 31] on link "Pricing" at bounding box center [606, 34] width 53 height 21
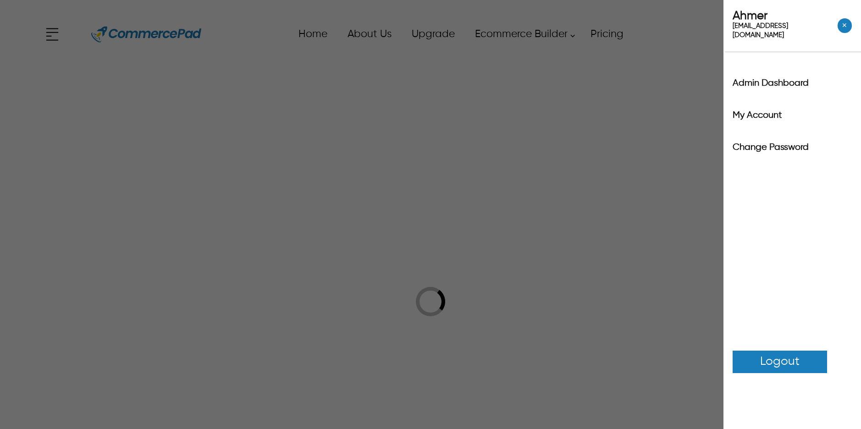
click at [776, 37] on icon at bounding box center [778, 34] width 18 height 18
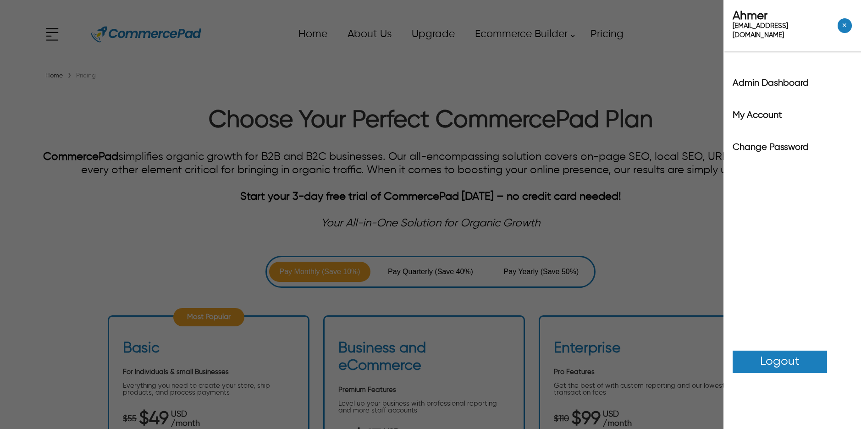
click at [631, 253] on div "Ahmer ahmer.siddiqui@itverticals.com ✕ Admin Dashboard My Account Change Passwo…" at bounding box center [430, 214] width 861 height 429
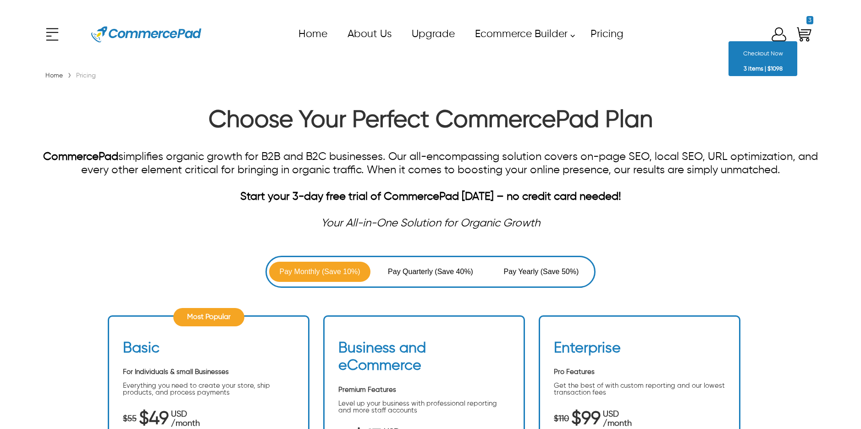
click at [811, 37] on icon "Shopping Cart" at bounding box center [804, 34] width 18 height 18
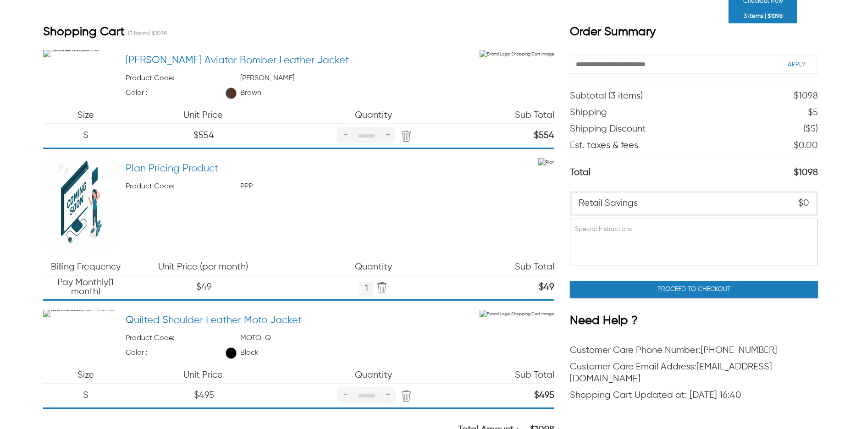
scroll to position [145, 0]
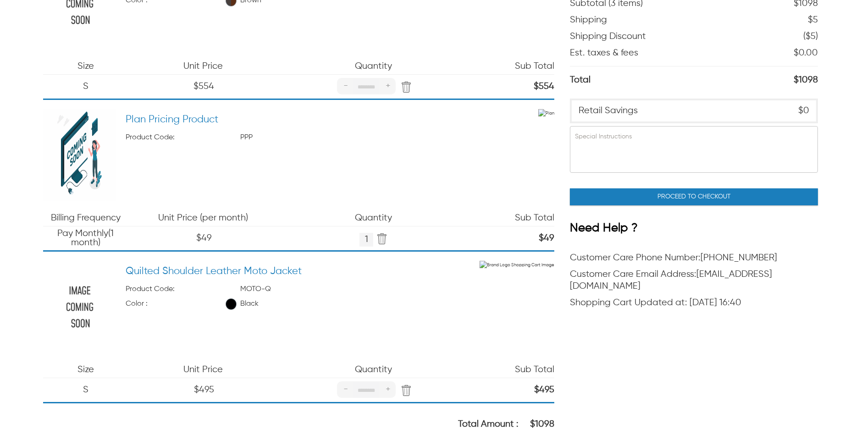
click at [406, 88] on img "Press Enter to Remove Item" at bounding box center [404, 87] width 14 height 13
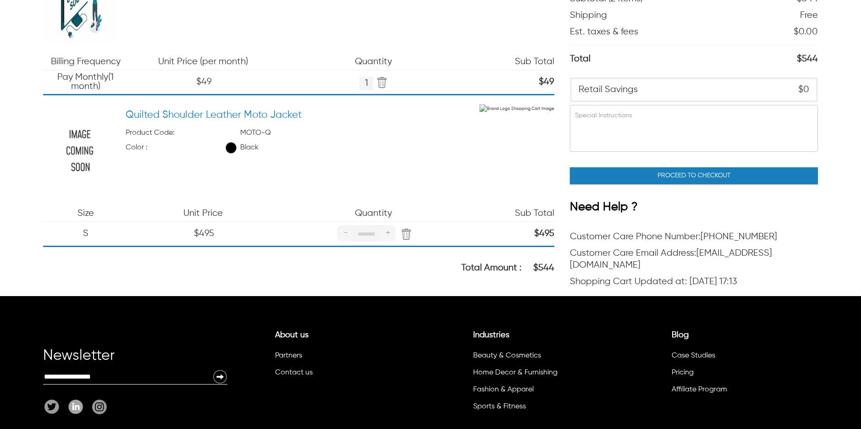
scroll to position [162, 0]
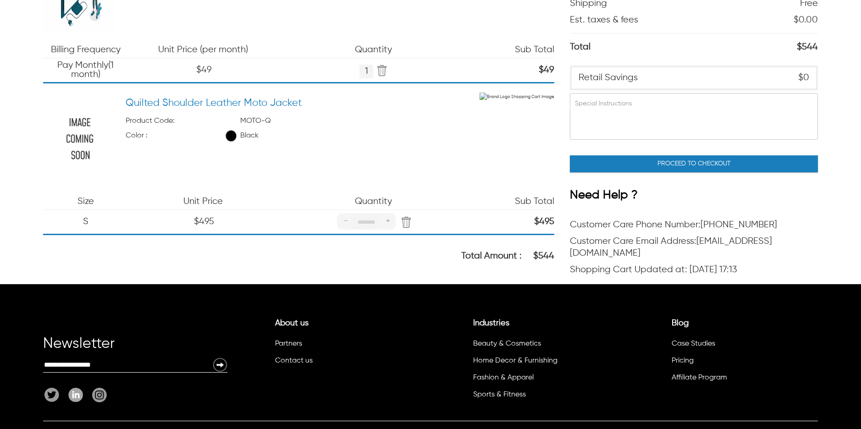
click at [410, 221] on img "Press Enter to Remove Item" at bounding box center [404, 222] width 14 height 13
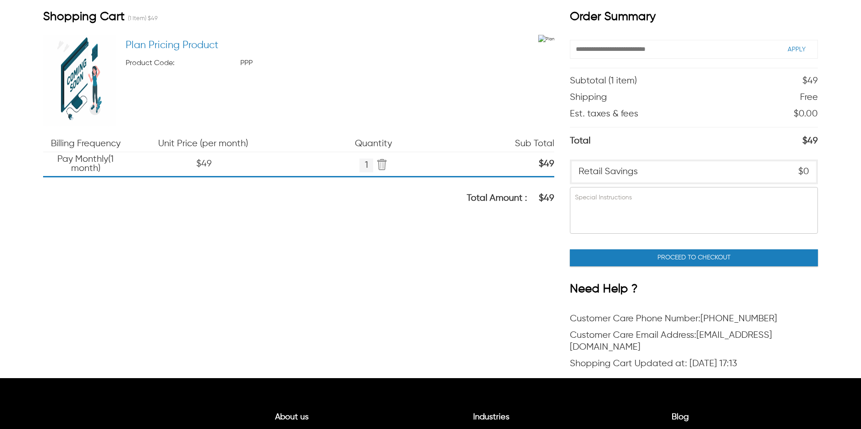
scroll to position [0, 0]
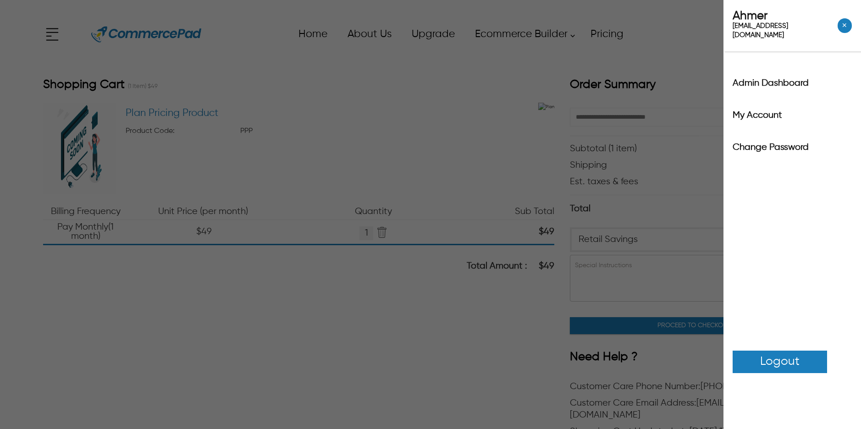
click at [772, 36] on div "x Upgrade eCommerce Builder Partners Pricing About us Contact us Follow us Home…" at bounding box center [430, 34] width 774 height 41
click at [790, 353] on span "Logout" at bounding box center [779, 362] width 39 height 18
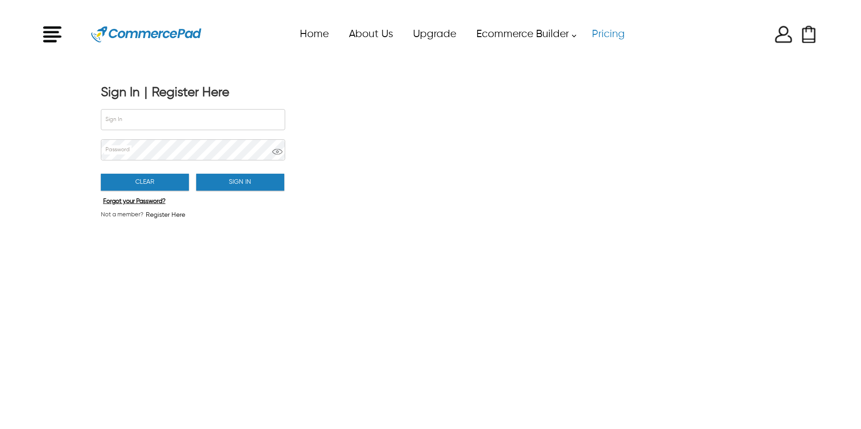
click at [614, 27] on link "Pricing" at bounding box center [607, 34] width 53 height 21
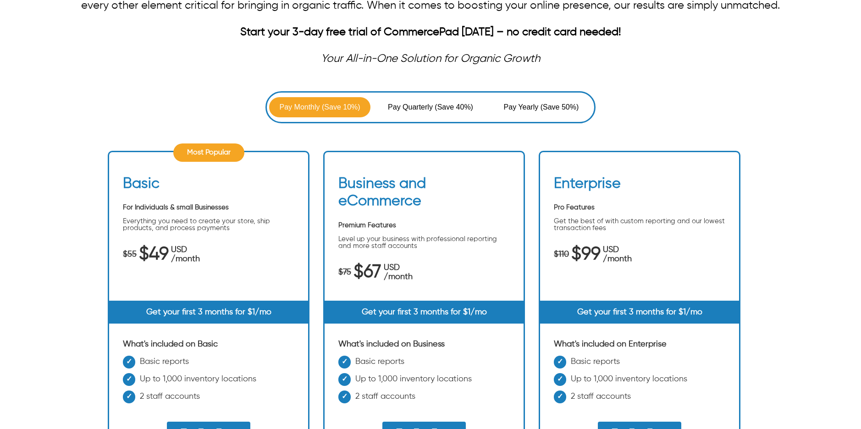
scroll to position [338, 0]
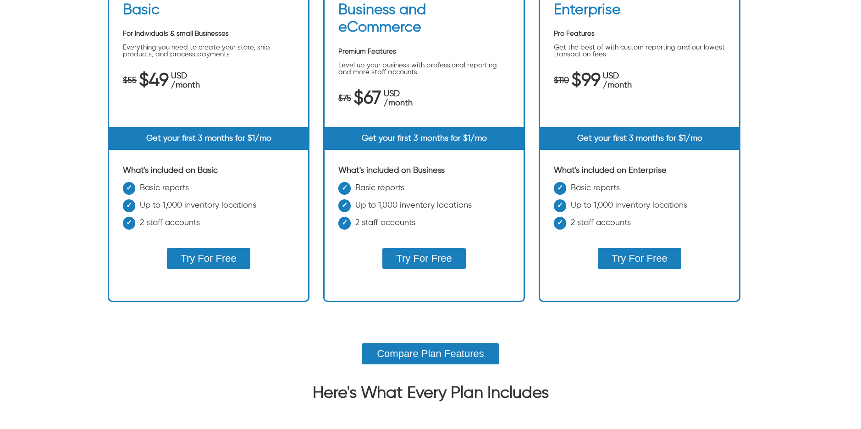
click at [433, 259] on button "Try For Free" at bounding box center [423, 258] width 83 height 21
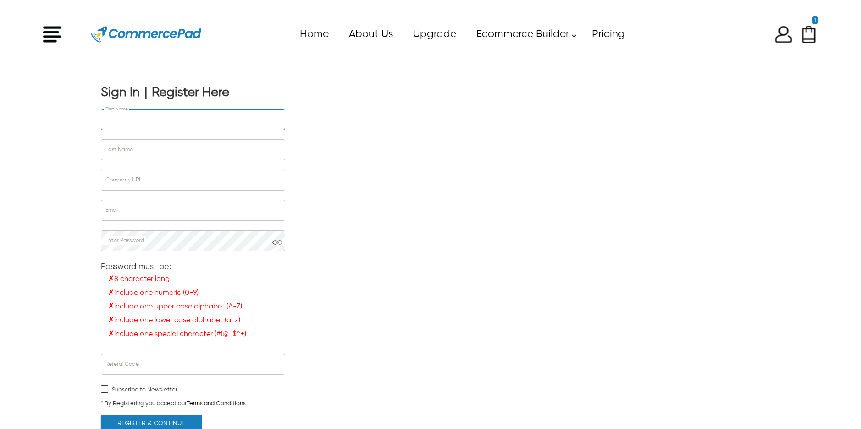
click at [178, 111] on input "First Name" at bounding box center [192, 120] width 183 height 20
type input "*****"
click at [118, 148] on input "Last Name" at bounding box center [192, 150] width 183 height 20
type input "********"
click at [138, 175] on input "Company URL" at bounding box center [192, 180] width 183 height 20
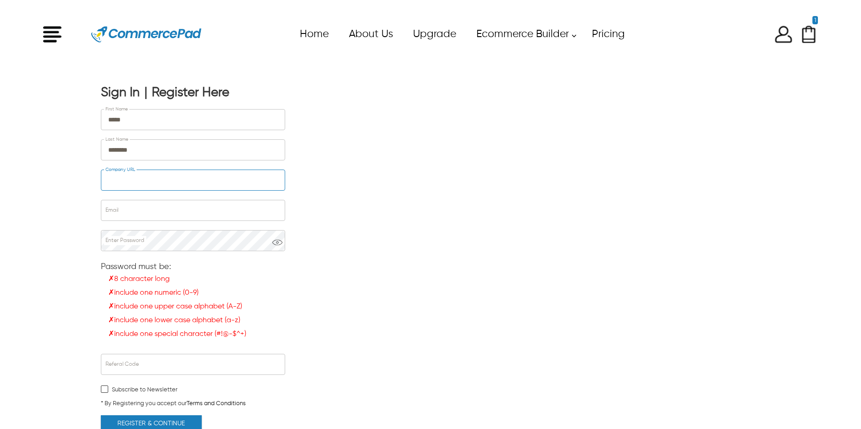
type input "*********"
click at [148, 210] on input "Email" at bounding box center [192, 210] width 183 height 20
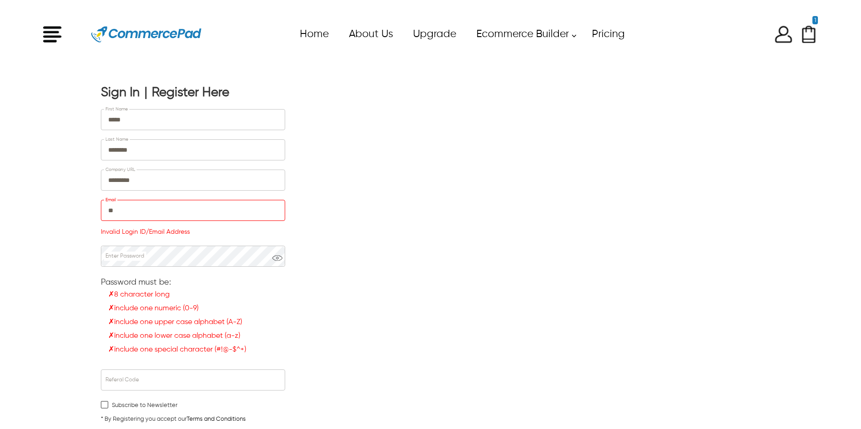
type input "*"
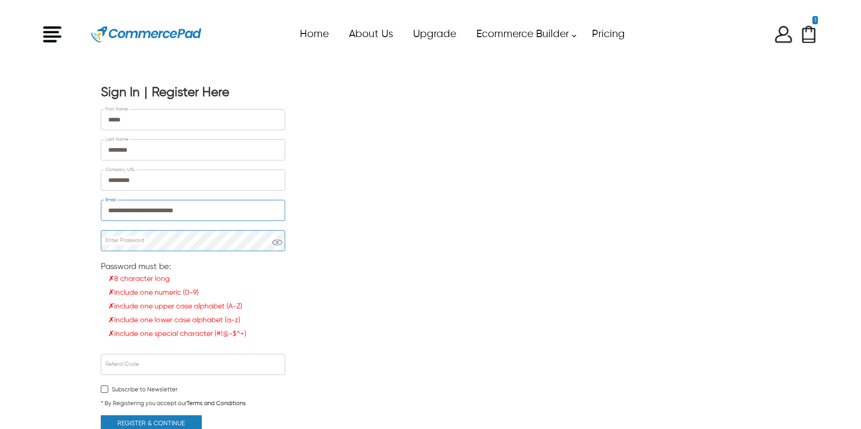
type input "**********"
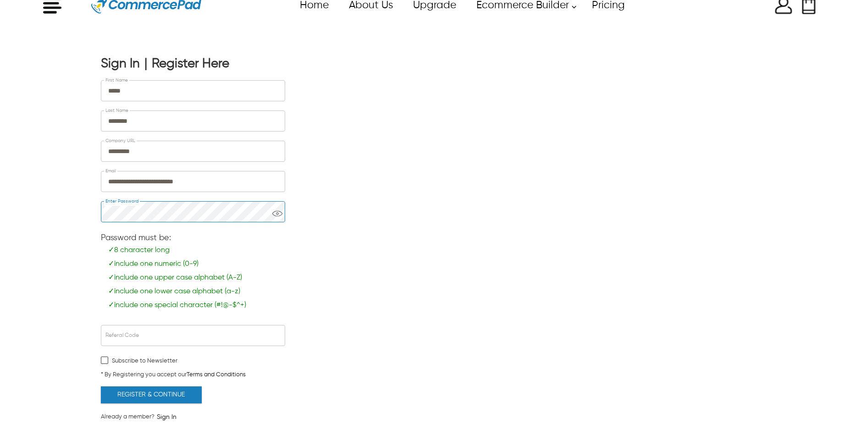
scroll to position [30, 0]
click at [154, 388] on button "Register & Continue" at bounding box center [151, 393] width 101 height 17
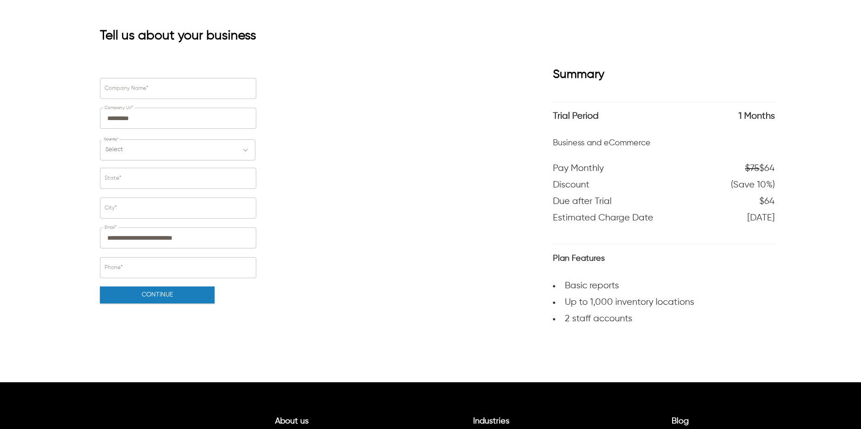
scroll to position [53, 0]
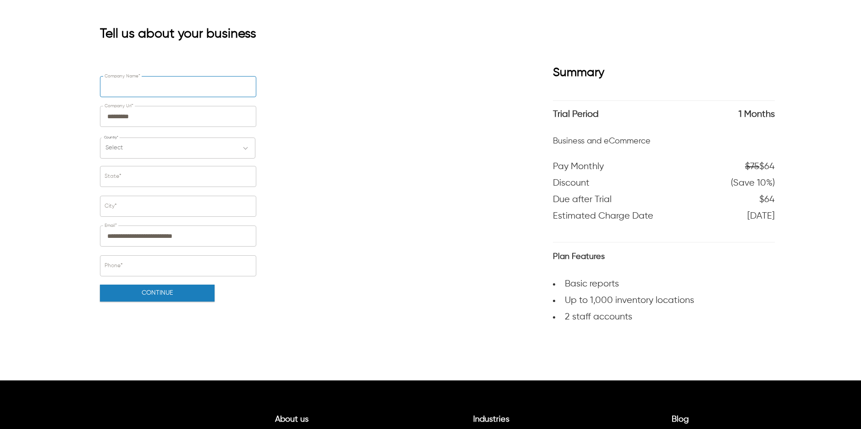
click at [183, 89] on input "Company Name*" at bounding box center [177, 87] width 155 height 20
click at [191, 90] on input "Company Name*" at bounding box center [177, 87] width 155 height 20
type input "**********"
click at [165, 149] on div "Select" at bounding box center [177, 147] width 155 height 21
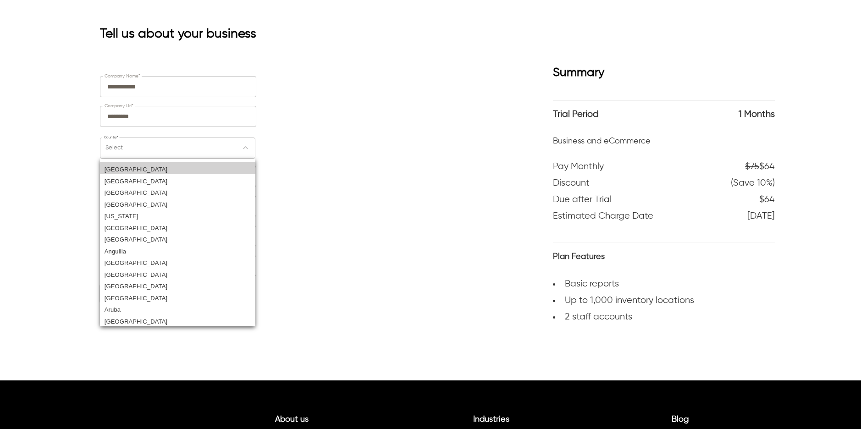
click at [161, 164] on div "[GEOGRAPHIC_DATA]" at bounding box center [177, 168] width 155 height 12
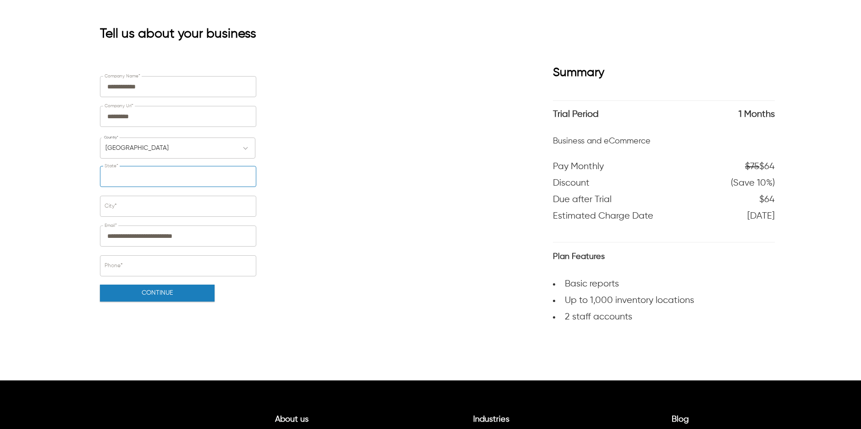
click at [161, 175] on input "State*" at bounding box center [177, 176] width 155 height 20
type input "**********"
click at [170, 203] on input "City*" at bounding box center [177, 207] width 155 height 20
type input "**********"
click at [166, 267] on input "Phone*" at bounding box center [177, 266] width 155 height 20
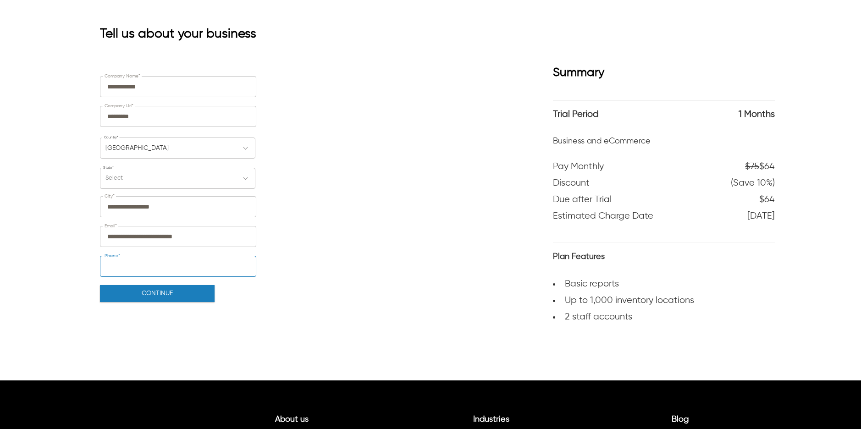
type input "**********"
click at [185, 295] on button "Continue" at bounding box center [157, 293] width 115 height 17
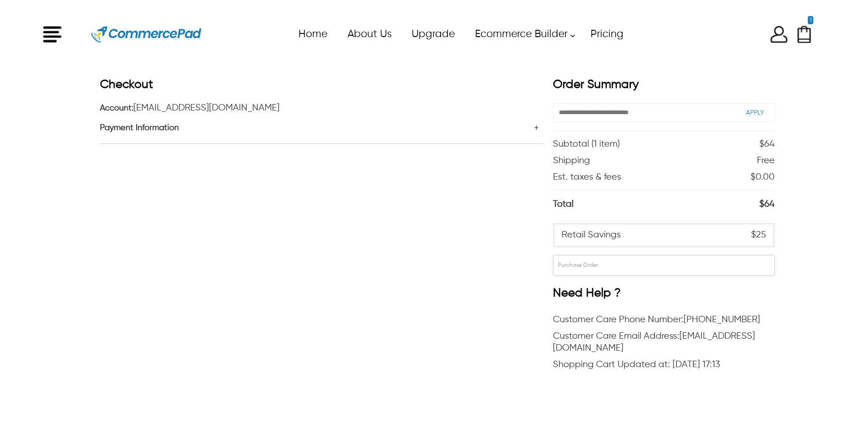
scroll to position [2, 0]
click at [534, 123] on div "Payment Information" at bounding box center [322, 127] width 444 height 30
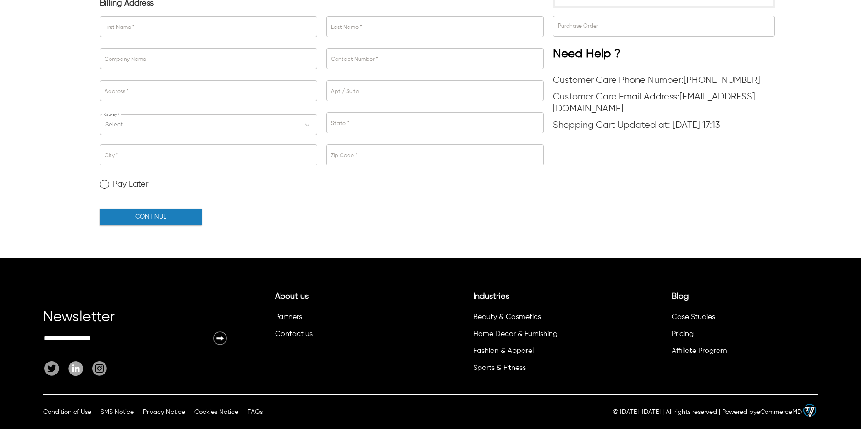
click at [135, 182] on label "Pay Later" at bounding box center [124, 184] width 49 height 9
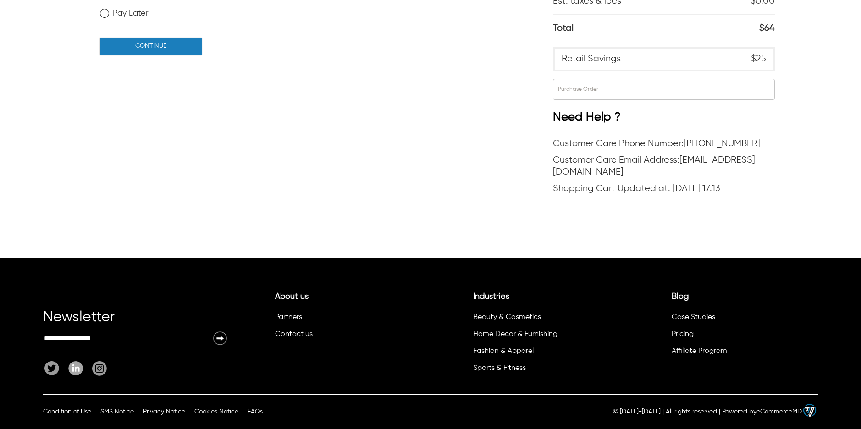
click at [153, 51] on button "CONTINUE" at bounding box center [151, 46] width 102 height 17
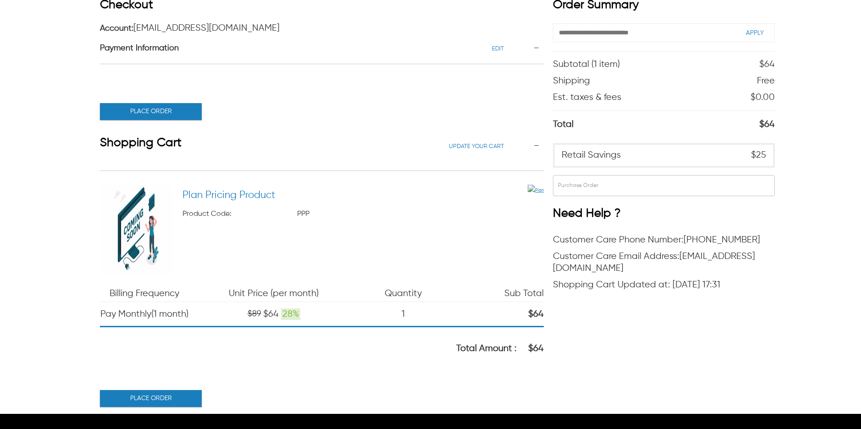
scroll to position [101, 0]
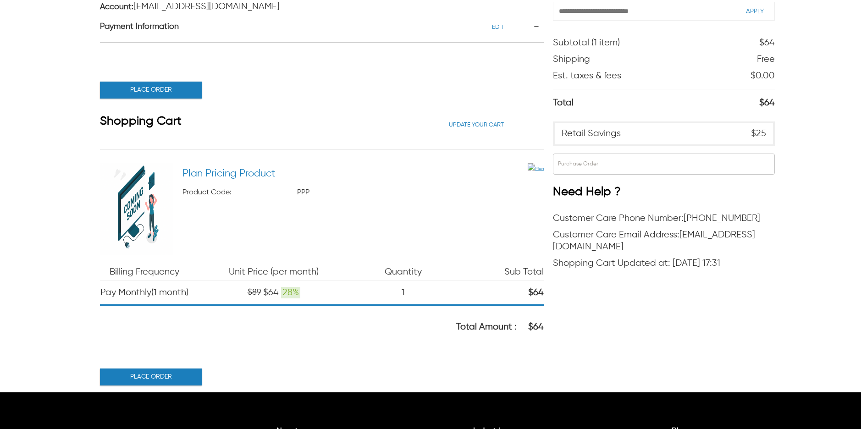
click at [168, 79] on div "Place Order" at bounding box center [151, 90] width 102 height 22
click at [168, 81] on div "Place Order" at bounding box center [151, 90] width 102 height 22
click at [168, 86] on button "Place Order" at bounding box center [151, 90] width 102 height 17
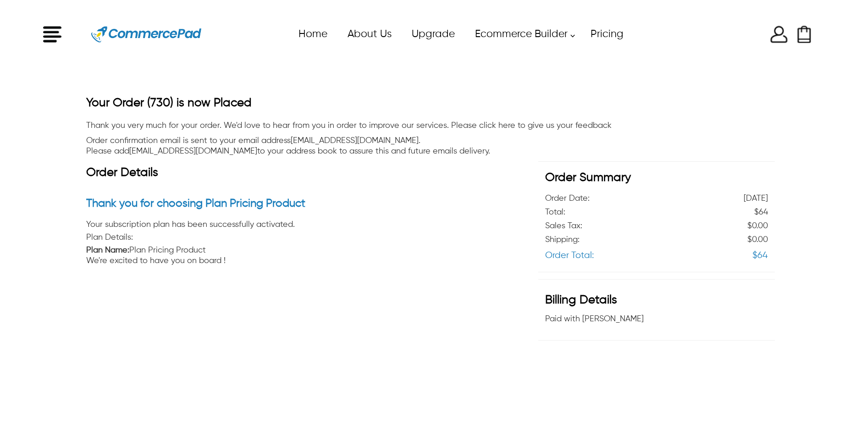
click at [323, 104] on div "Your Order (730) is now Placed" at bounding box center [430, 104] width 688 height 16
click at [603, 32] on link "Pricing" at bounding box center [606, 34] width 53 height 21
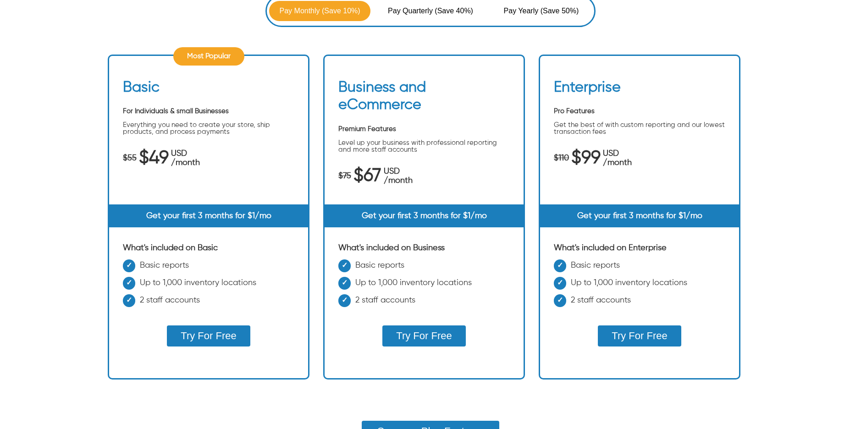
scroll to position [269, 0]
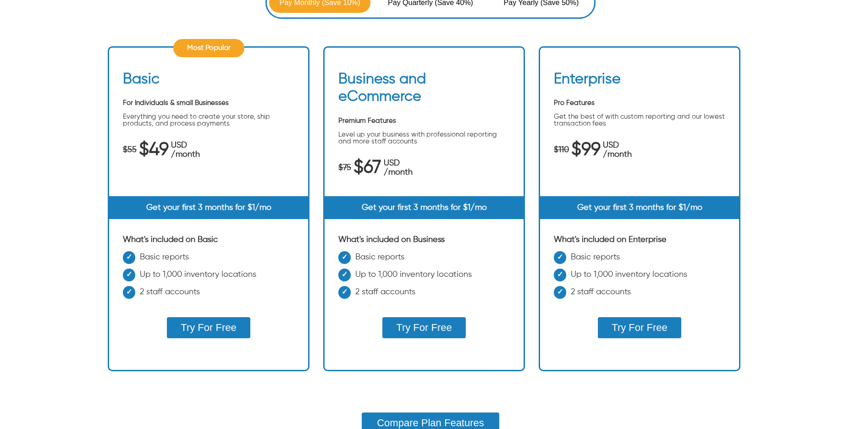
click at [209, 325] on button "Try For Free" at bounding box center [208, 327] width 83 height 21
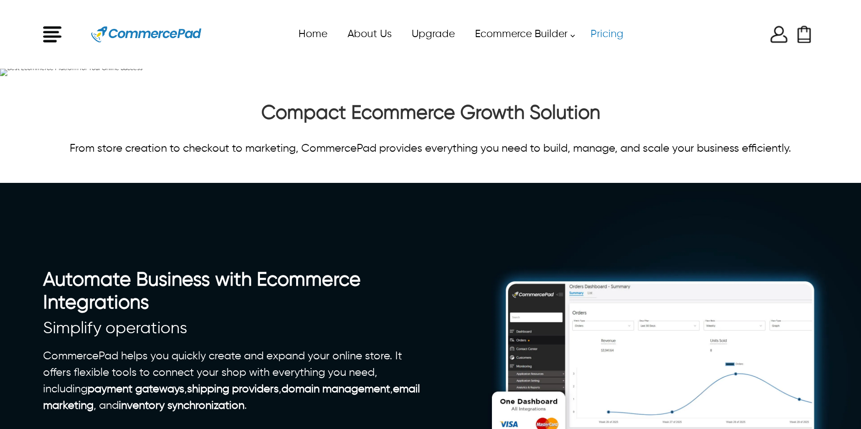
click at [609, 32] on link "Pricing" at bounding box center [606, 34] width 53 height 21
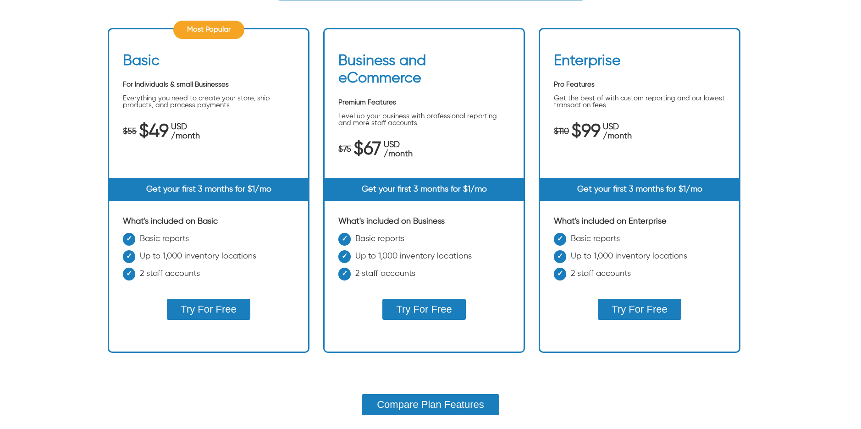
scroll to position [296, 0]
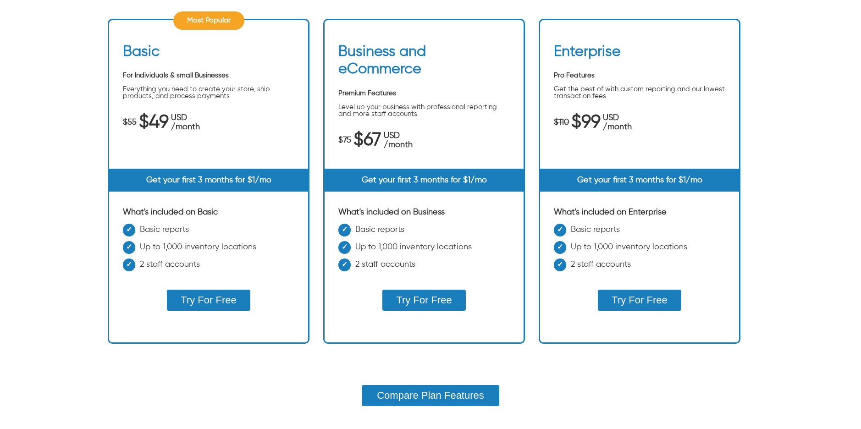
click at [429, 303] on button "Try For Free" at bounding box center [423, 300] width 83 height 21
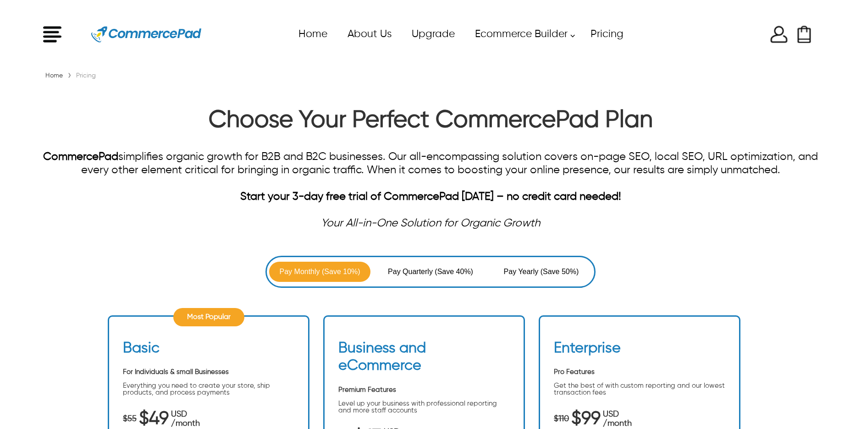
click at [774, 33] on img at bounding box center [778, 34] width 18 height 18
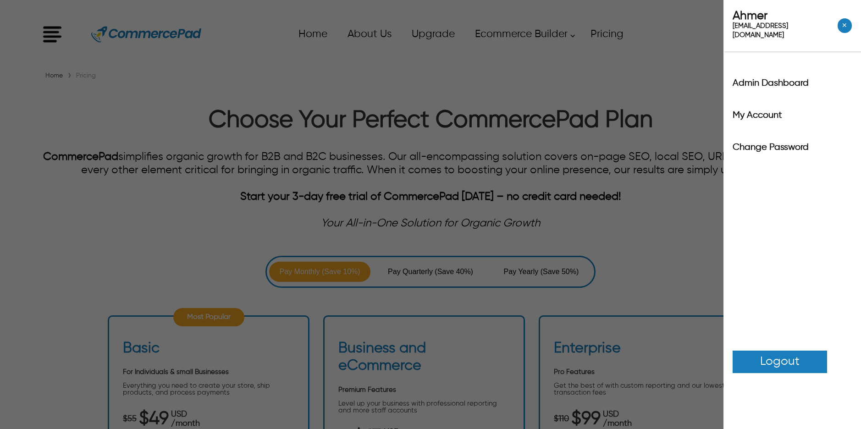
click at [579, 97] on div "Ahmer ahmersiddiqui651+5@gmail.com ✕ Admin Dashboard My Account Change Password…" at bounding box center [430, 214] width 861 height 429
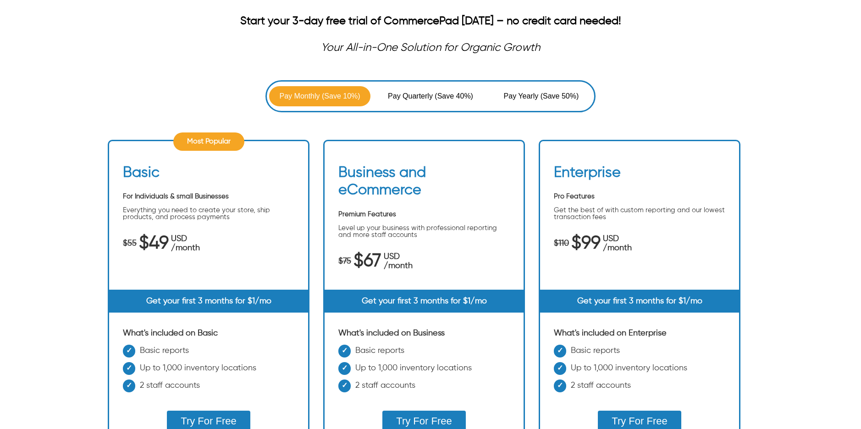
scroll to position [260, 0]
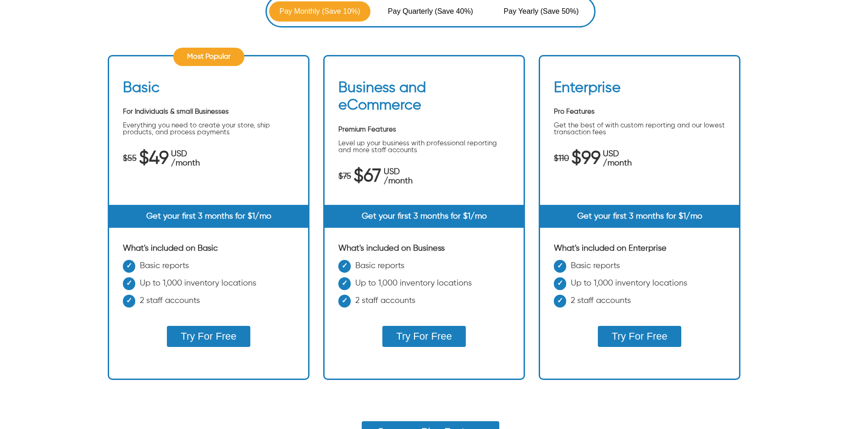
click at [226, 337] on button "Try For Free" at bounding box center [208, 336] width 83 height 21
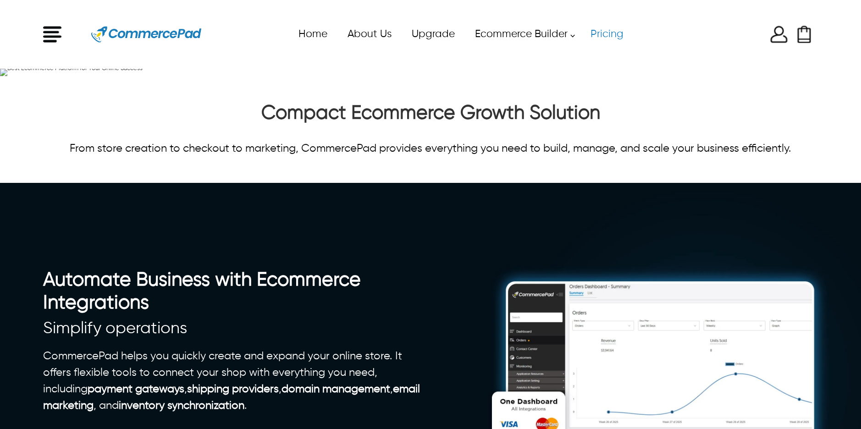
click at [614, 31] on link "Pricing" at bounding box center [606, 34] width 53 height 21
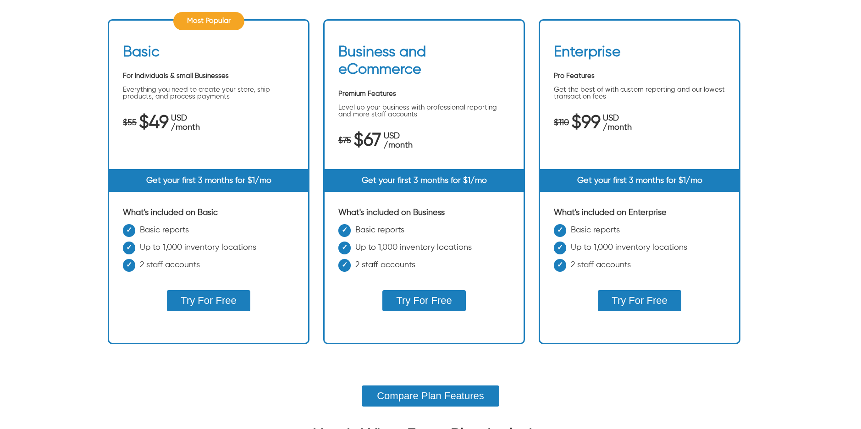
scroll to position [443, 0]
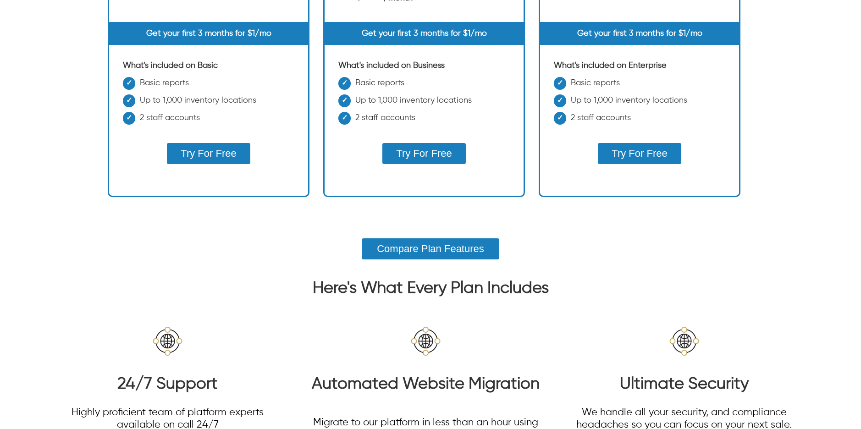
click at [191, 152] on button "Try For Free" at bounding box center [208, 153] width 83 height 21
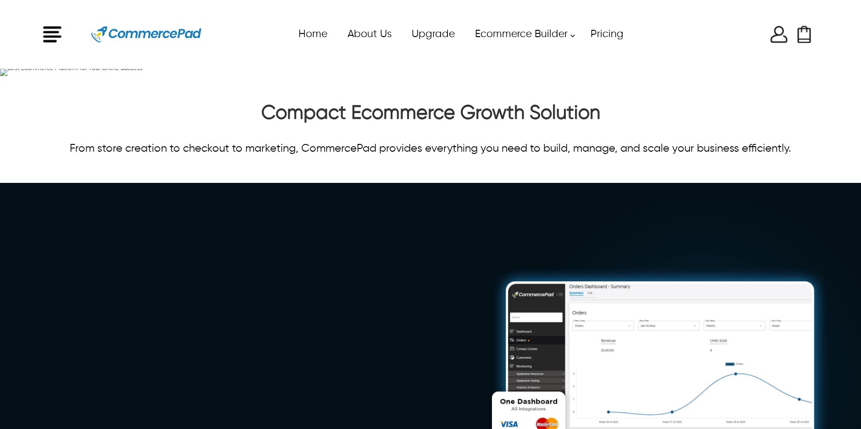
click at [775, 39] on div "x Upgrade eCommerce Builder Partners Pricing About us Contact us Follow us Home…" at bounding box center [430, 34] width 774 height 41
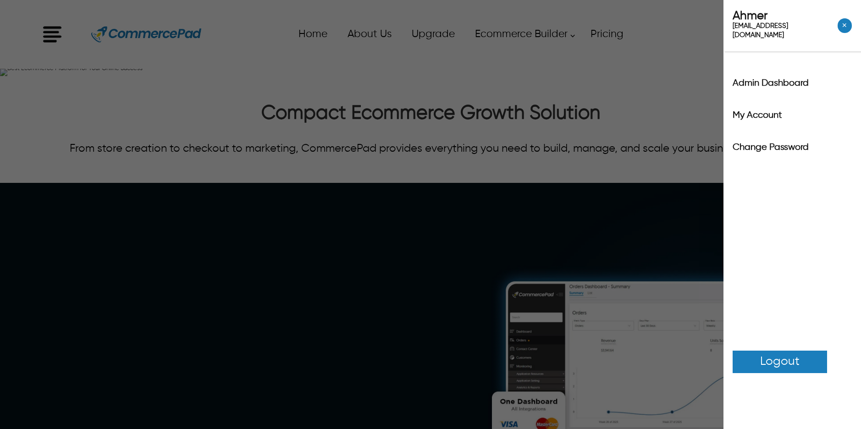
click at [803, 351] on link "Logout" at bounding box center [779, 362] width 94 height 22
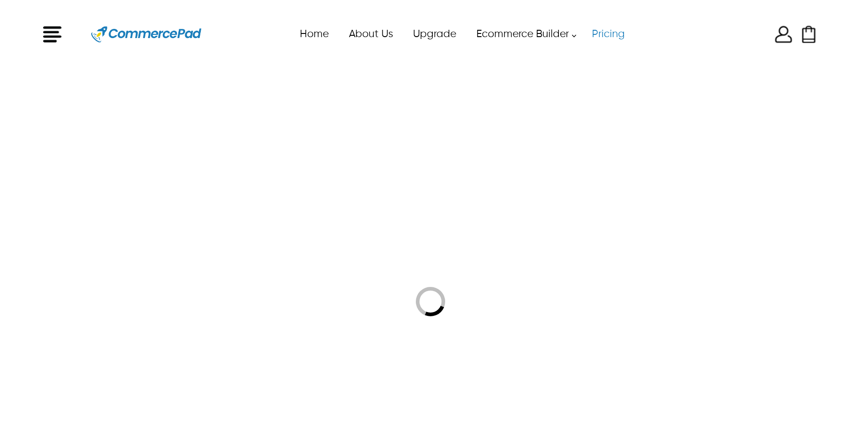
click at [617, 33] on link "Pricing" at bounding box center [607, 34] width 53 height 21
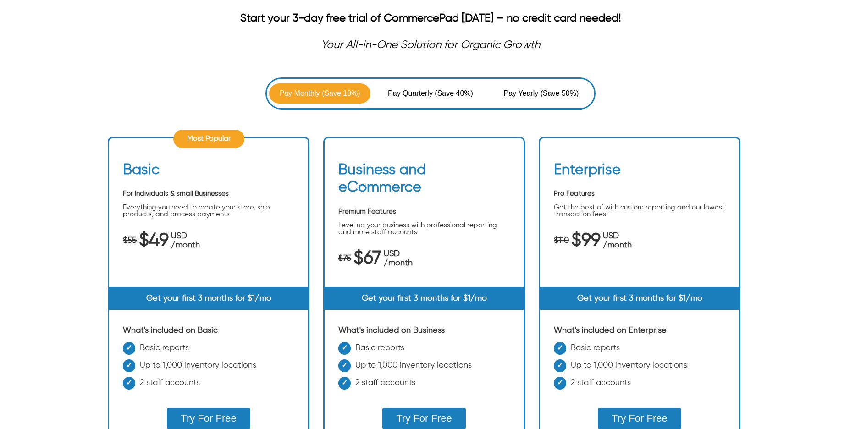
scroll to position [299, 0]
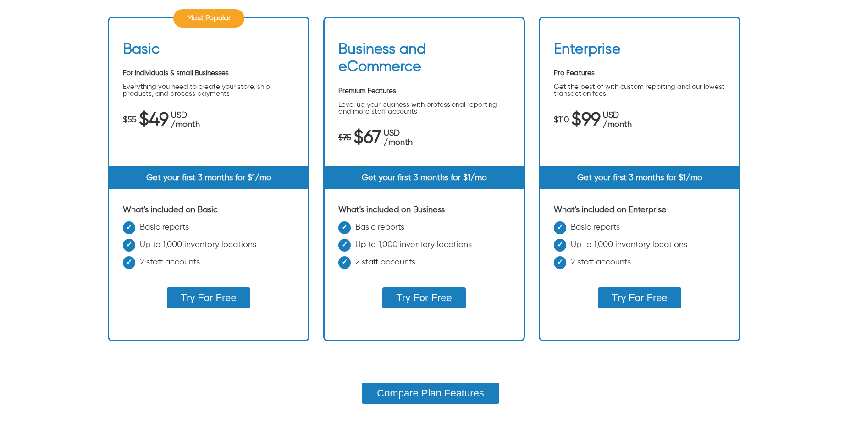
click at [400, 288] on button "Try For Free" at bounding box center [423, 297] width 83 height 21
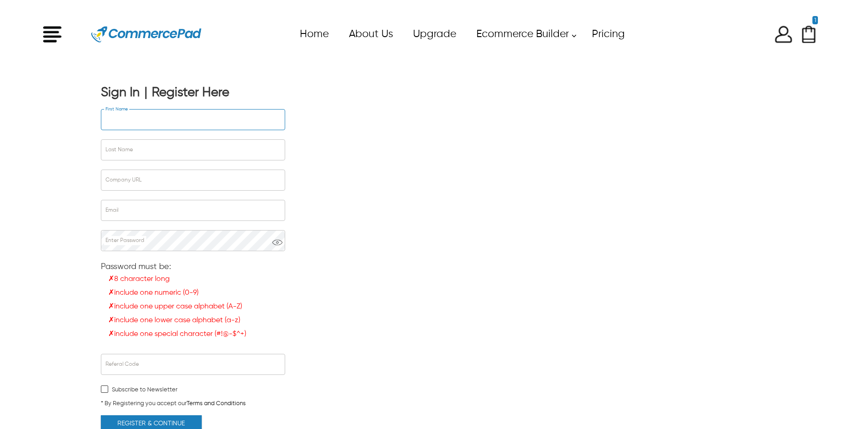
click at [166, 113] on input "First Name" at bounding box center [192, 120] width 183 height 20
type input "*****"
click at [132, 148] on input "Last Name" at bounding box center [192, 150] width 183 height 20
type input "********"
click at [151, 175] on input "Company URL" at bounding box center [192, 180] width 183 height 20
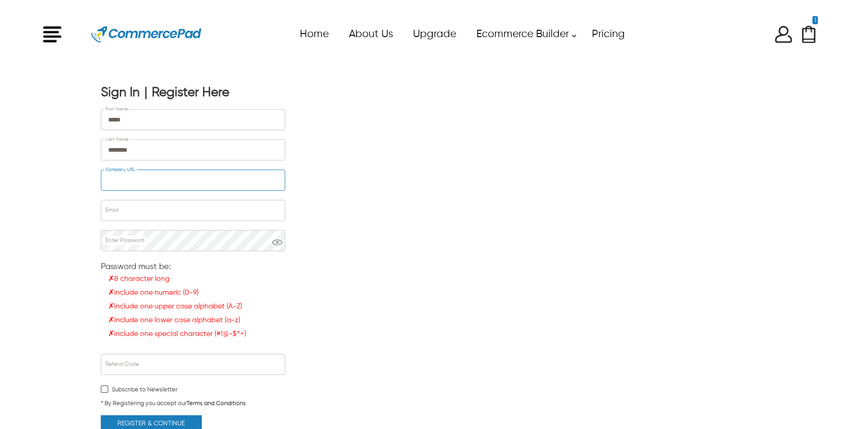
type input "*********"
click at [159, 201] on input "Email" at bounding box center [192, 210] width 183 height 20
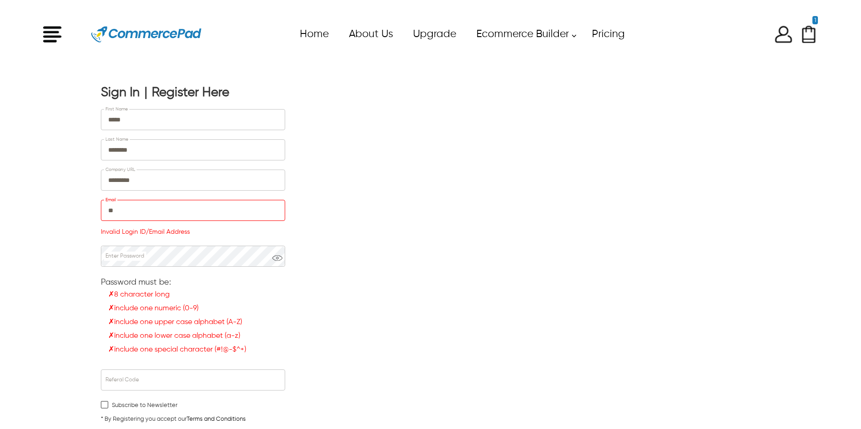
type input "*"
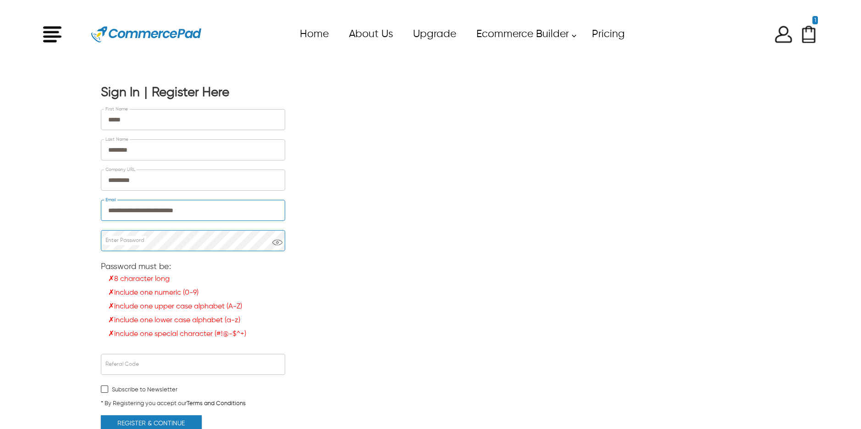
type input "**********"
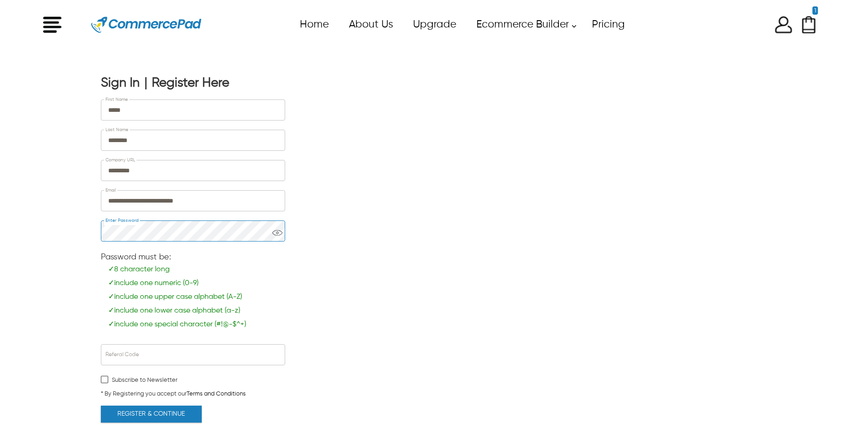
scroll to position [24, 0]
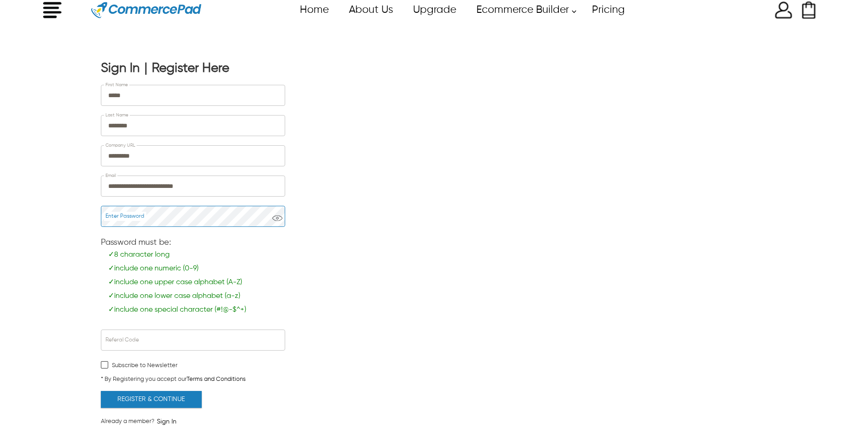
click at [166, 403] on button "Register & Continue" at bounding box center [151, 399] width 101 height 17
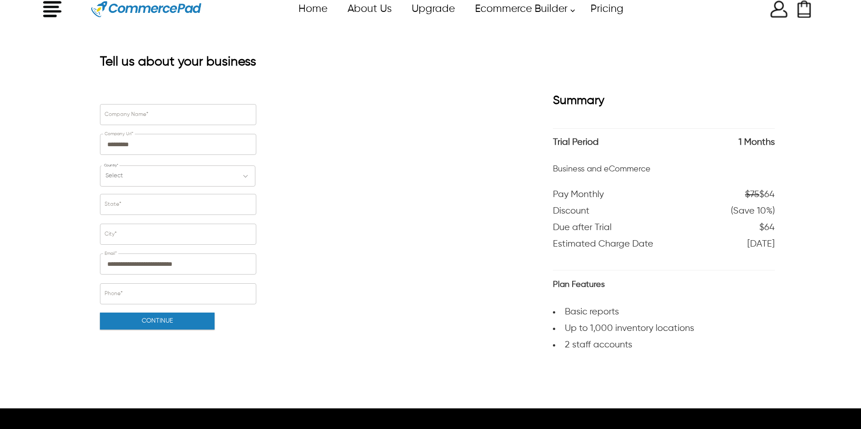
scroll to position [27, 0]
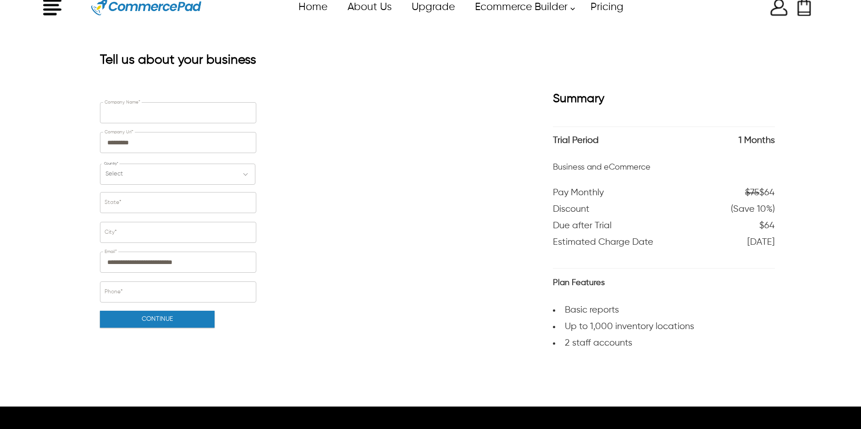
click at [156, 118] on input "Company Name*" at bounding box center [177, 113] width 155 height 20
type input "**********"
click at [157, 169] on div "Select" at bounding box center [177, 174] width 155 height 21
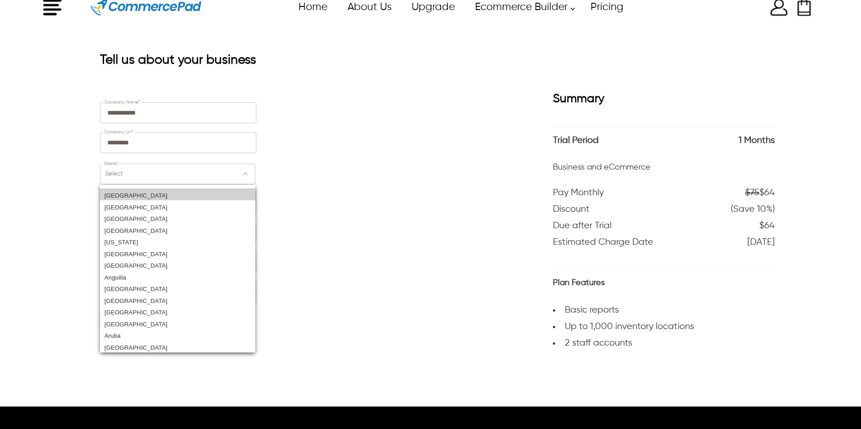
click at [150, 194] on div "[GEOGRAPHIC_DATA]" at bounding box center [177, 194] width 155 height 12
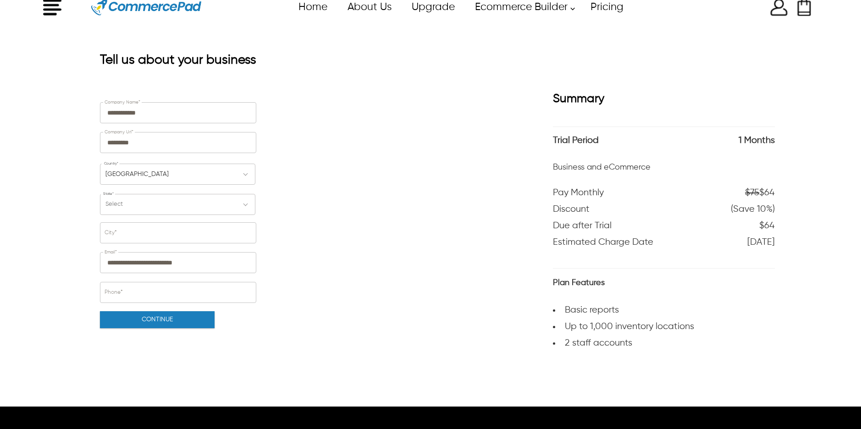
click at [147, 214] on div "Select" at bounding box center [177, 204] width 155 height 21
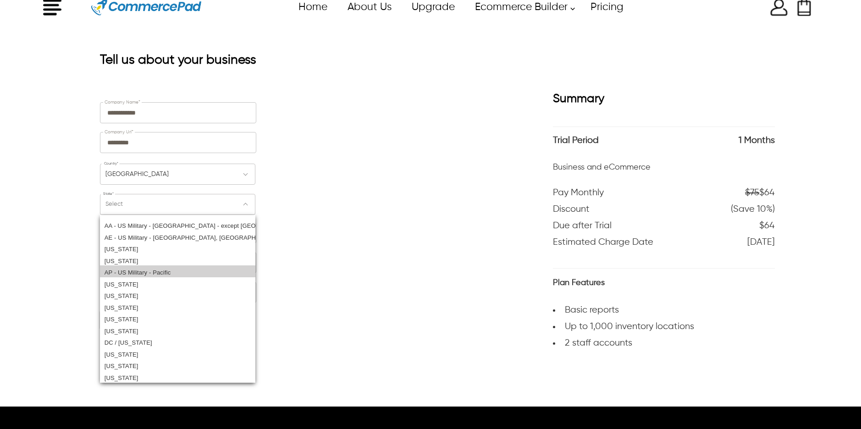
click at [149, 265] on div "AP - US Military - Pacific" at bounding box center [177, 271] width 155 height 12
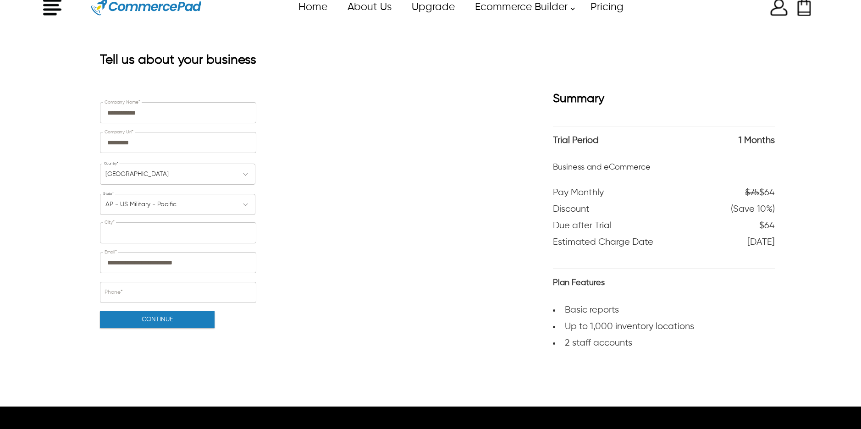
click at [149, 238] on input "City*" at bounding box center [177, 233] width 155 height 20
type input "**********"
click at [141, 298] on input "Phone*" at bounding box center [177, 292] width 155 height 20
type input "**********"
click at [156, 318] on button "Continue" at bounding box center [157, 319] width 115 height 17
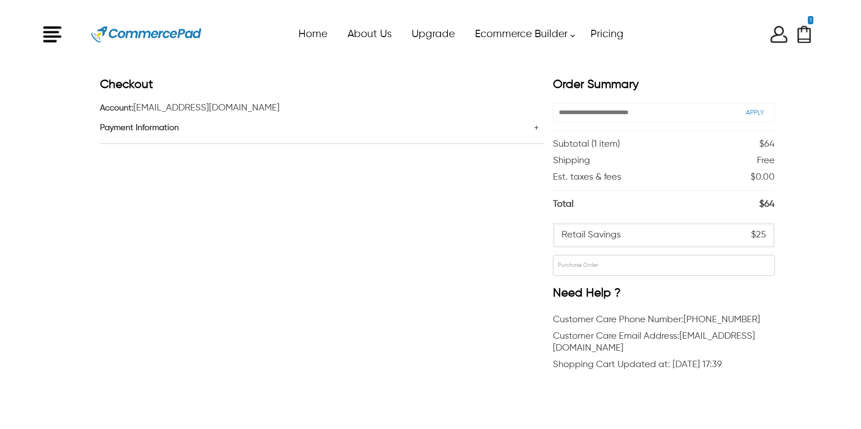
scroll to position [2, 0]
click at [542, 126] on div "Payment Information" at bounding box center [322, 126] width 444 height 11
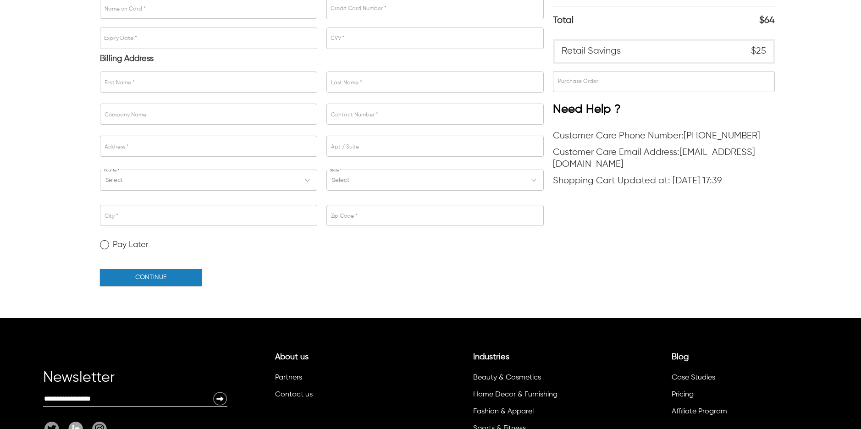
click at [128, 246] on label "Pay Later" at bounding box center [124, 244] width 49 height 9
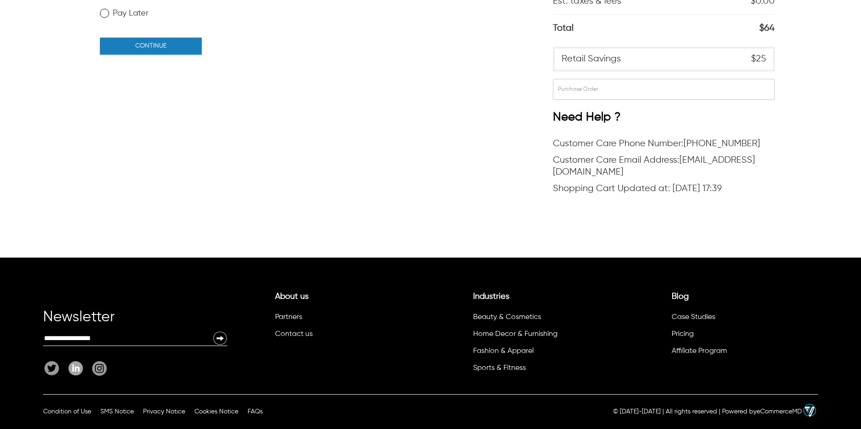
click at [181, 54] on button "CONTINUE" at bounding box center [151, 46] width 102 height 17
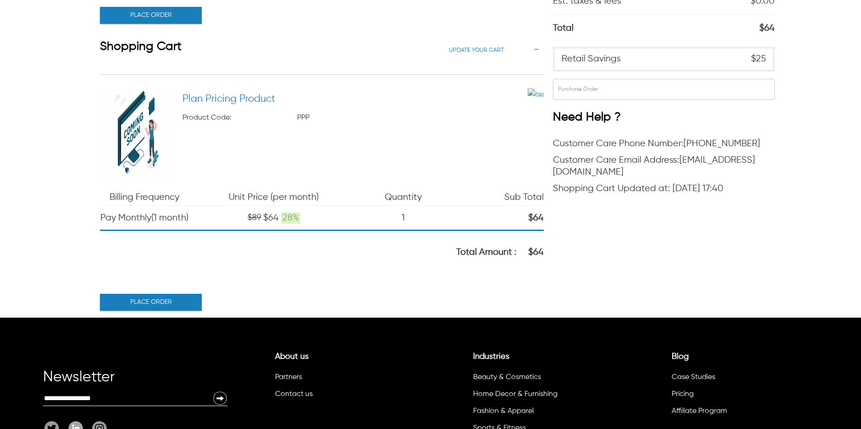
click at [175, 11] on button "Place Order" at bounding box center [151, 15] width 102 height 17
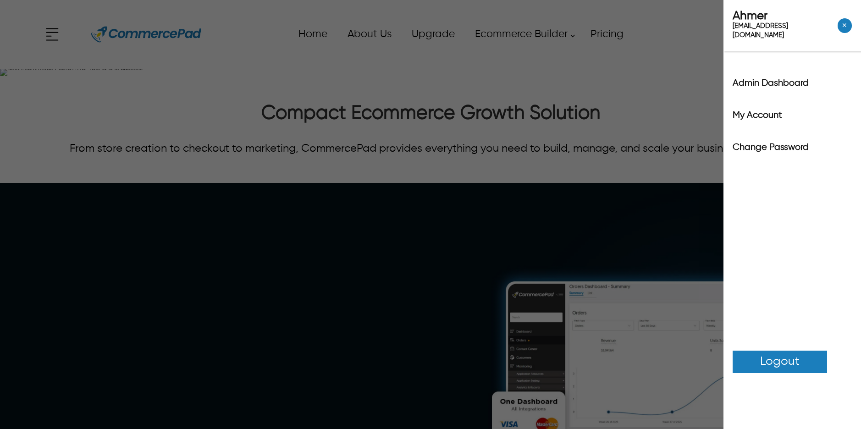
click at [782, 356] on span "Logout" at bounding box center [779, 362] width 39 height 18
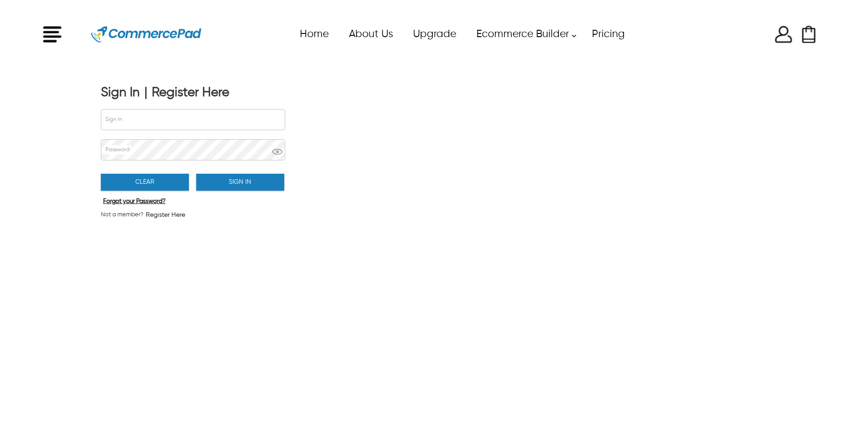
click at [196, 88] on div "Register Here" at bounding box center [190, 93] width 77 height 16
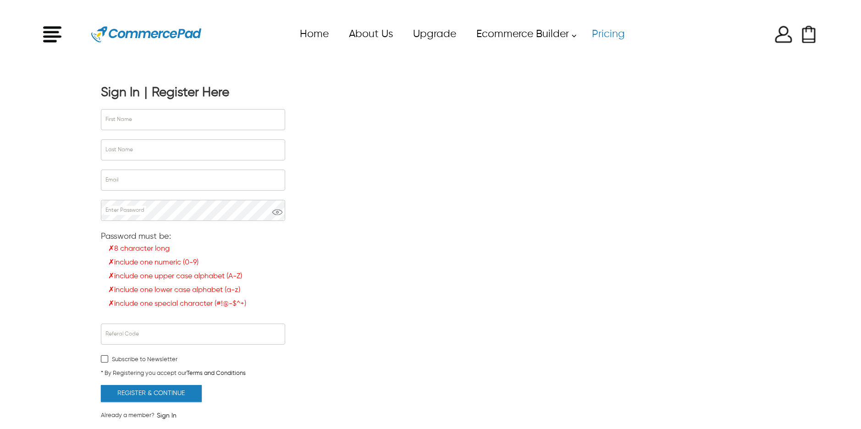
click at [622, 33] on link "Pricing" at bounding box center [607, 34] width 53 height 21
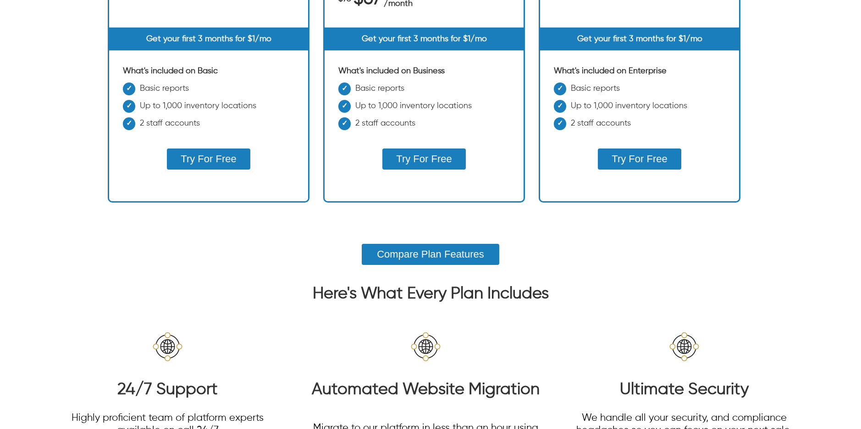
click at [230, 165] on button "Try For Free" at bounding box center [208, 158] width 83 height 21
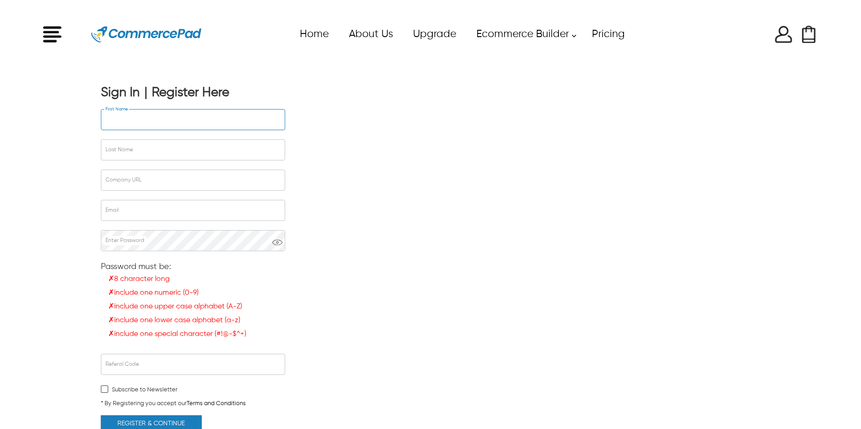
click at [158, 119] on input "First Name" at bounding box center [192, 120] width 183 height 20
type input "*****"
click at [177, 148] on input "Last Name" at bounding box center [192, 150] width 183 height 20
type input "********"
click at [168, 170] on input "Company URL" at bounding box center [192, 180] width 183 height 20
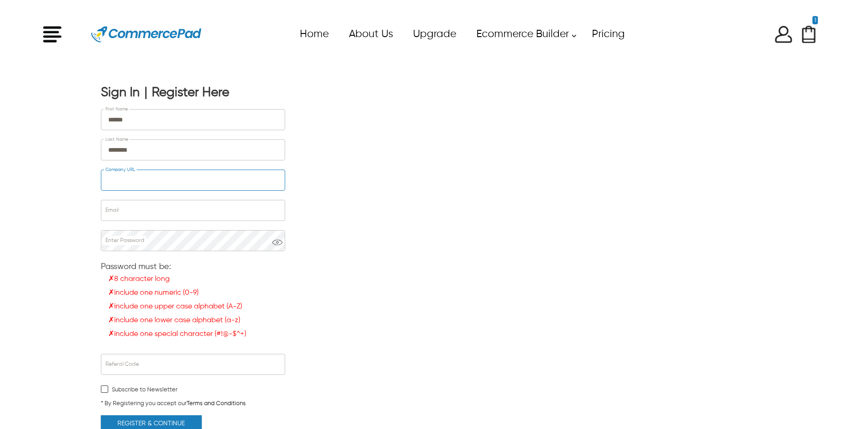
type input "*********"
click at [165, 216] on input "Email" at bounding box center [192, 210] width 183 height 20
type input "**********"
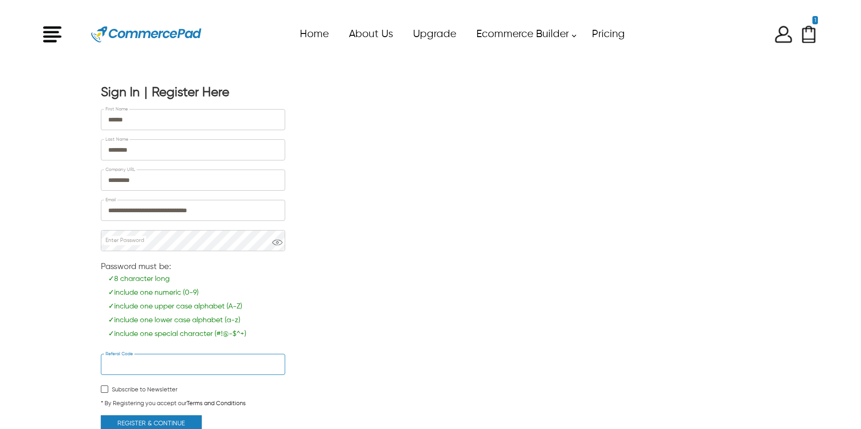
click at [129, 362] on input "Referal Code" at bounding box center [192, 364] width 183 height 20
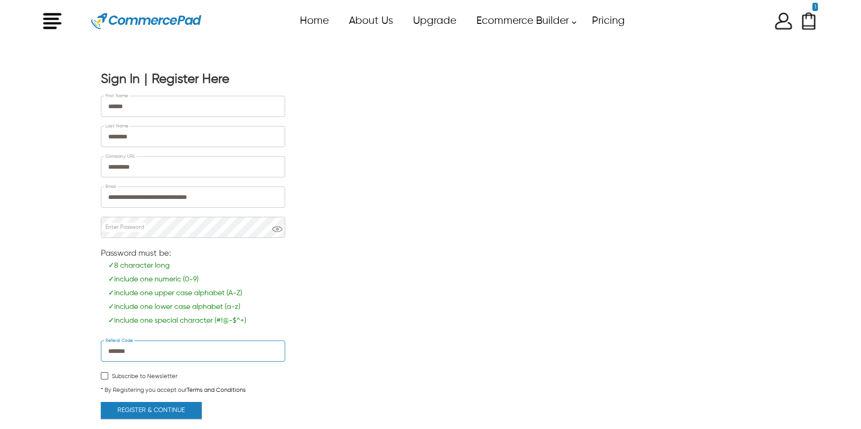
scroll to position [24, 0]
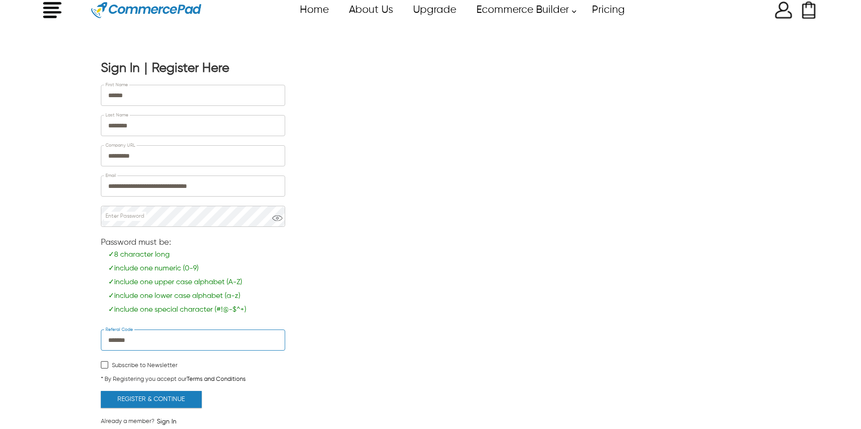
type input "*******"
click at [146, 364] on label "Subscribe to Newsletter" at bounding box center [139, 365] width 77 height 9
click at [173, 402] on button "Register & Continue" at bounding box center [151, 399] width 101 height 17
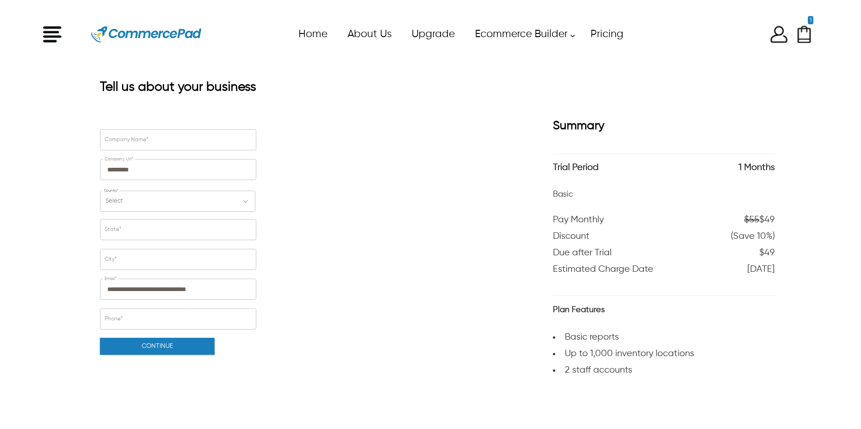
click at [780, 38] on div "x Upgrade eCommerce Builder Partners Pricing About us Contact us Follow us Home…" at bounding box center [430, 34] width 774 height 41
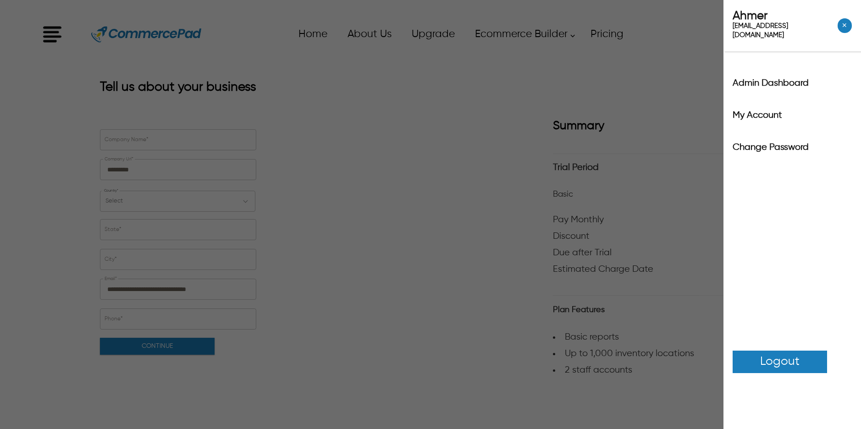
click at [749, 351] on link "Logout" at bounding box center [779, 362] width 94 height 22
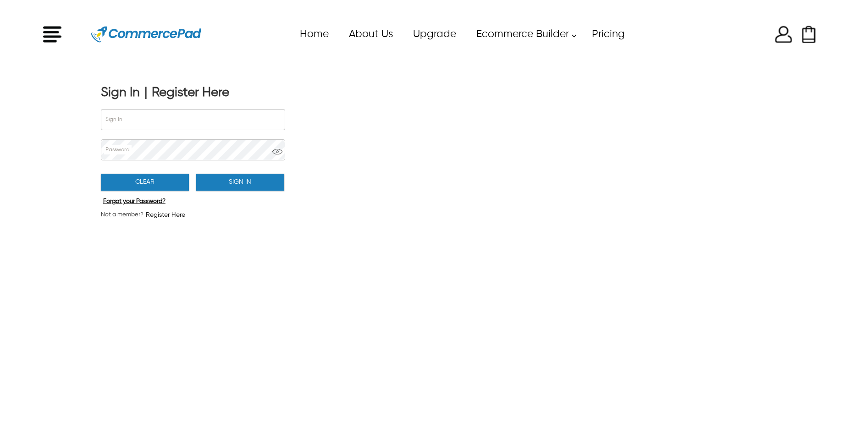
click at [194, 91] on div "Register Here" at bounding box center [190, 93] width 77 height 16
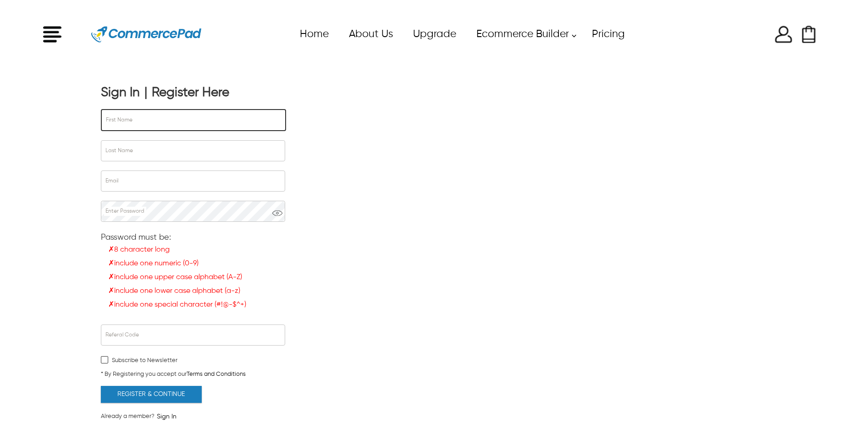
click at [198, 109] on div "First Name" at bounding box center [193, 120] width 185 height 22
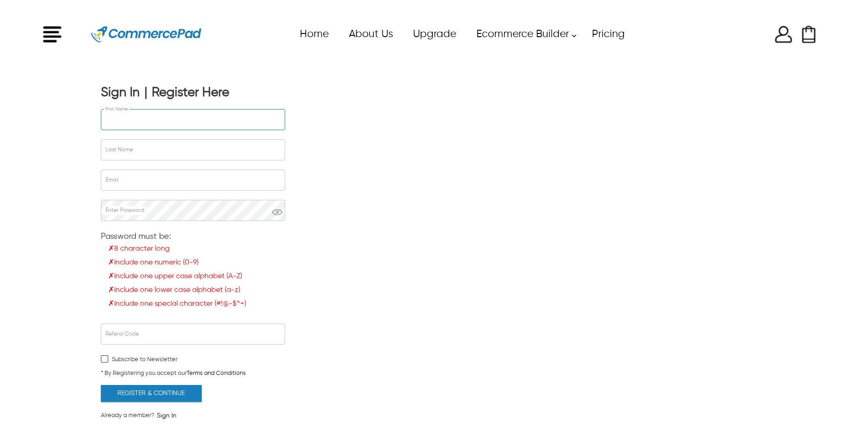
click at [198, 116] on input "First Name" at bounding box center [192, 120] width 183 height 20
type input "*****"
click at [172, 148] on input "Last Name" at bounding box center [192, 150] width 183 height 20
type input "********"
click at [170, 177] on input "Email" at bounding box center [192, 180] width 183 height 20
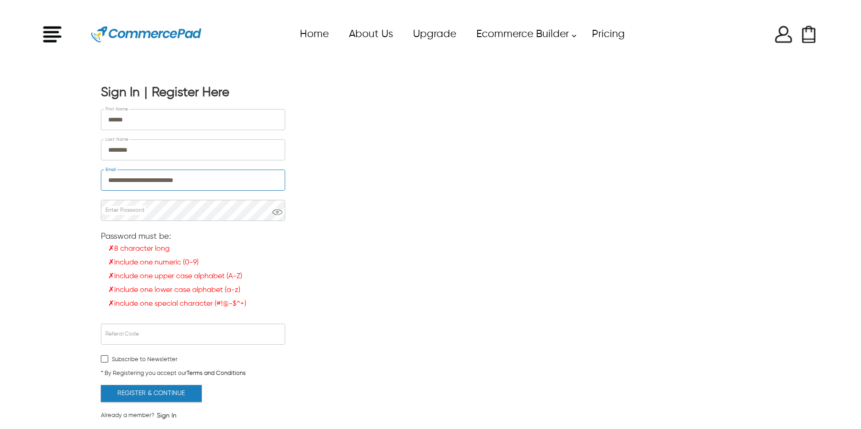
type input "**********"
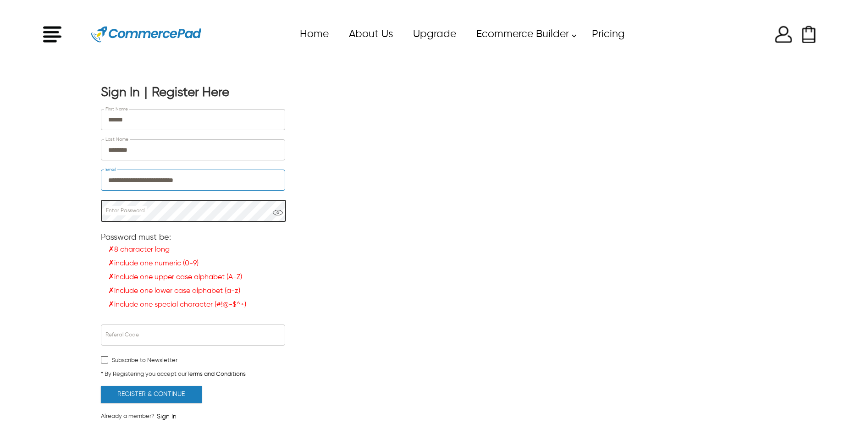
click at [188, 220] on div "Enter Password" at bounding box center [193, 211] width 185 height 22
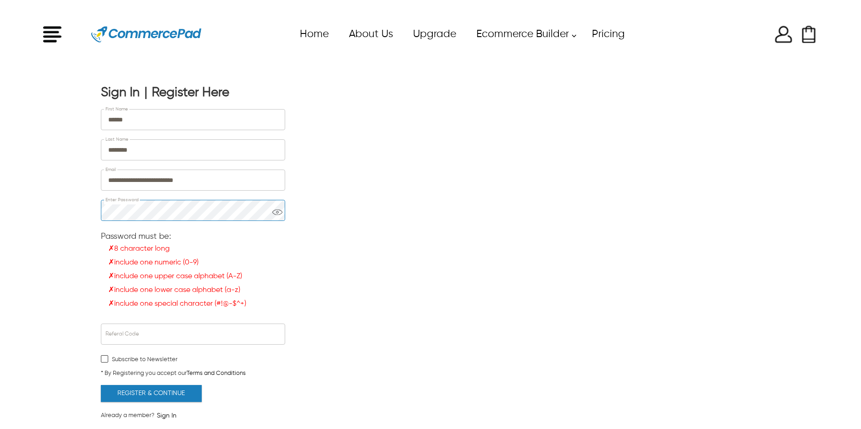
click at [188, 220] on div "Enter Password" at bounding box center [193, 210] width 184 height 21
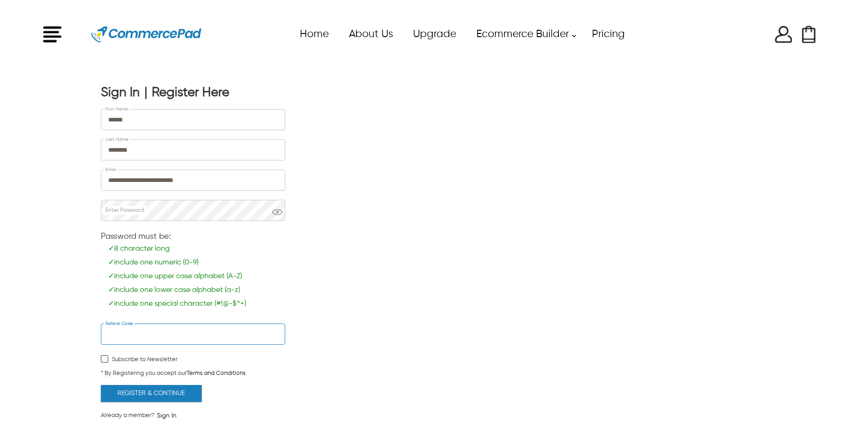
click at [147, 330] on input "Referal Code" at bounding box center [192, 334] width 183 height 20
click at [170, 334] on input "Referal Code" at bounding box center [192, 334] width 183 height 20
click at [169, 395] on button "Register & Continue" at bounding box center [151, 393] width 101 height 17
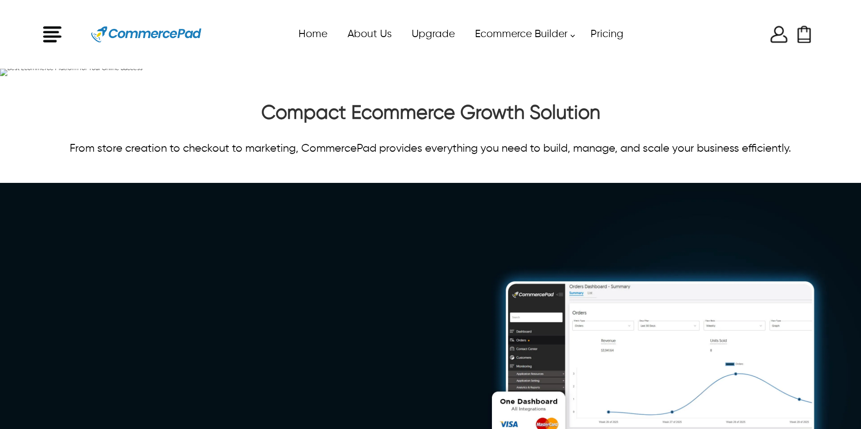
click at [778, 38] on img at bounding box center [778, 34] width 18 height 18
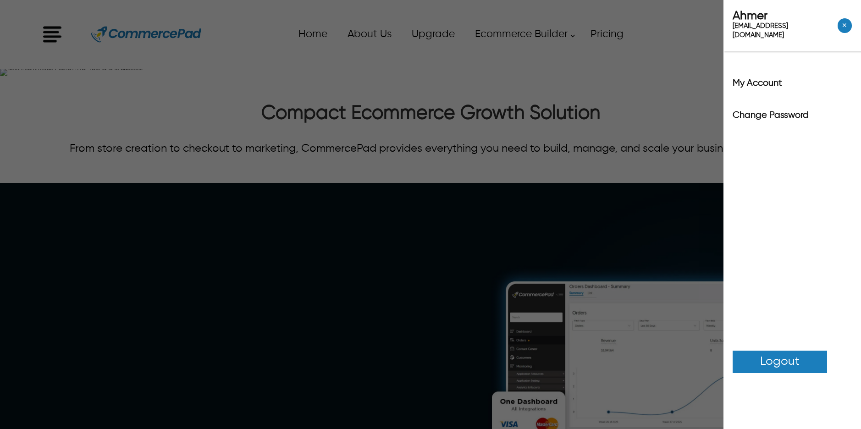
click at [772, 79] on label "My Account" at bounding box center [791, 83] width 119 height 9
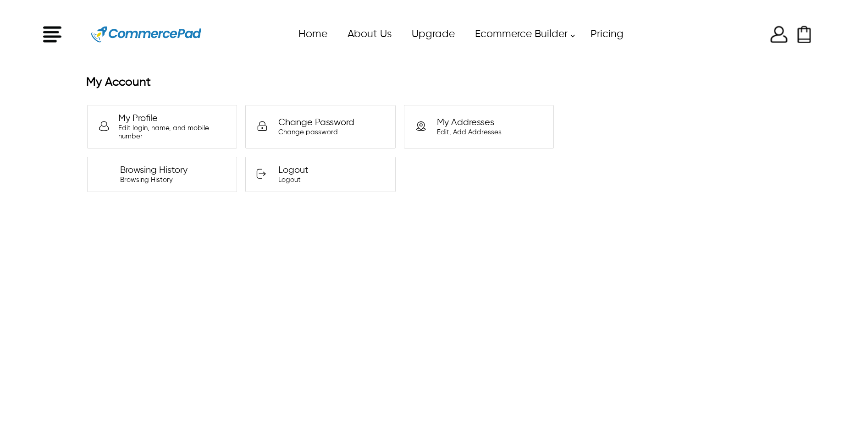
click at [784, 37] on div "x Upgrade eCommerce Builder Partners Pricing About us Contact us Follow us Home…" at bounding box center [430, 34] width 774 height 41
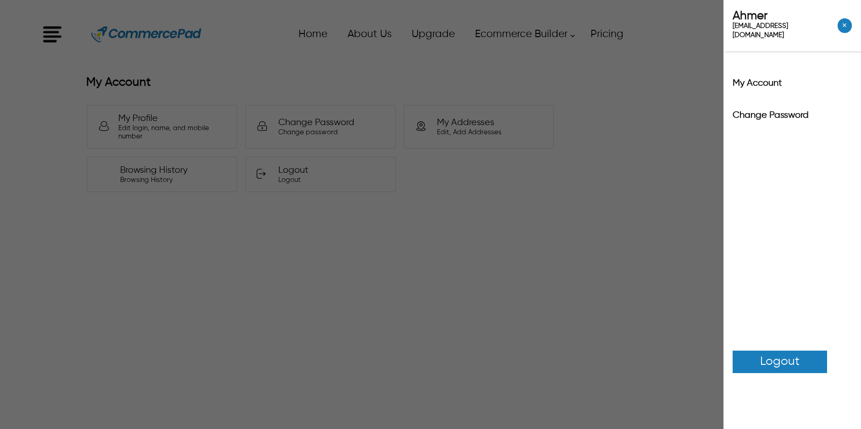
click at [783, 353] on span "Logout" at bounding box center [779, 362] width 39 height 18
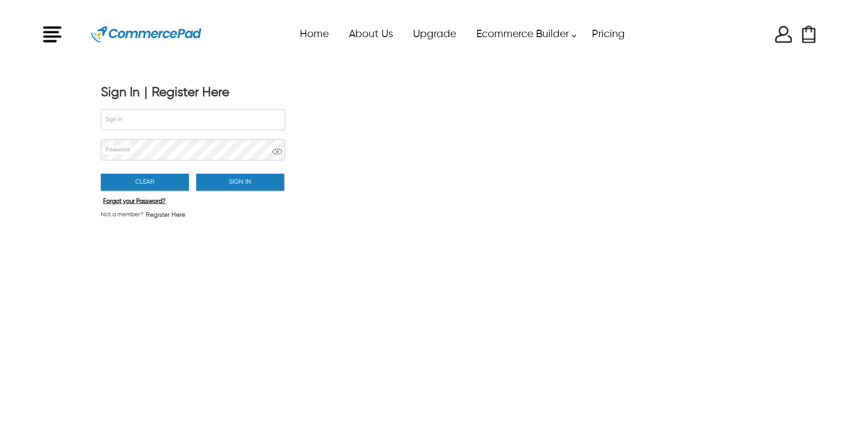
click at [171, 90] on div "Register Here" at bounding box center [190, 93] width 77 height 16
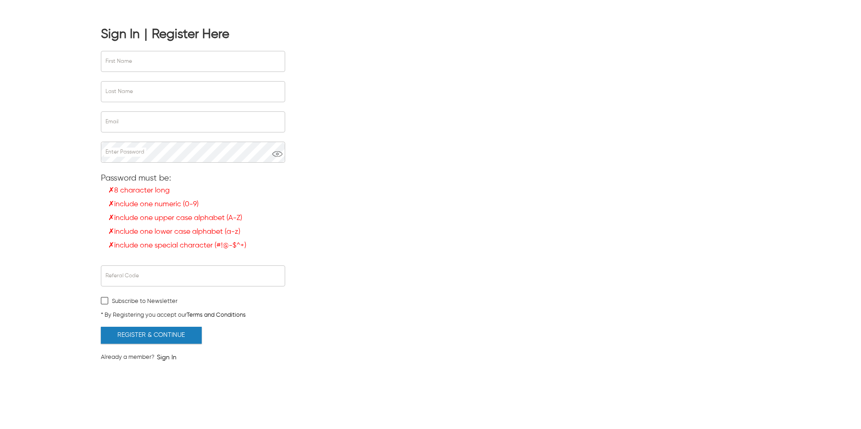
scroll to position [59, 0]
